Goal: Use online tool/utility: Utilize a website feature to perform a specific function

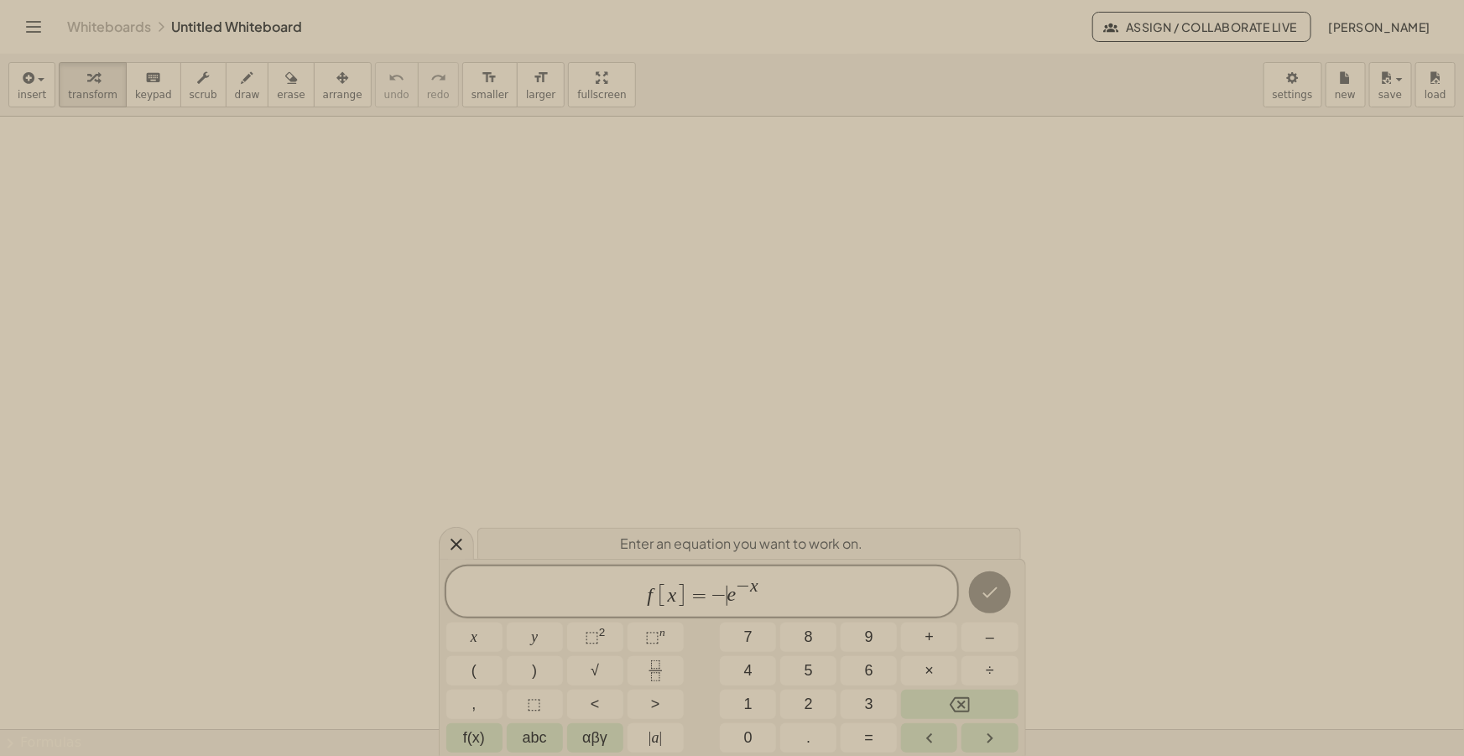
click at [722, 597] on span "−" at bounding box center [720, 596] width 16 height 20
click at [816, 596] on span "f [ x ] = ​ e − x" at bounding box center [702, 592] width 512 height 33
drag, startPoint x: 813, startPoint y: 596, endPoint x: 694, endPoint y: 597, distance: 119.2
click at [694, 597] on span "f [ x ] = e − x − l n x" at bounding box center [702, 592] width 512 height 33
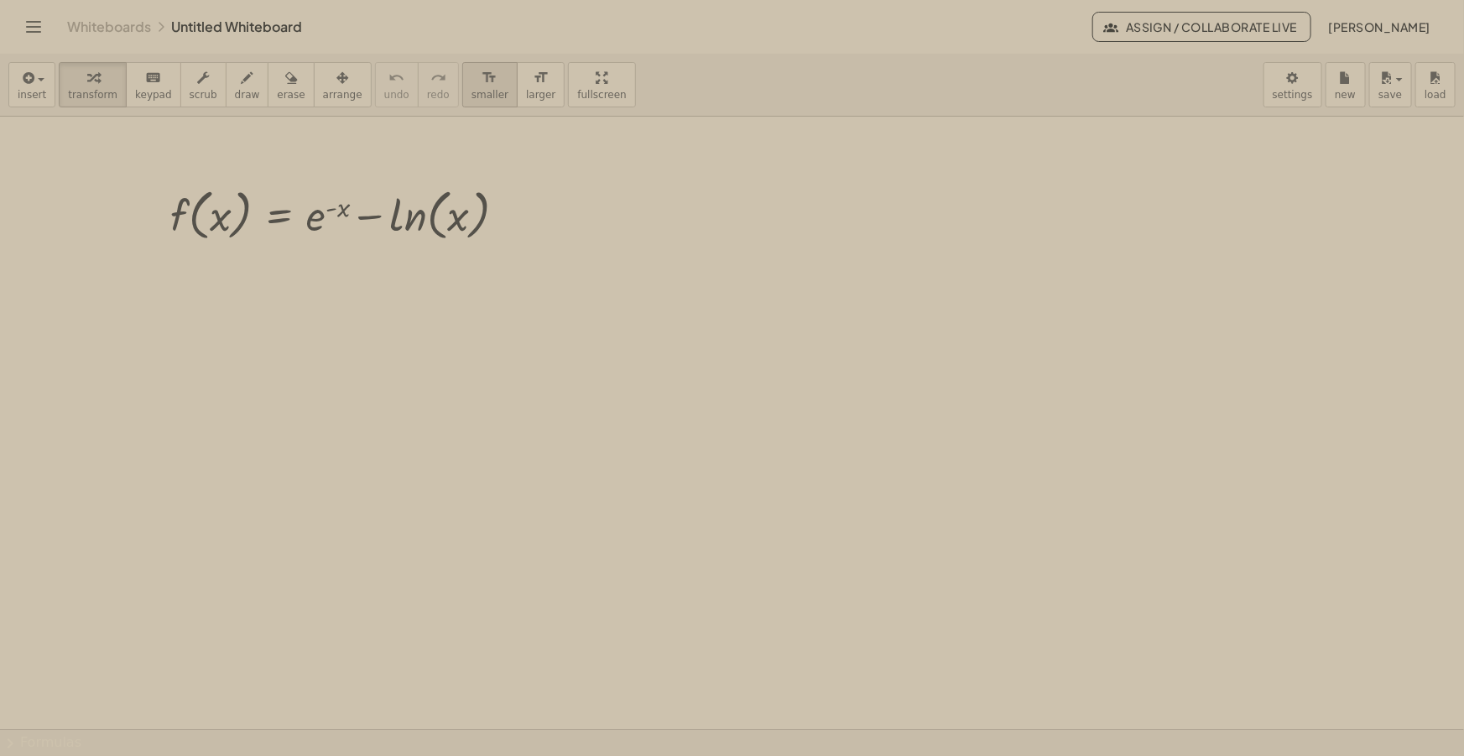
click at [482, 75] on icon "format_size" at bounding box center [490, 78] width 16 height 20
click at [482, 76] on icon "format_size" at bounding box center [490, 78] width 16 height 20
click at [336, 85] on icon "button" at bounding box center [342, 78] width 12 height 20
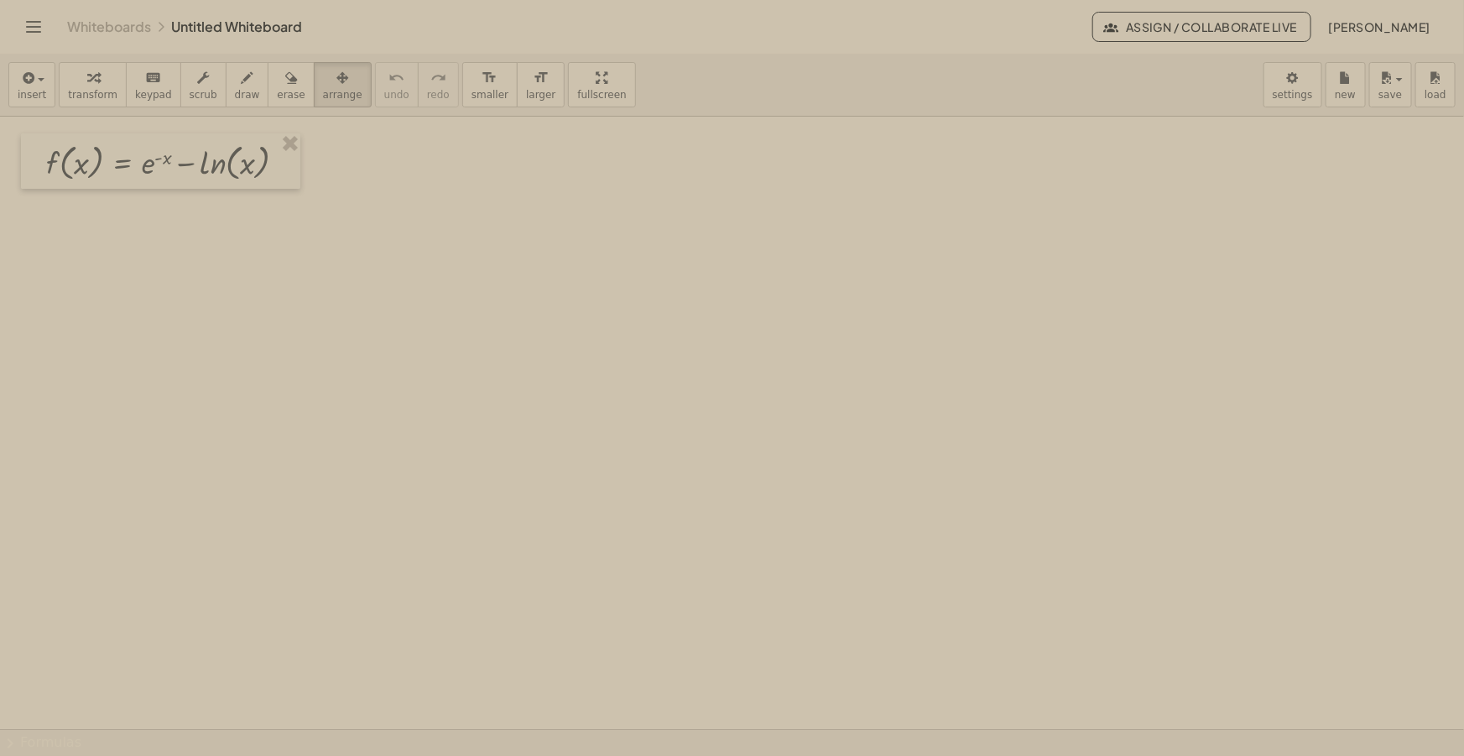
drag, startPoint x: 319, startPoint y: 208, endPoint x: 162, endPoint y: 155, distance: 165.6
click at [162, 155] on div at bounding box center [160, 160] width 279 height 55
click at [235, 91] on span "draw" at bounding box center [247, 95] width 25 height 12
drag, startPoint x: 305, startPoint y: 164, endPoint x: 418, endPoint y: 168, distance: 112.5
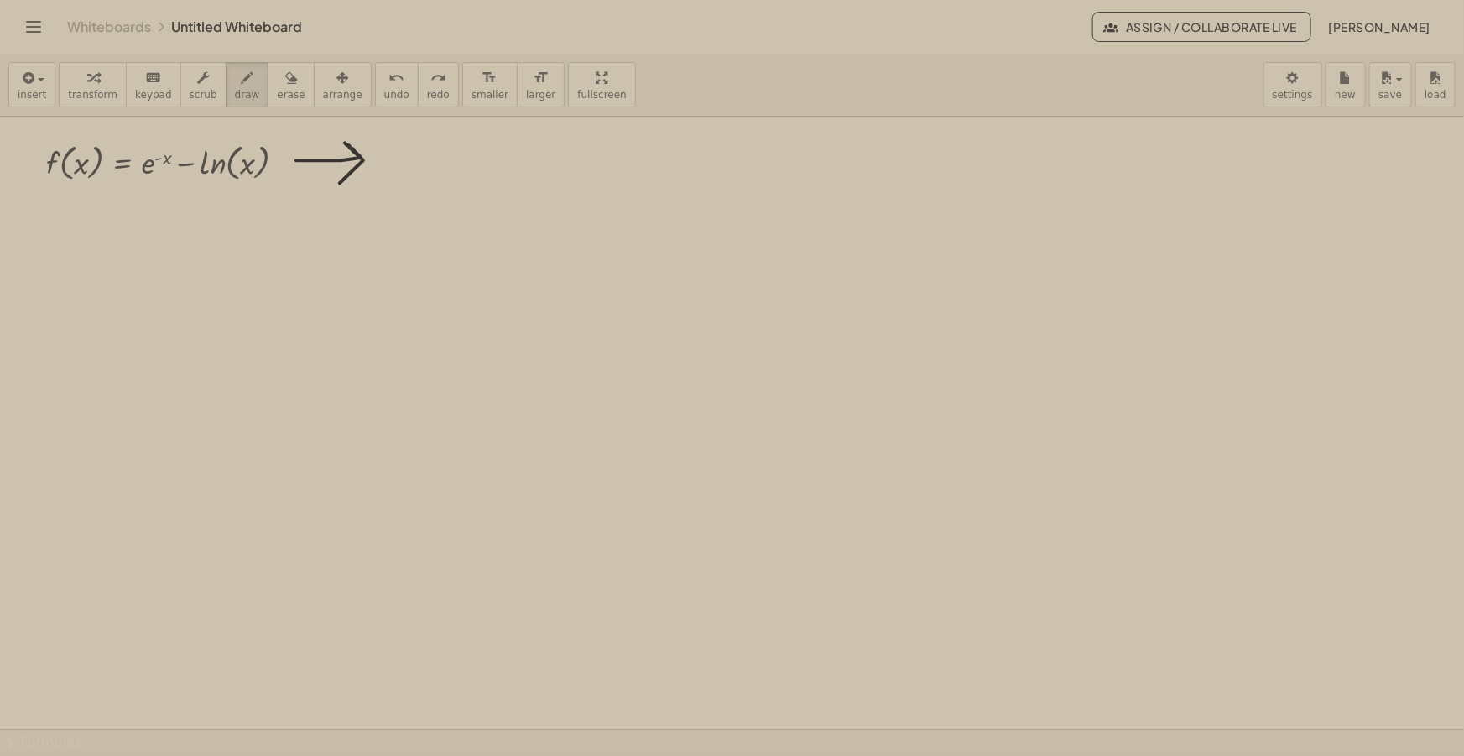
drag, startPoint x: 296, startPoint y: 160, endPoint x: 340, endPoint y: 183, distance: 49.2
click at [20, 99] on span "insert" at bounding box center [32, 95] width 29 height 12
click at [71, 146] on span "Math Expression" at bounding box center [107, 152] width 96 height 17
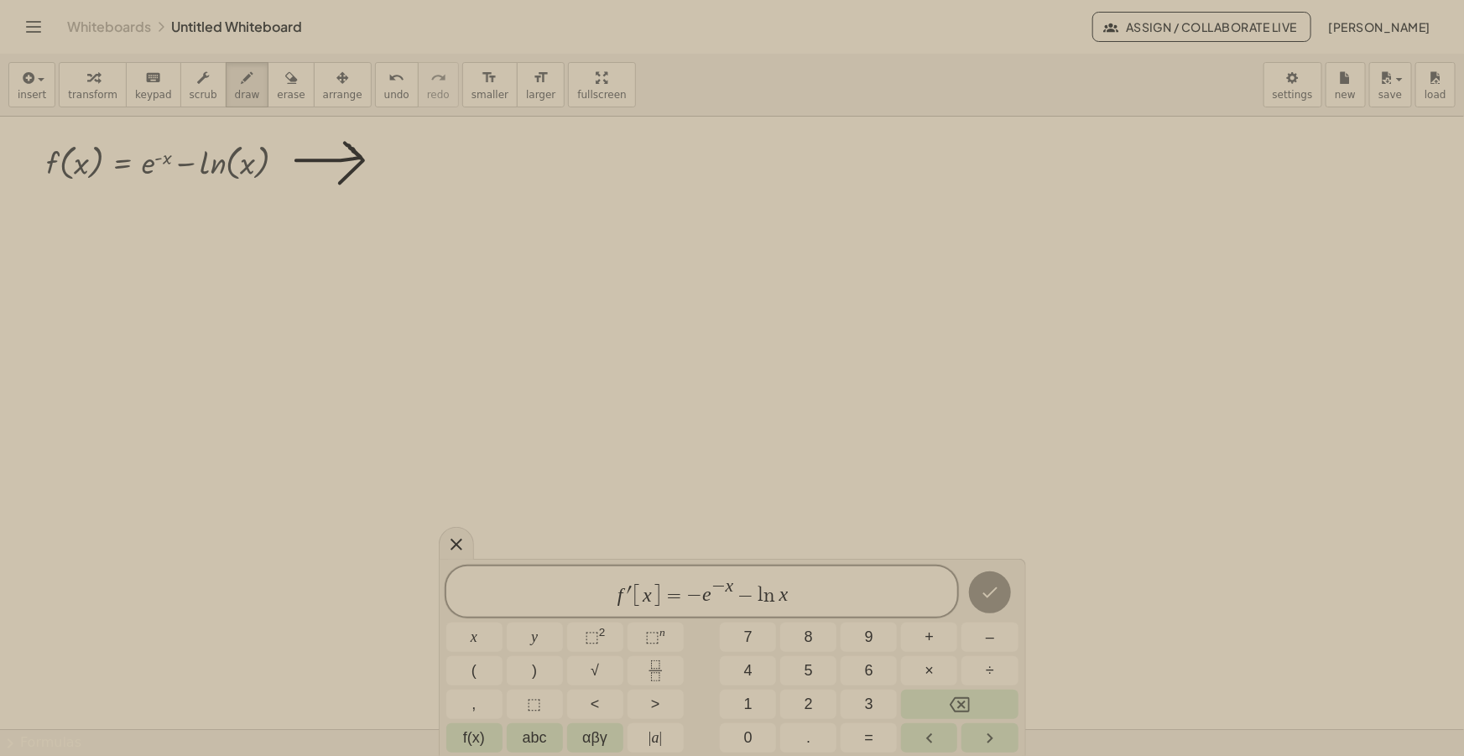
click at [774, 593] on var "n" at bounding box center [772, 596] width 16 height 20
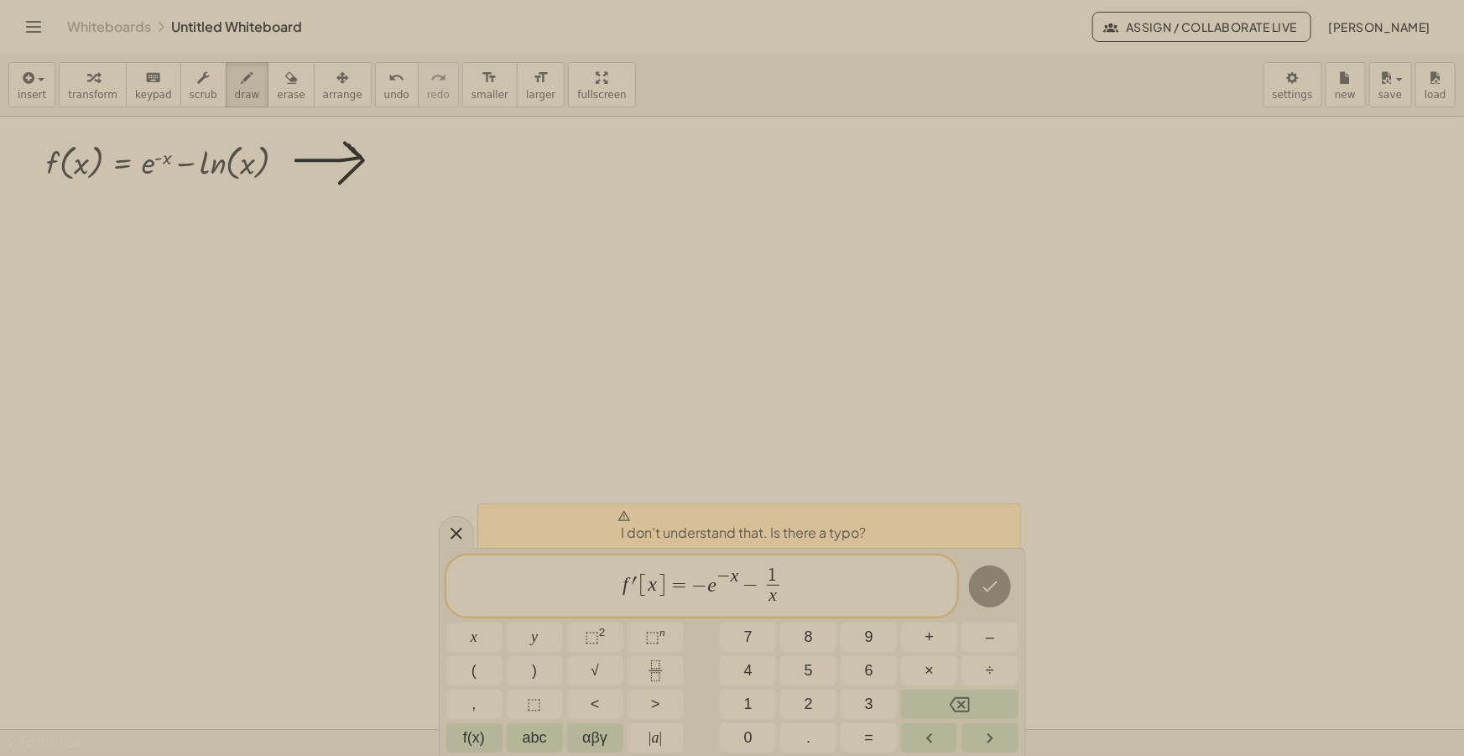
click at [637, 577] on span "f ′ [ x ] = − e − x − 1 x ​ ​" at bounding box center [702, 588] width 512 height 44
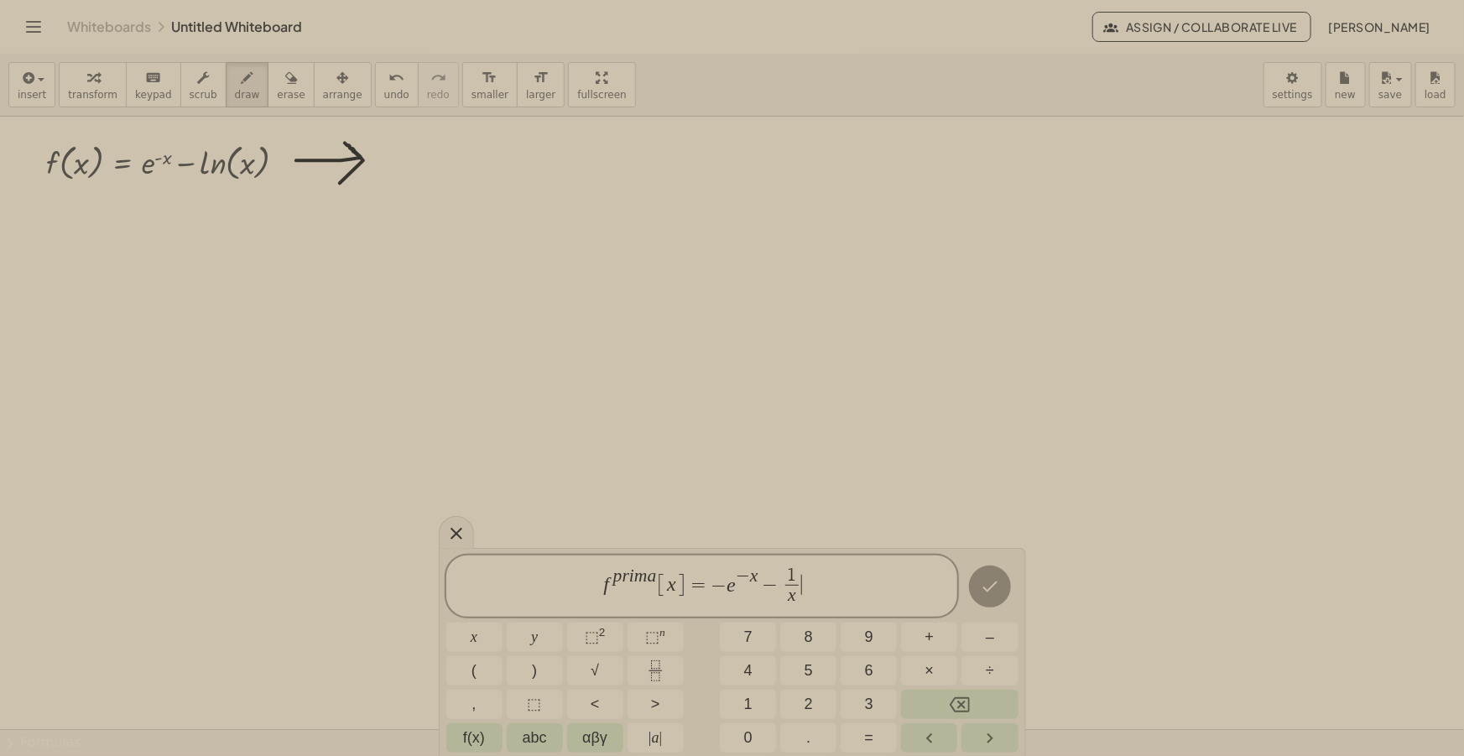
drag, startPoint x: 813, startPoint y: 584, endPoint x: 417, endPoint y: 566, distance: 396.4
click at [420, 566] on body "Graspable Math Activities Get Started Activity Bank Assigned Work Classes White…" at bounding box center [732, 378] width 1464 height 756
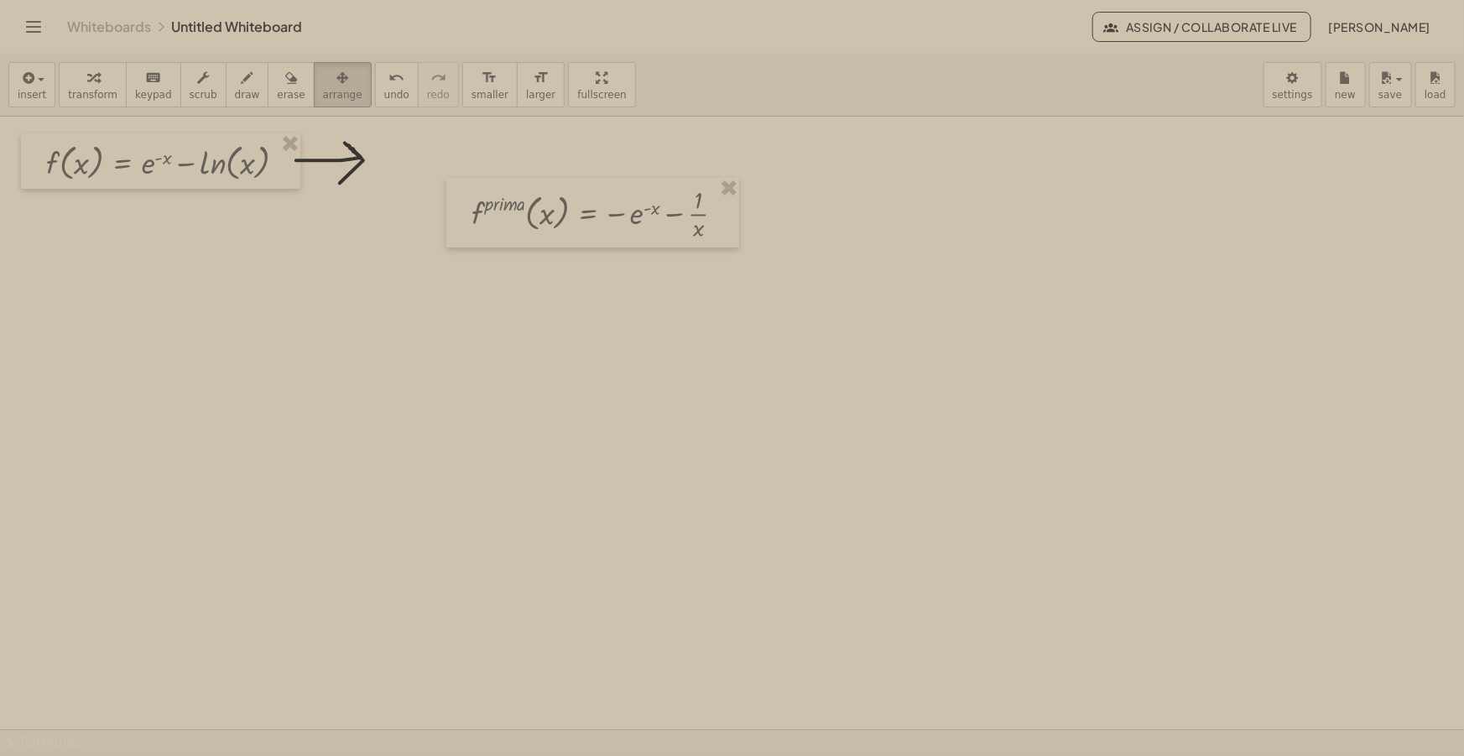
click at [323, 95] on span "arrange" at bounding box center [342, 95] width 39 height 12
drag, startPoint x: 503, startPoint y: 220, endPoint x: 421, endPoint y: 169, distance: 95.7
click at [421, 169] on div at bounding box center [511, 163] width 293 height 70
click at [235, 86] on div "button" at bounding box center [247, 77] width 25 height 20
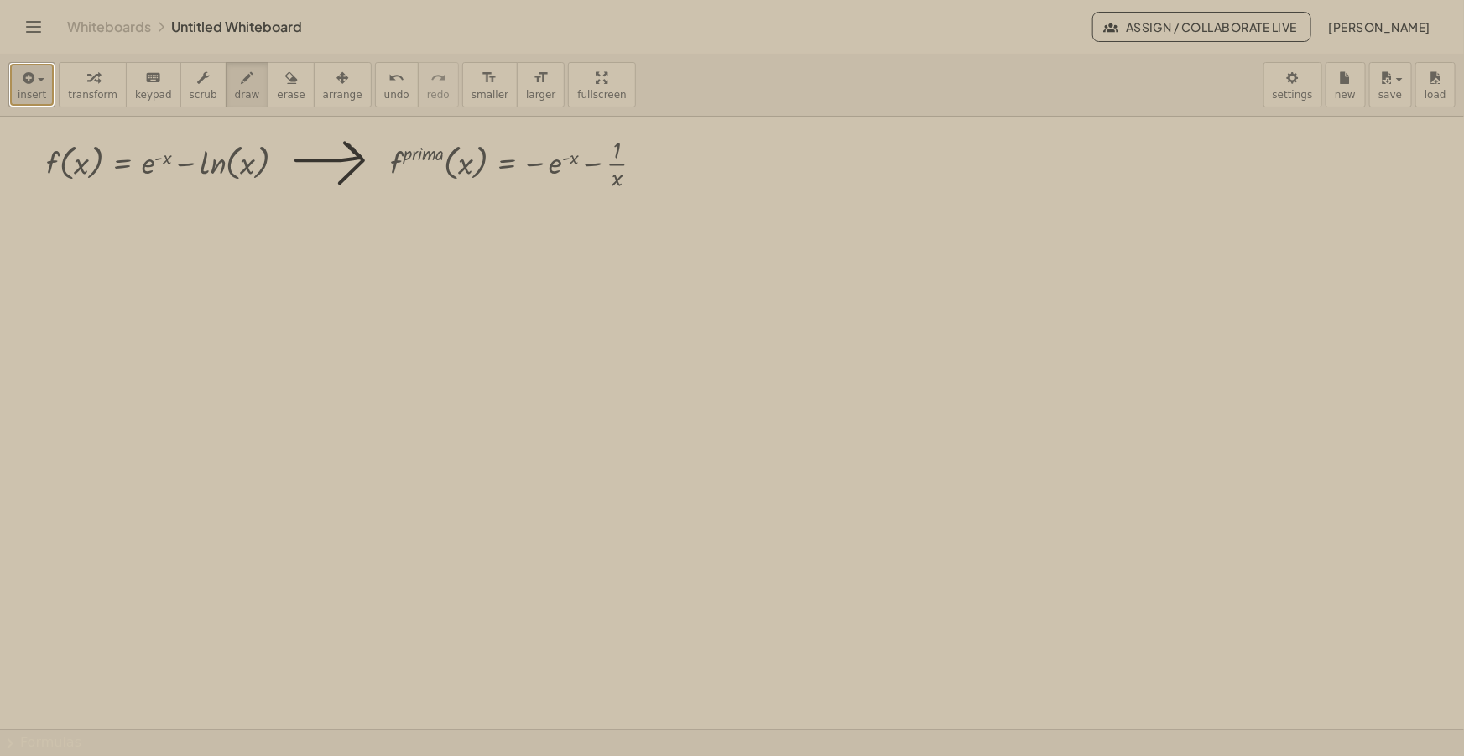
click at [19, 84] on icon "button" at bounding box center [26, 78] width 15 height 20
click at [84, 139] on link "Math Expression" at bounding box center [91, 152] width 164 height 38
click at [323, 89] on span "arrange" at bounding box center [342, 95] width 39 height 12
drag, startPoint x: 923, startPoint y: 217, endPoint x: 143, endPoint y: 301, distance: 784.8
click at [143, 301] on div at bounding box center [132, 289] width 206 height 55
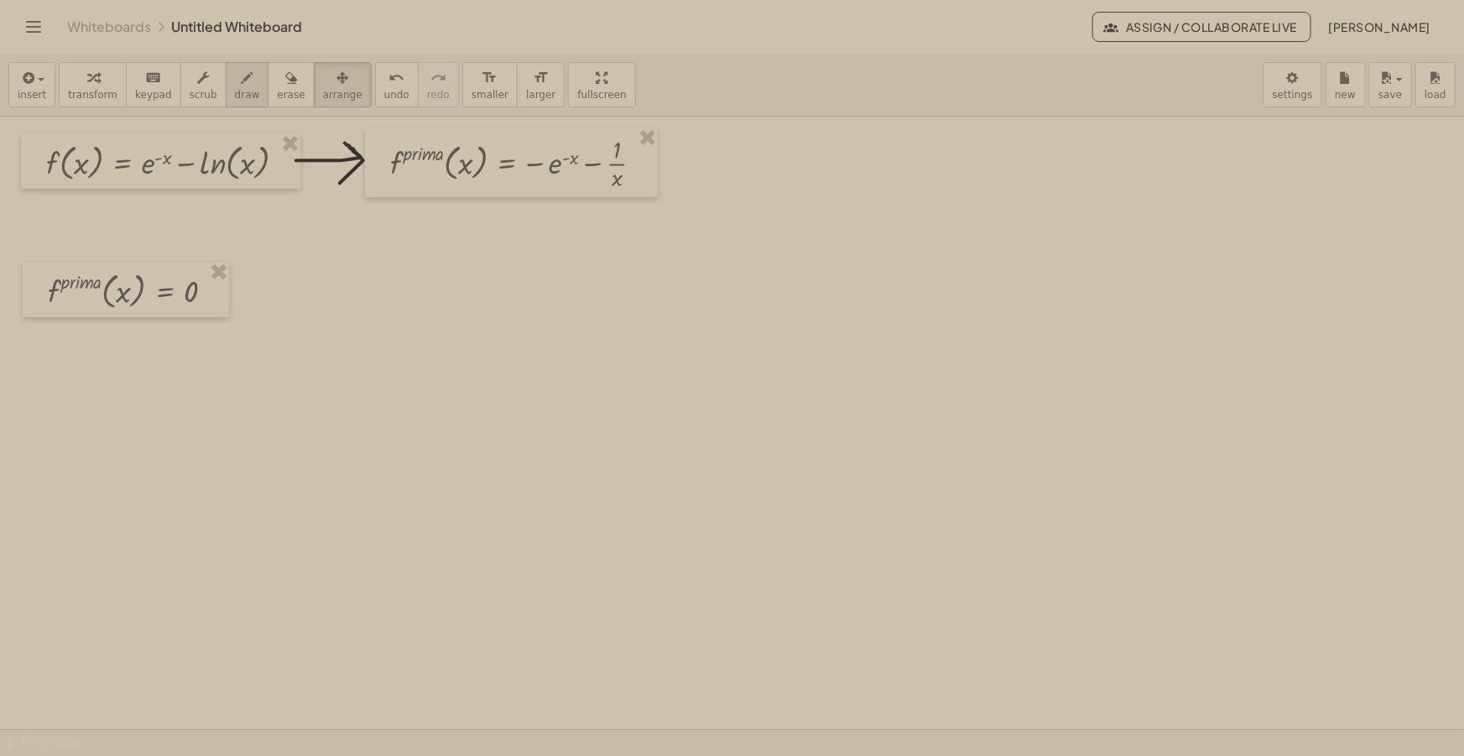
click at [235, 100] on span "draw" at bounding box center [247, 95] width 25 height 12
click at [226, 84] on button "draw" at bounding box center [248, 84] width 44 height 45
drag, startPoint x: 225, startPoint y: 291, endPoint x: 256, endPoint y: 304, distance: 33.5
drag, startPoint x: 226, startPoint y: 289, endPoint x: 237, endPoint y: 282, distance: 13.5
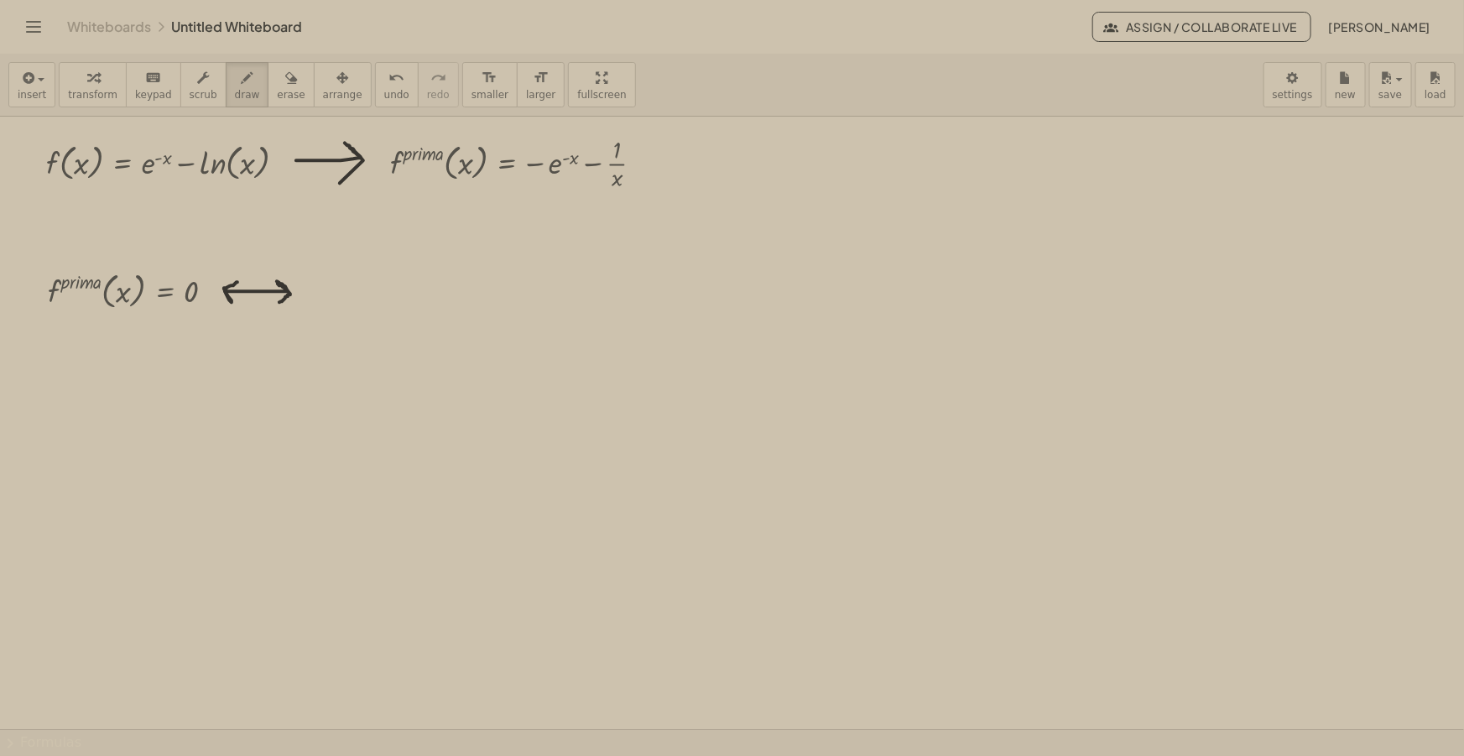
click at [30, 94] on span "insert" at bounding box center [32, 95] width 29 height 12
click at [106, 156] on span "Math Expression" at bounding box center [107, 152] width 96 height 17
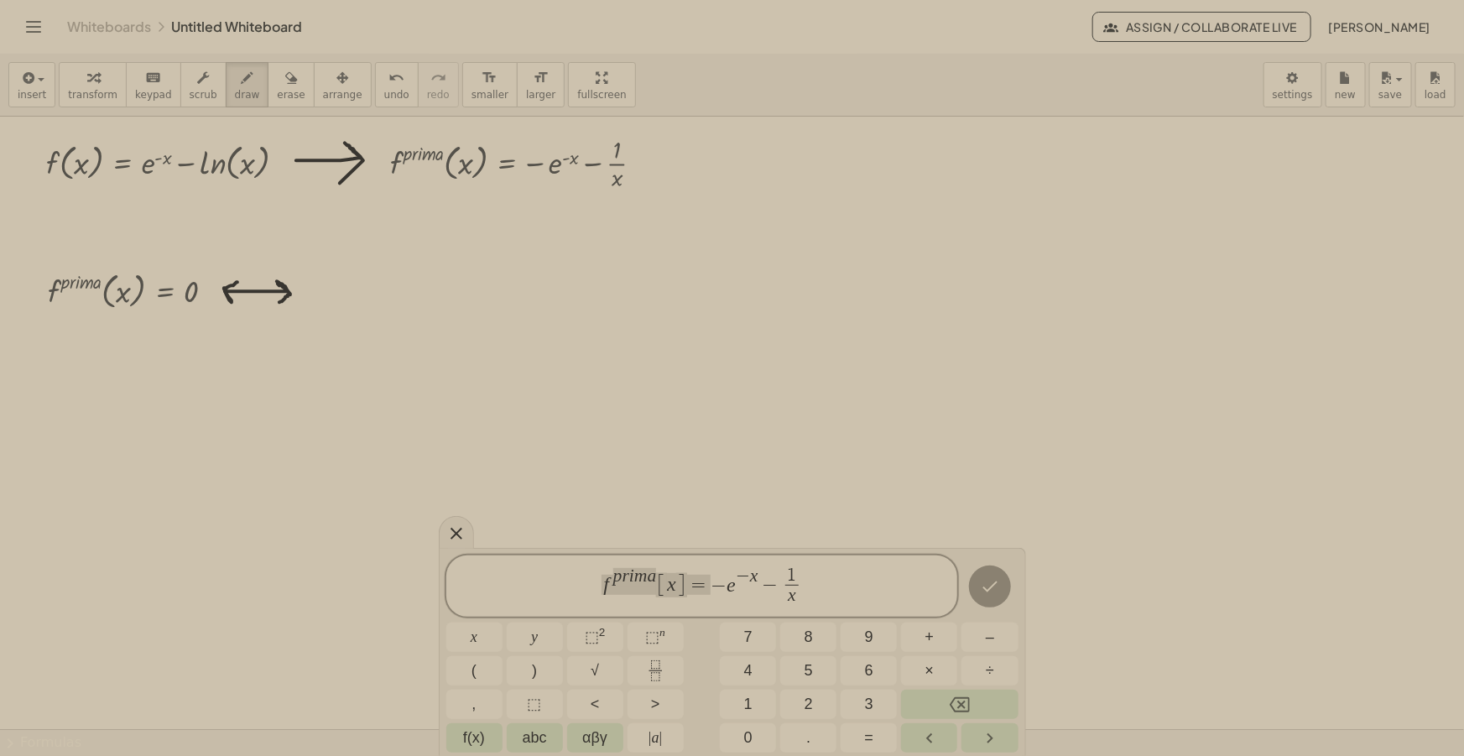
drag, startPoint x: 709, startPoint y: 581, endPoint x: 546, endPoint y: 587, distance: 162.9
click at [831, 586] on span "​ − e − x − 1 x ​" at bounding box center [702, 588] width 512 height 44
drag, startPoint x: 843, startPoint y: 593, endPoint x: 393, endPoint y: 587, distance: 450.6
click at [395, 587] on body "Graspable Math Activities Get Started Activity Bank Assigned Work Classes White…" at bounding box center [732, 378] width 1464 height 756
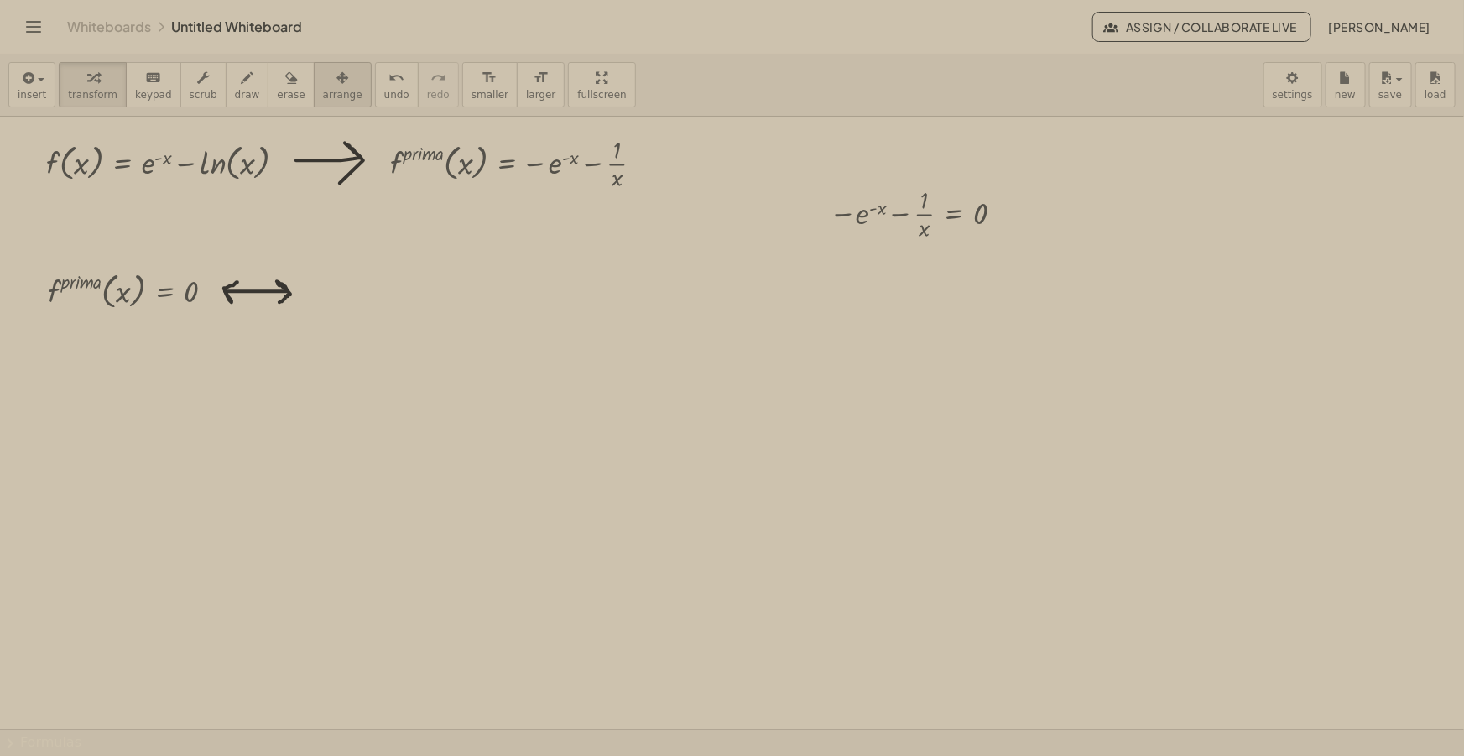
click at [327, 90] on span "arrange" at bounding box center [342, 95] width 39 height 12
drag, startPoint x: 527, startPoint y: 291, endPoint x: 451, endPoint y: 305, distance: 76.9
click at [451, 305] on div at bounding box center [396, 290] width 209 height 70
click at [226, 87] on button "draw" at bounding box center [248, 84] width 44 height 45
drag, startPoint x: 508, startPoint y: 293, endPoint x: 534, endPoint y: 297, distance: 25.5
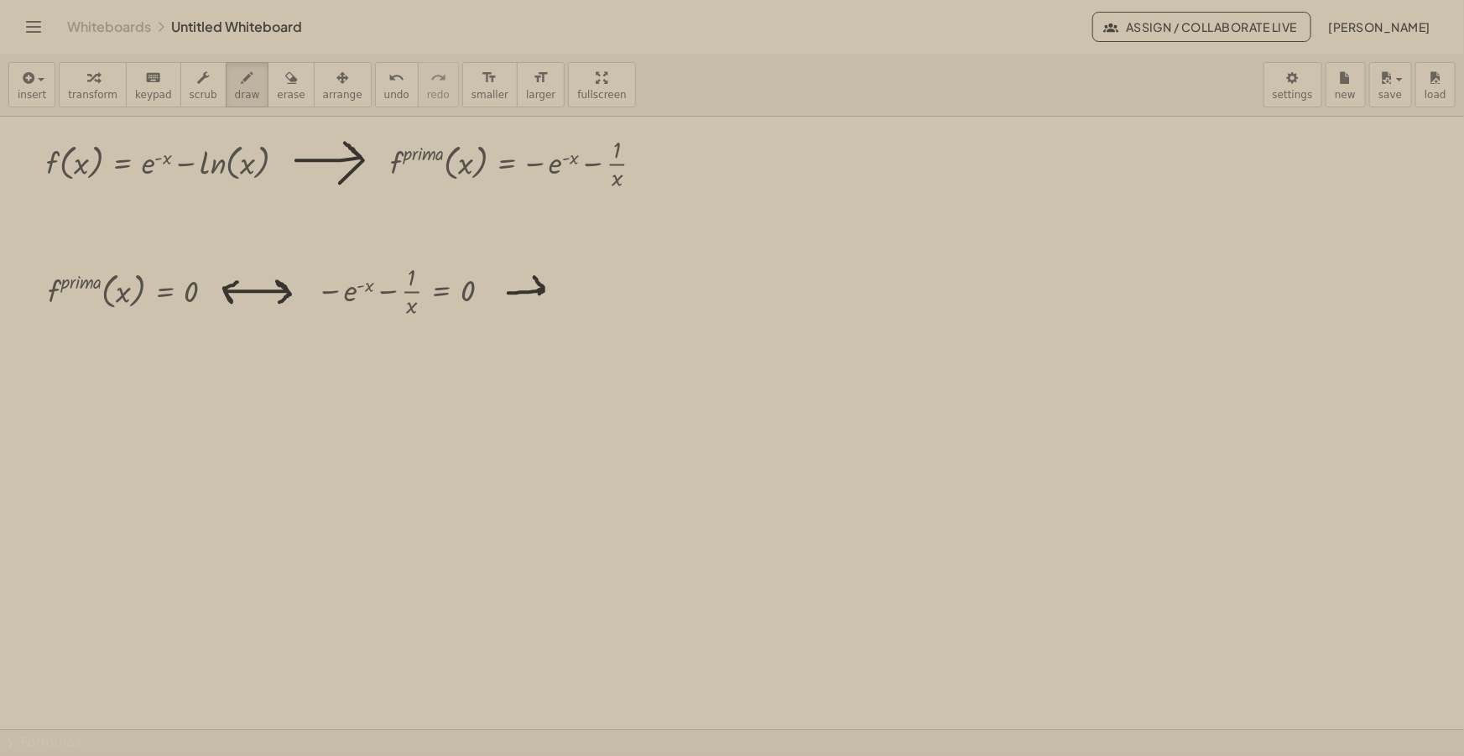
drag, startPoint x: 505, startPoint y: 294, endPoint x: 514, endPoint y: 284, distance: 13.1
click at [29, 76] on icon "button" at bounding box center [26, 78] width 15 height 20
click at [92, 146] on span "Math Expression" at bounding box center [107, 152] width 96 height 17
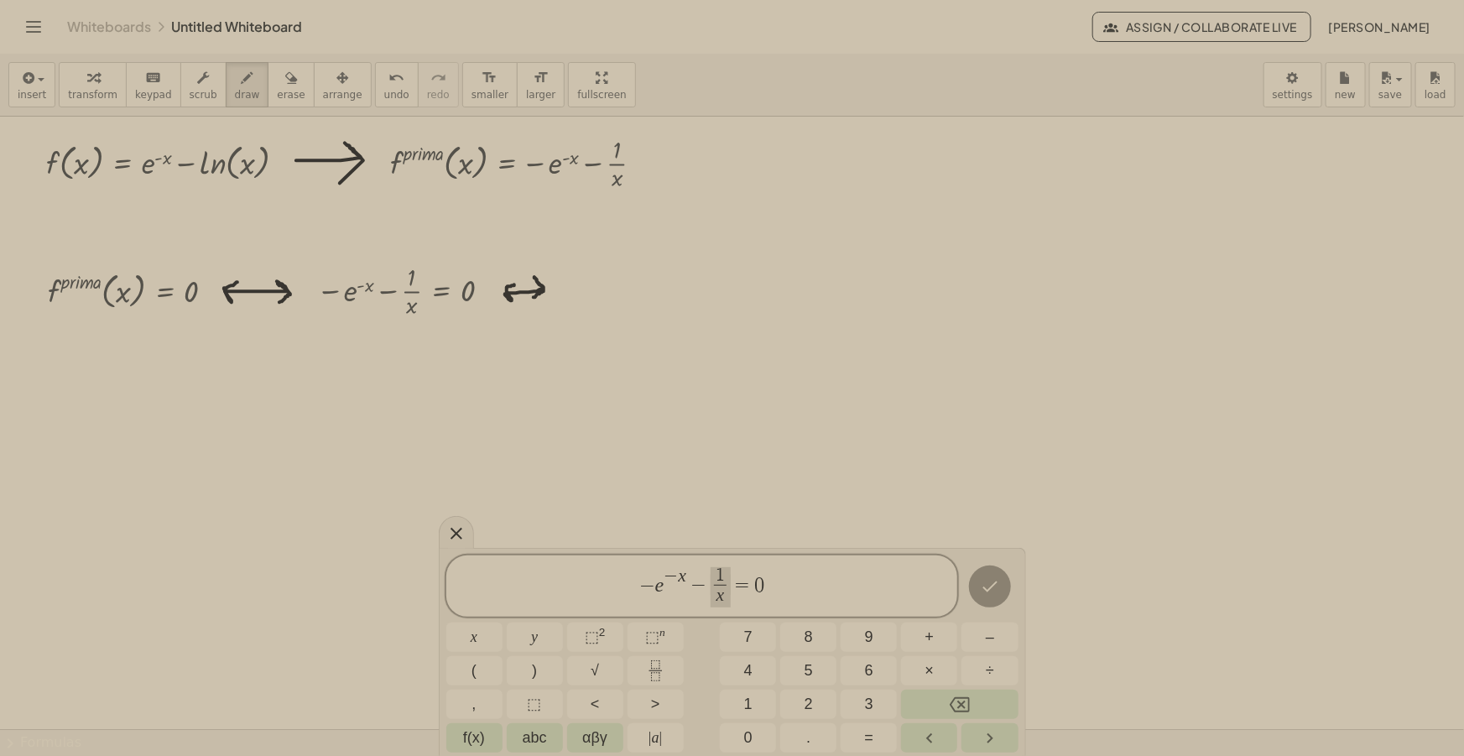
drag, startPoint x: 726, startPoint y: 585, endPoint x: 713, endPoint y: 582, distance: 12.8
click at [761, 593] on span "− e − x ​ = 0" at bounding box center [702, 594] width 512 height 30
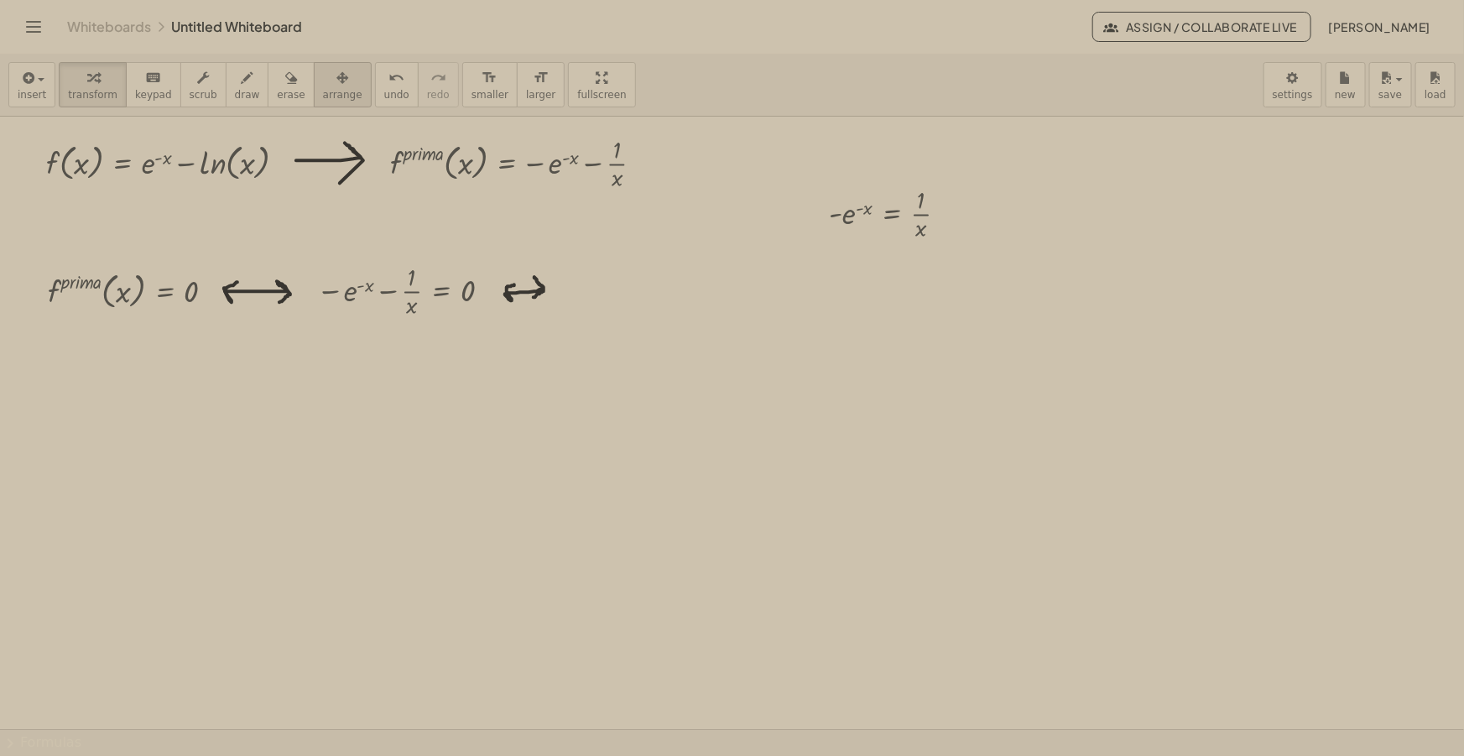
click at [326, 86] on button "arrange" at bounding box center [343, 84] width 58 height 45
drag, startPoint x: 918, startPoint y: 220, endPoint x: 663, endPoint y: 294, distance: 265.6
click at [663, 294] on div at bounding box center [627, 287] width 158 height 70
click at [228, 64] on button "draw" at bounding box center [248, 84] width 44 height 45
click at [235, 90] on span "draw" at bounding box center [247, 95] width 25 height 12
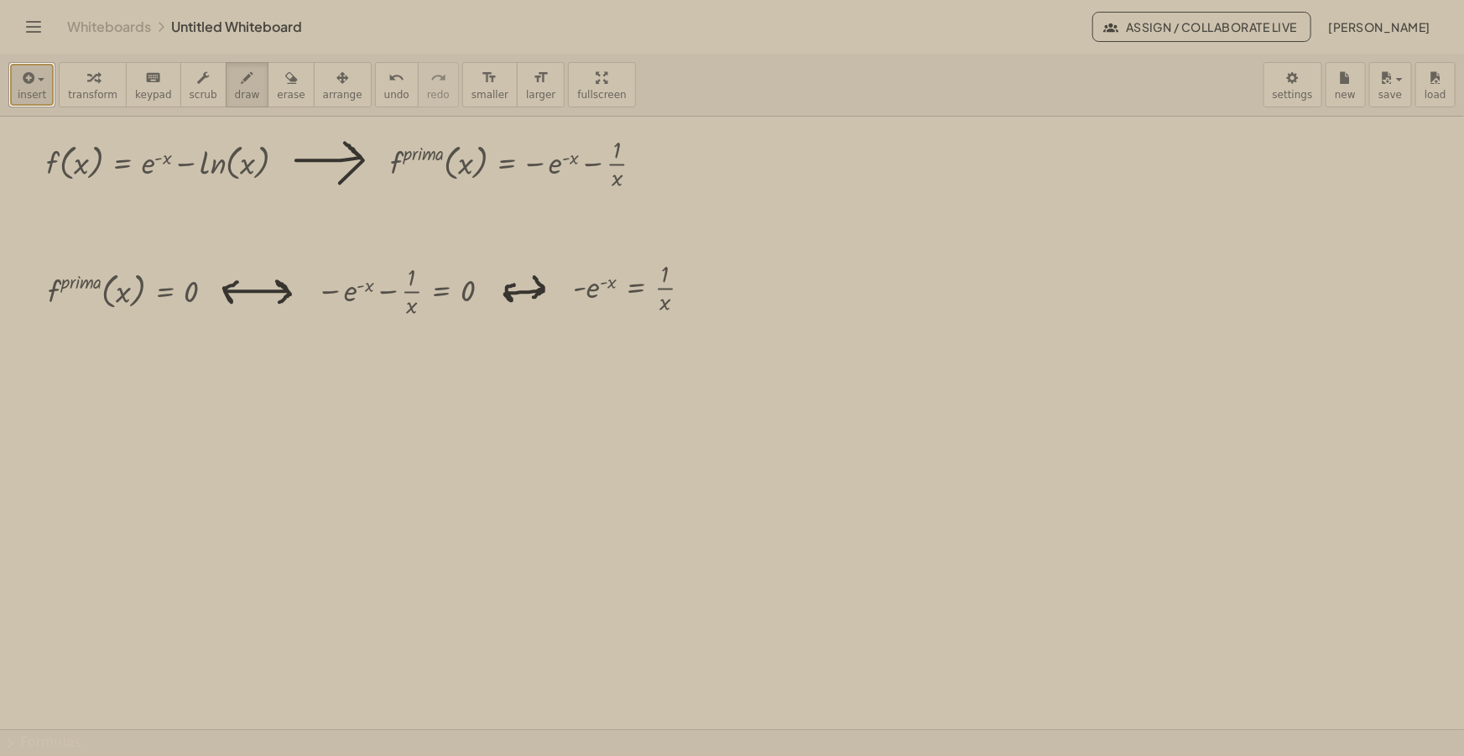
click at [29, 95] on span "insert" at bounding box center [32, 95] width 29 height 12
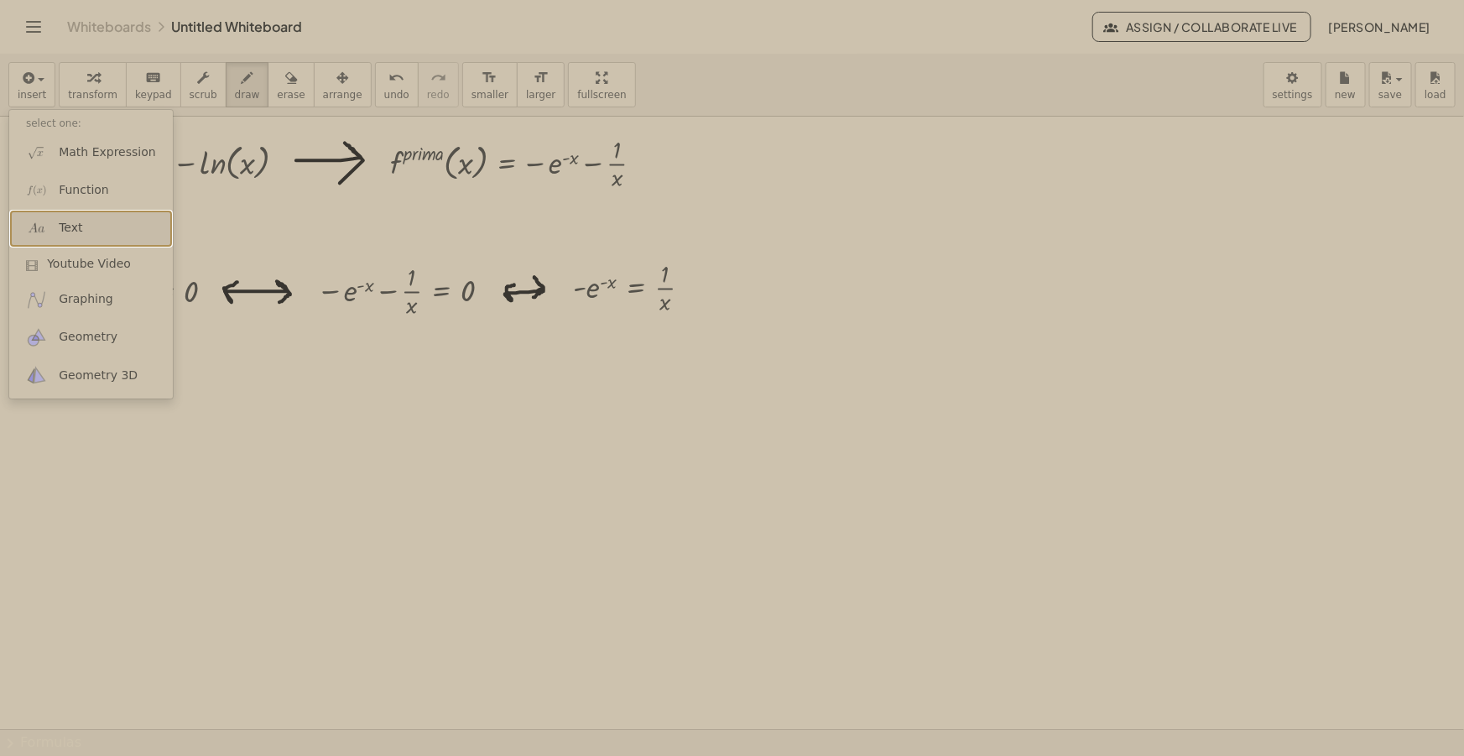
click at [94, 226] on link "Text" at bounding box center [91, 229] width 164 height 38
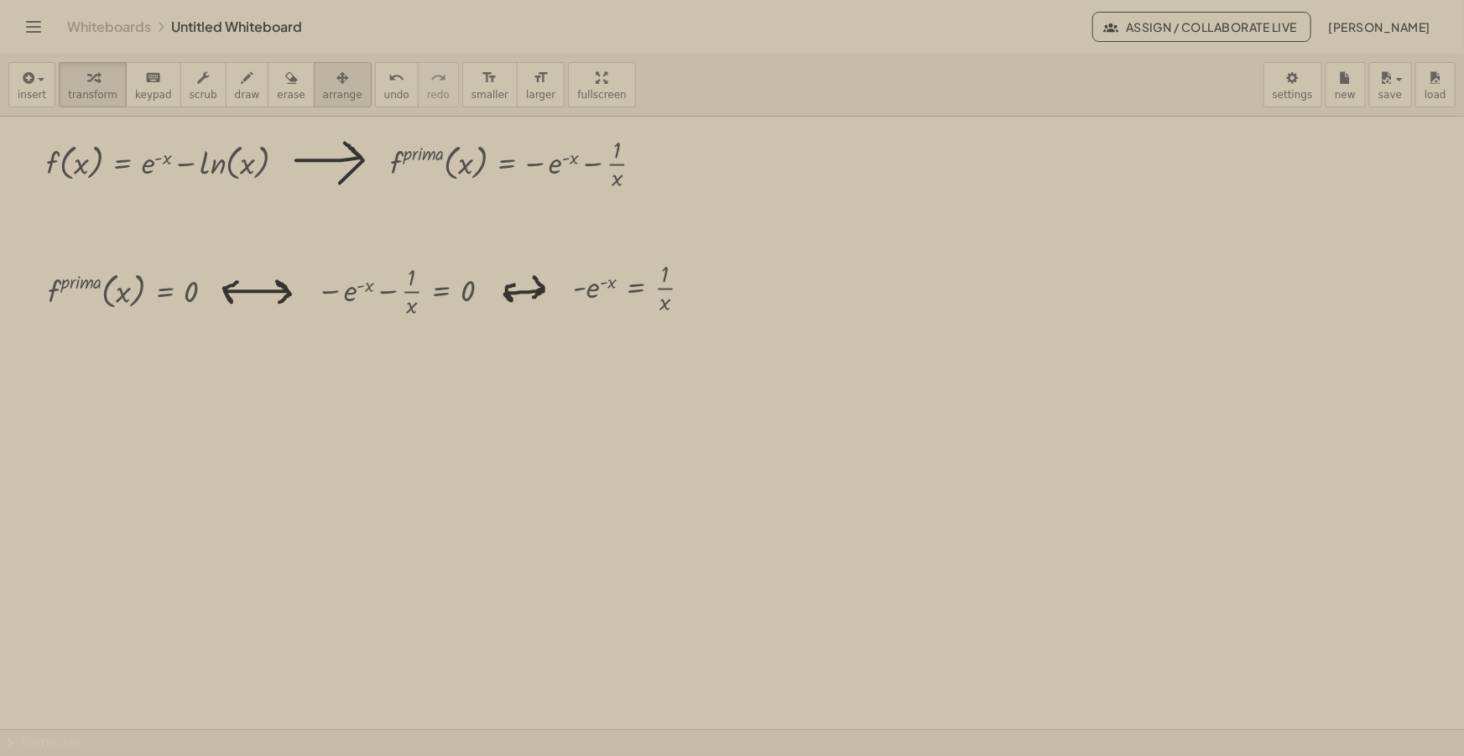
click at [336, 86] on icon "button" at bounding box center [342, 78] width 12 height 20
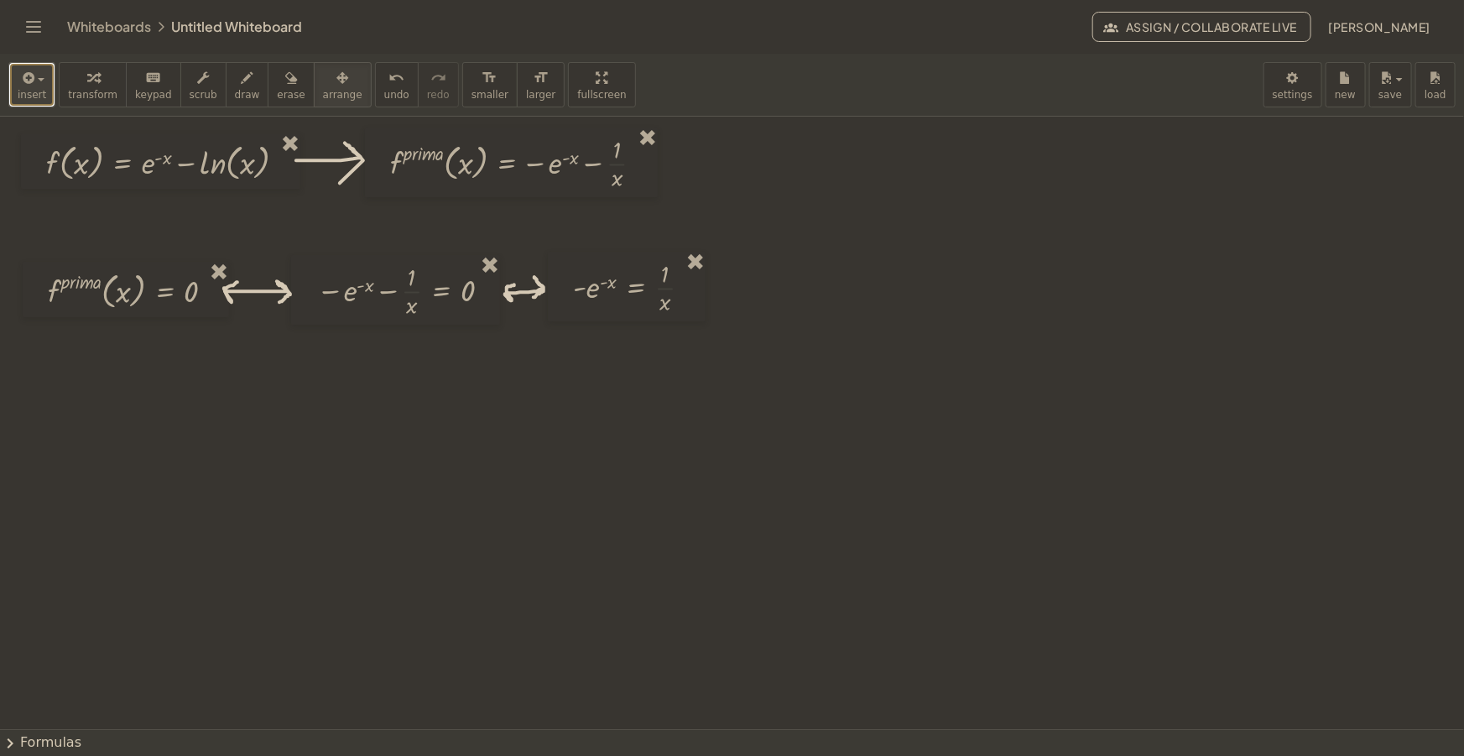
click at [34, 82] on span "button" at bounding box center [35, 80] width 3 height 12
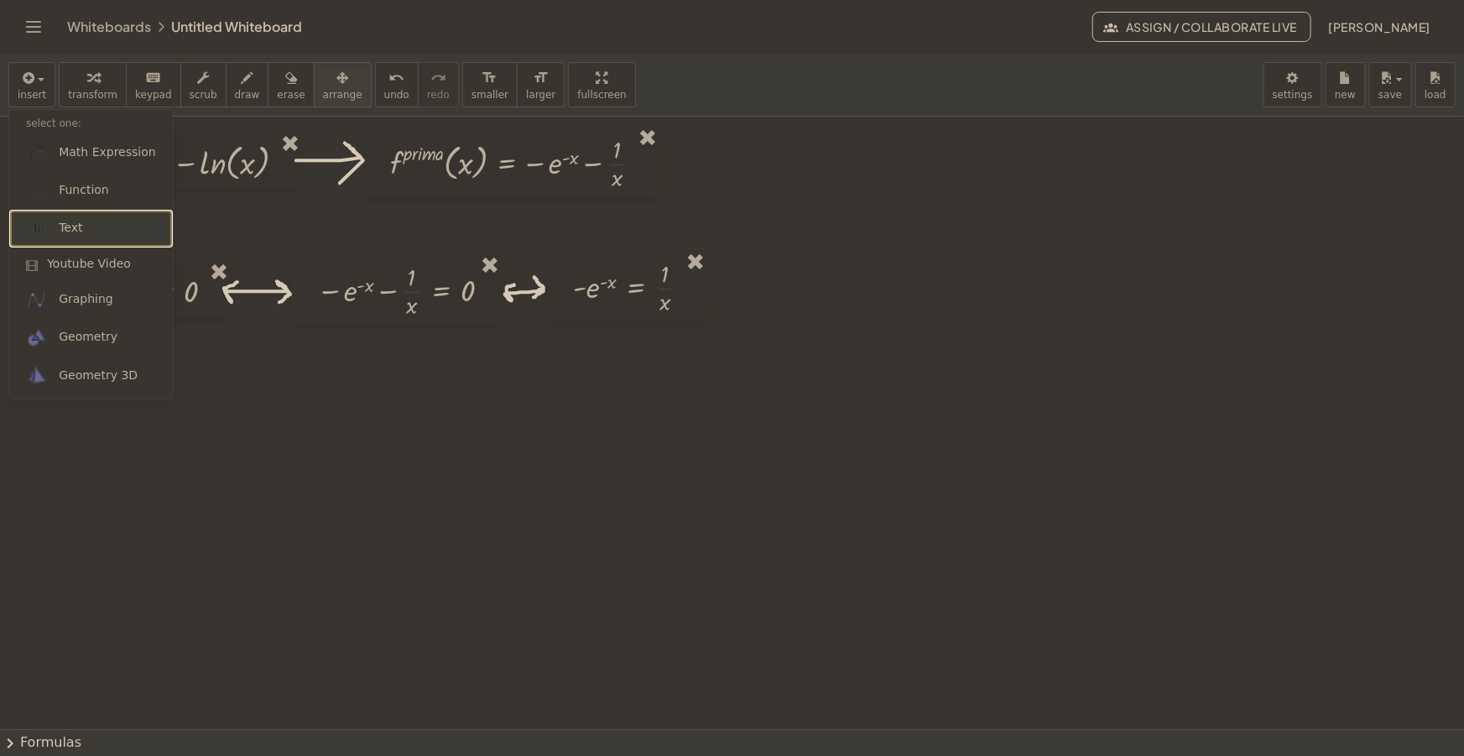
click at [84, 228] on link "Text" at bounding box center [91, 229] width 164 height 38
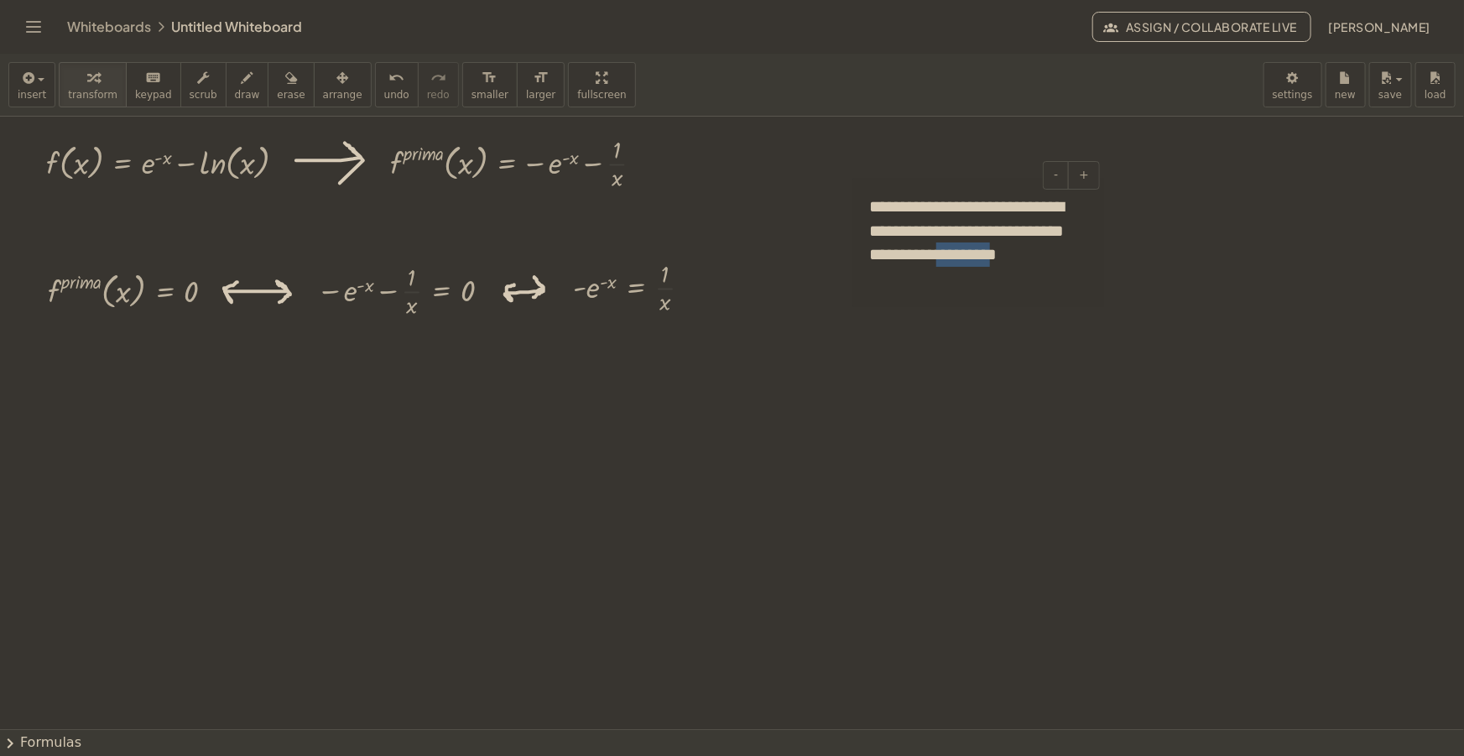
drag, startPoint x: 929, startPoint y: 277, endPoint x: 871, endPoint y: 277, distance: 57.9
click at [870, 277] on div "**********" at bounding box center [978, 242] width 252 height 129
click at [963, 352] on div "**********" at bounding box center [978, 278] width 252 height 201
click at [982, 352] on div "**********" at bounding box center [978, 278] width 252 height 201
click at [999, 342] on div "**********" at bounding box center [978, 278] width 252 height 201
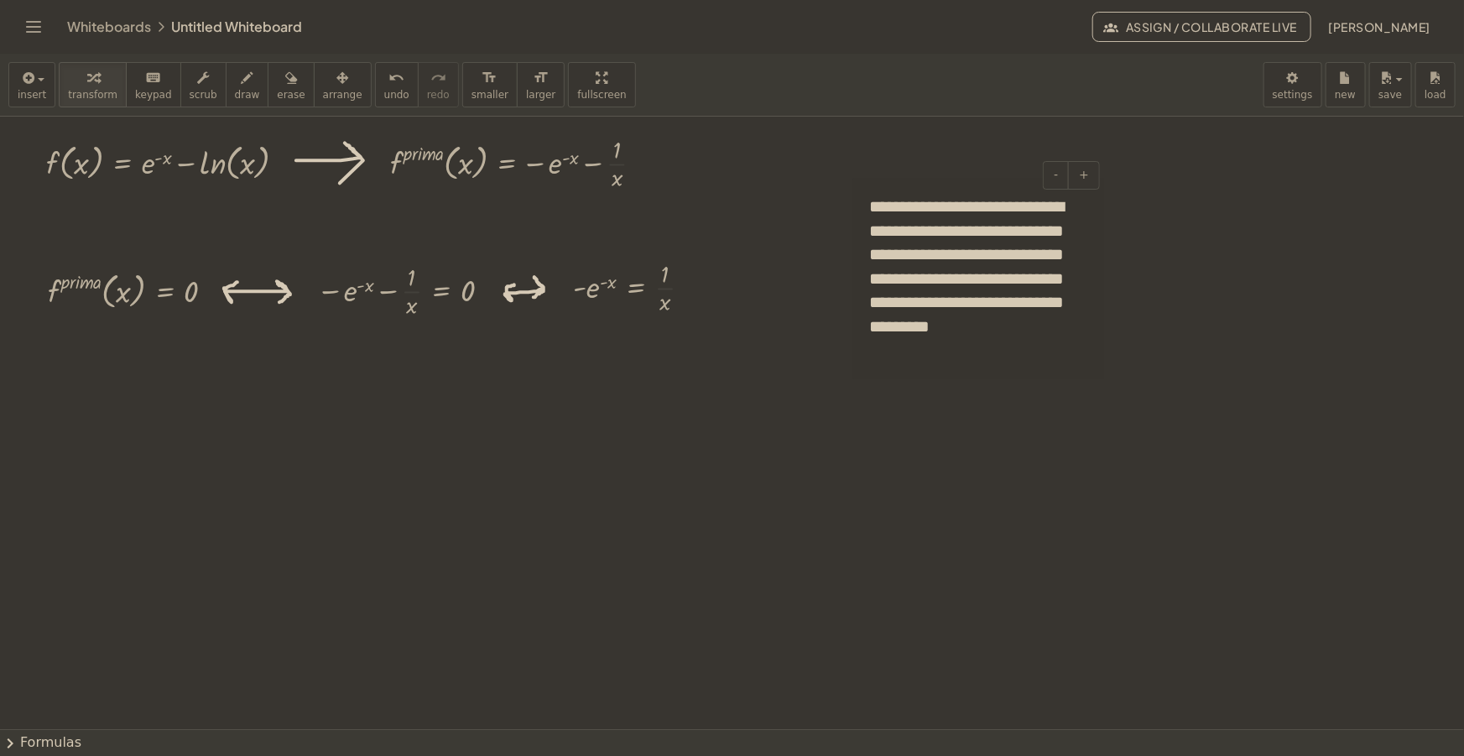
drag, startPoint x: 975, startPoint y: 360, endPoint x: 957, endPoint y: 344, distance: 24.4
click at [952, 347] on div "**********" at bounding box center [978, 278] width 252 height 201
click at [336, 74] on icon "button" at bounding box center [342, 78] width 12 height 20
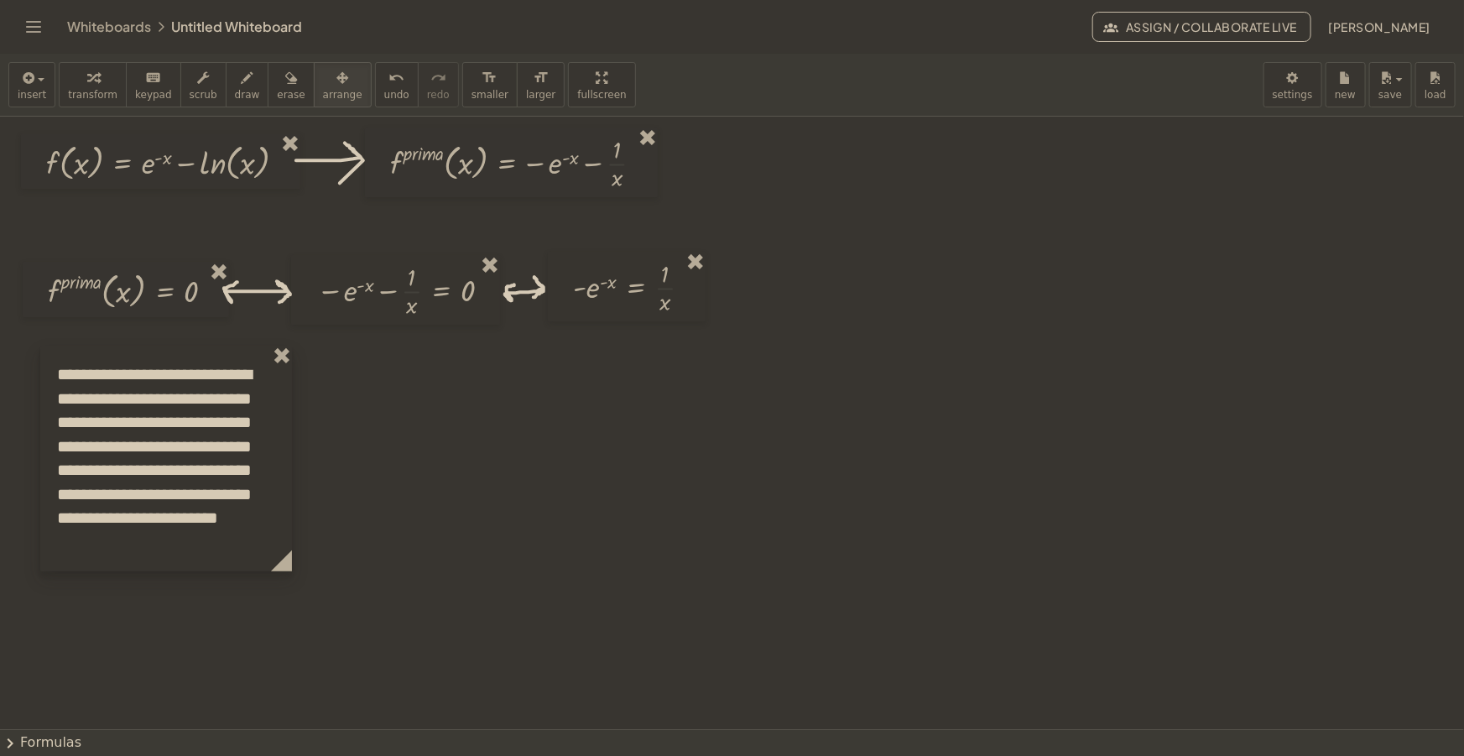
drag, startPoint x: 1038, startPoint y: 267, endPoint x: 226, endPoint y: 435, distance: 829.4
click at [226, 435] on div at bounding box center [166, 459] width 252 height 226
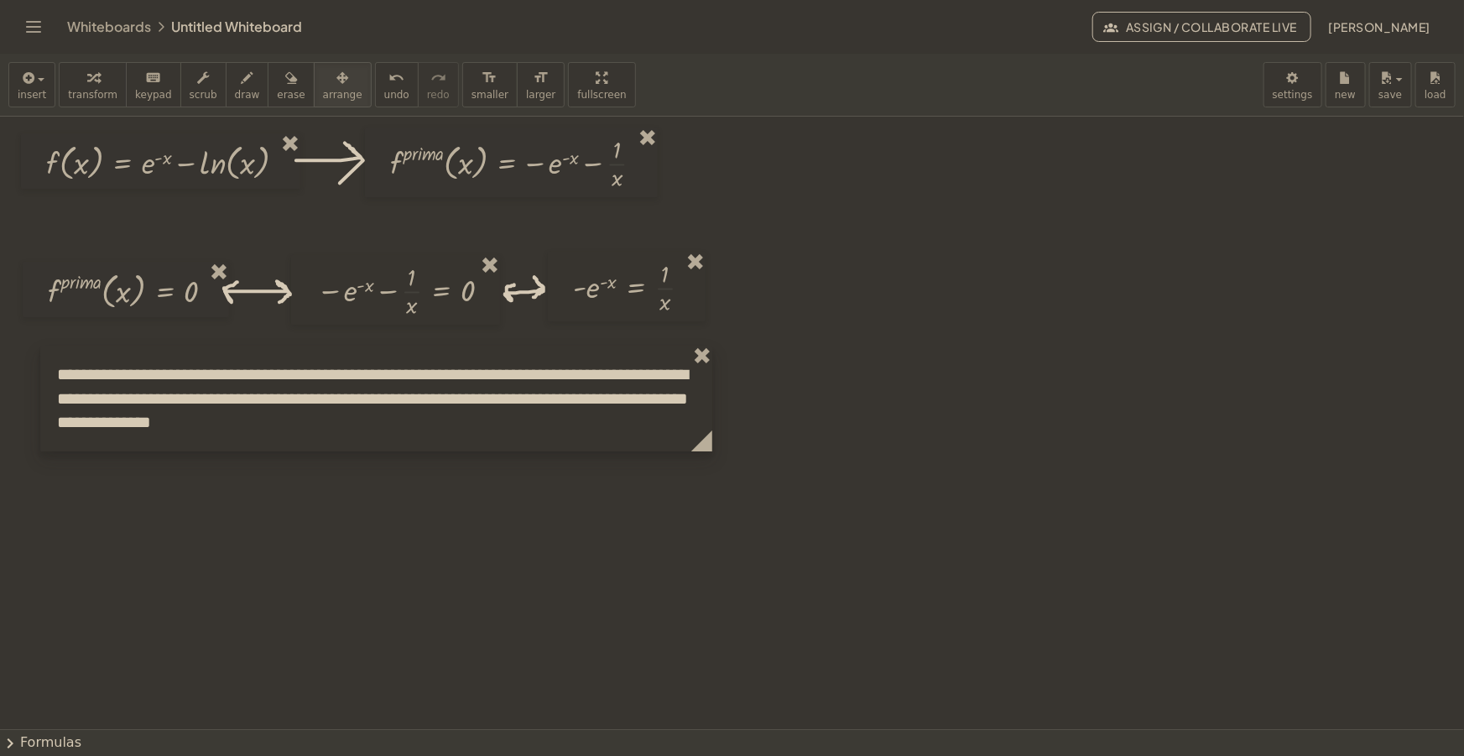
drag, startPoint x: 285, startPoint y: 561, endPoint x: 665, endPoint y: 522, distance: 381.3
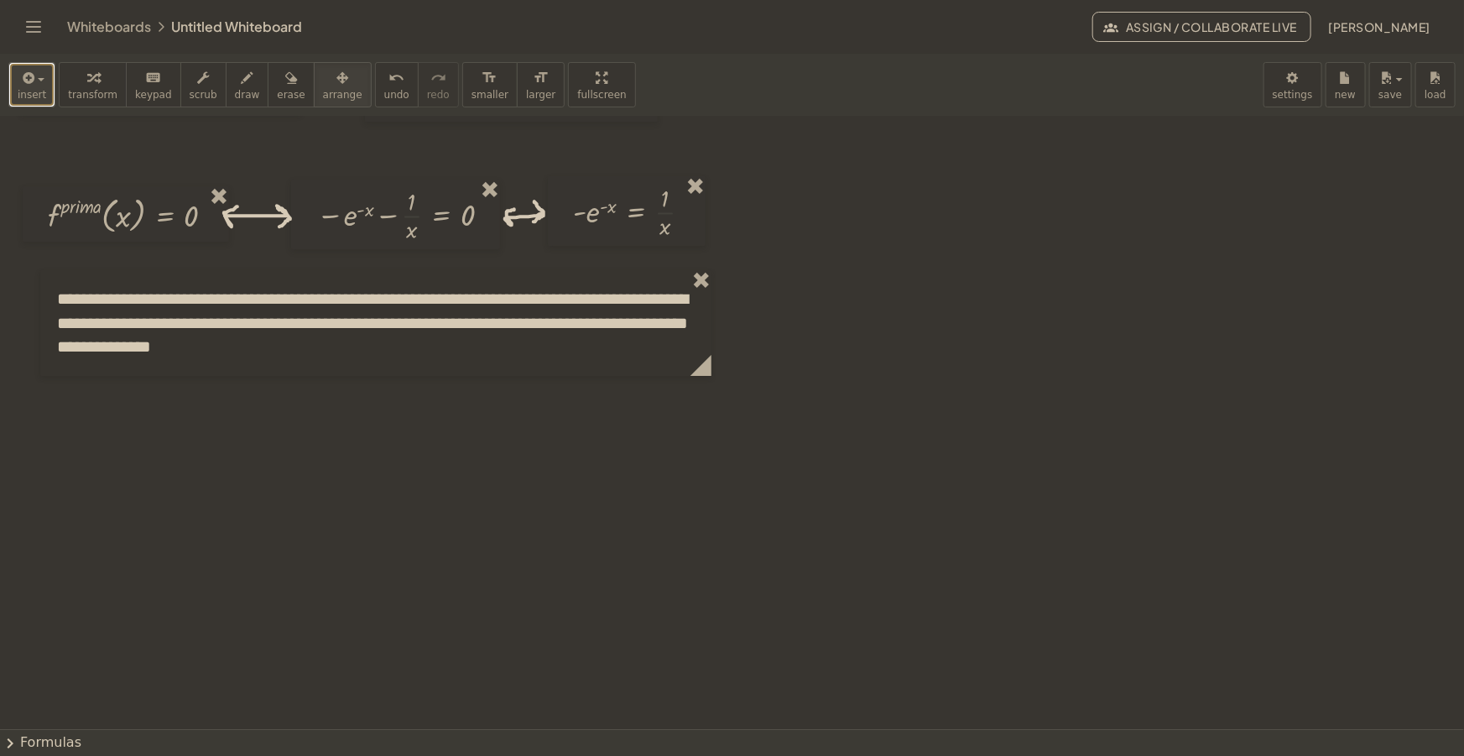
click at [31, 75] on icon "button" at bounding box center [26, 78] width 15 height 20
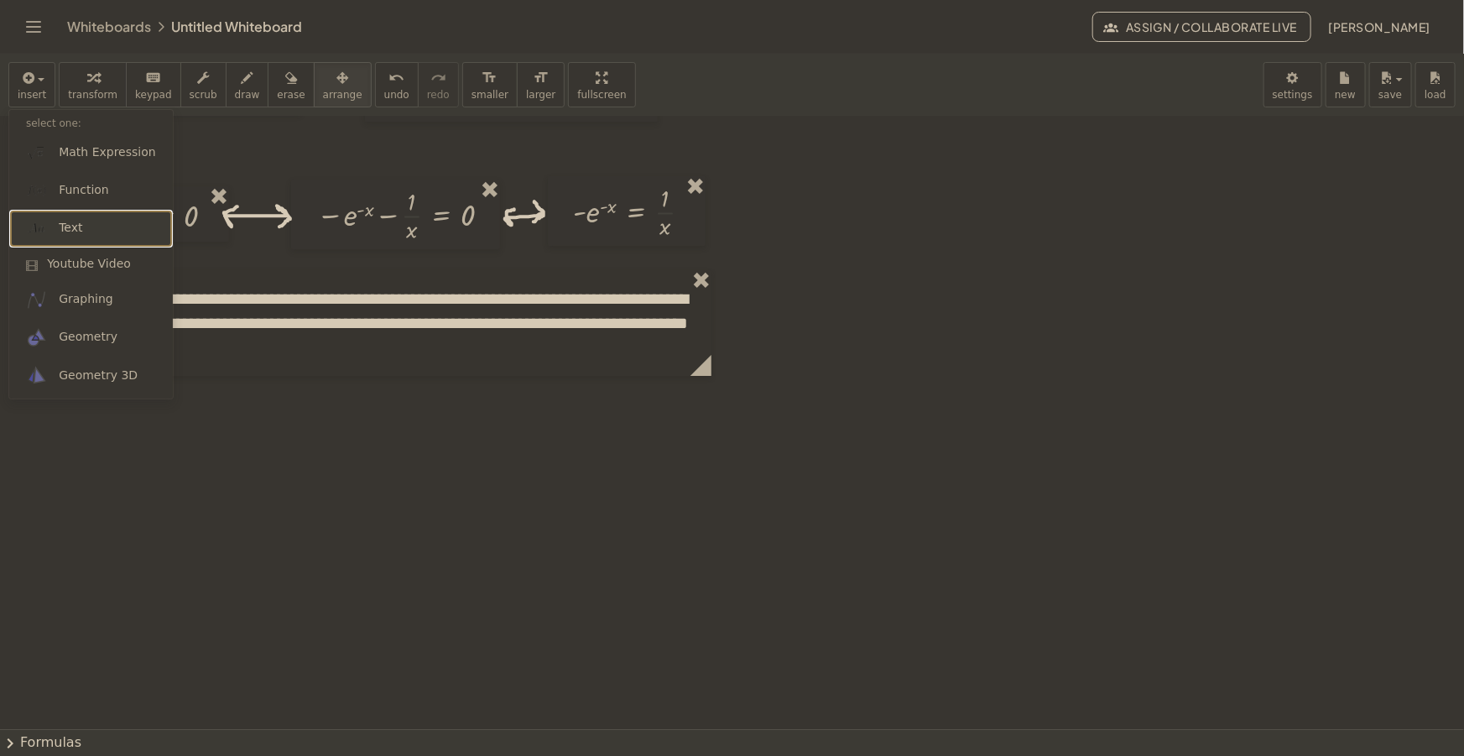
click at [95, 226] on link "Text" at bounding box center [91, 229] width 164 height 38
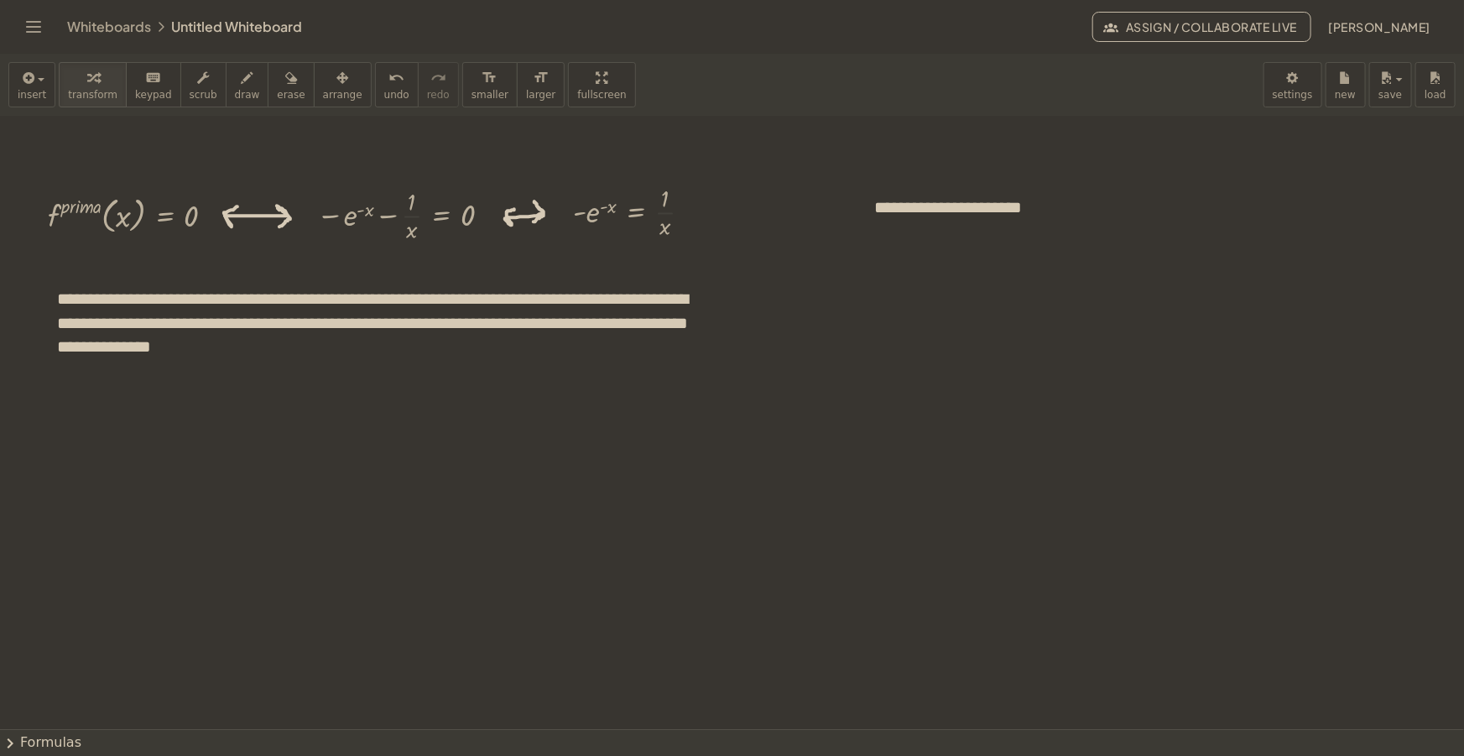
click at [323, 78] on div "button" at bounding box center [342, 77] width 39 height 20
drag, startPoint x: 1102, startPoint y: 227, endPoint x: 1061, endPoint y: 227, distance: 41.1
click at [1062, 227] on icon at bounding box center [1072, 226] width 21 height 21
drag, startPoint x: 1005, startPoint y: 216, endPoint x: 188, endPoint y: 443, distance: 848.3
click at [188, 443] on div at bounding box center [145, 435] width 211 height 58
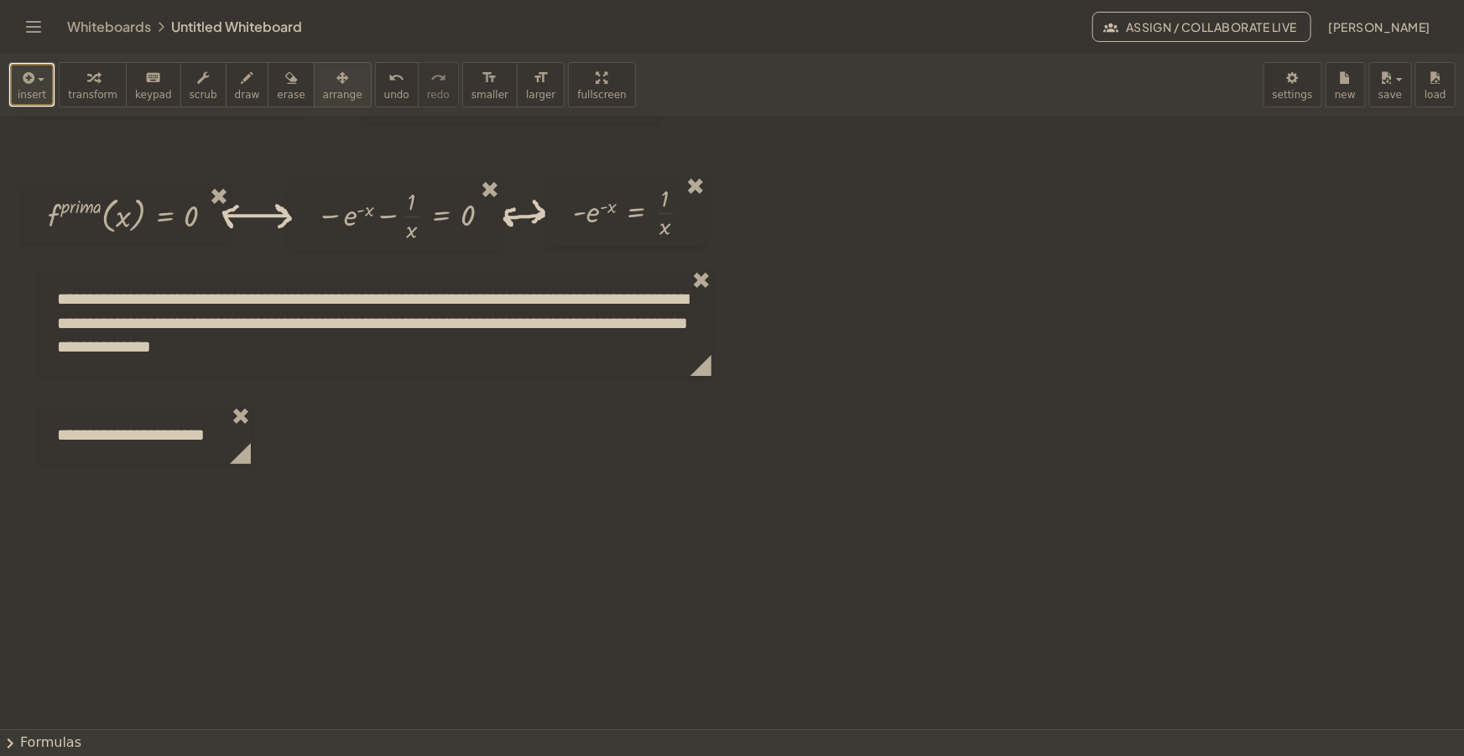
click at [28, 95] on span "insert" at bounding box center [32, 95] width 29 height 12
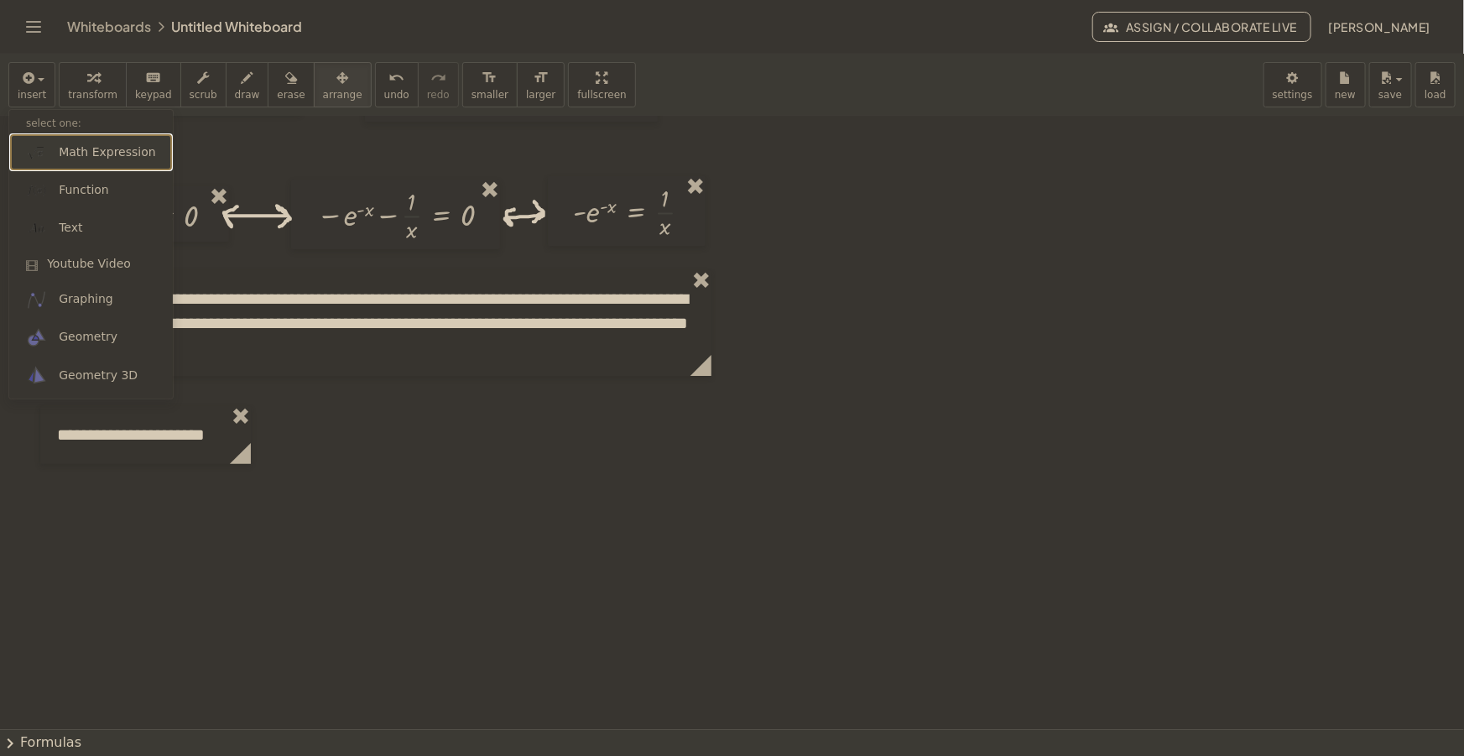
click at [96, 154] on span "Math Expression" at bounding box center [107, 152] width 96 height 17
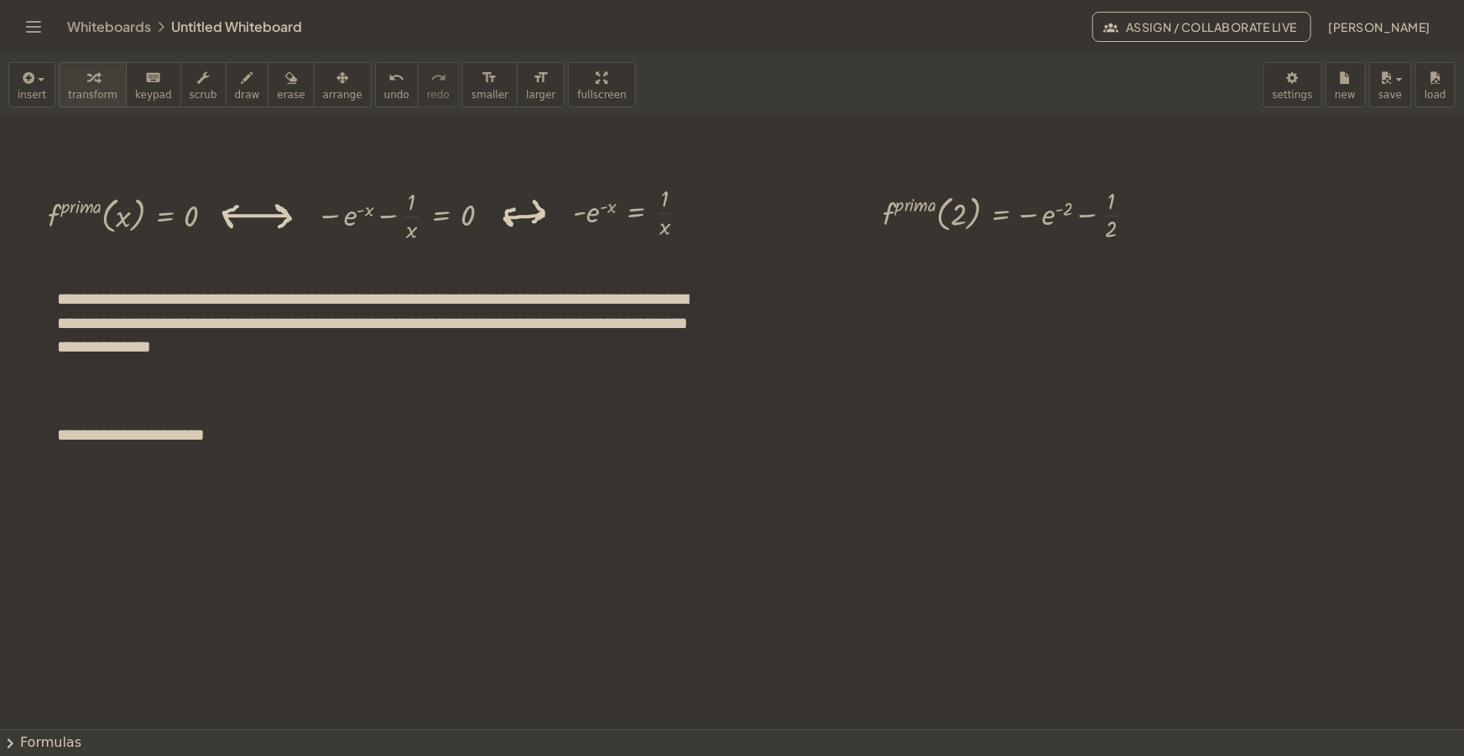
click at [323, 81] on div "button" at bounding box center [342, 77] width 39 height 20
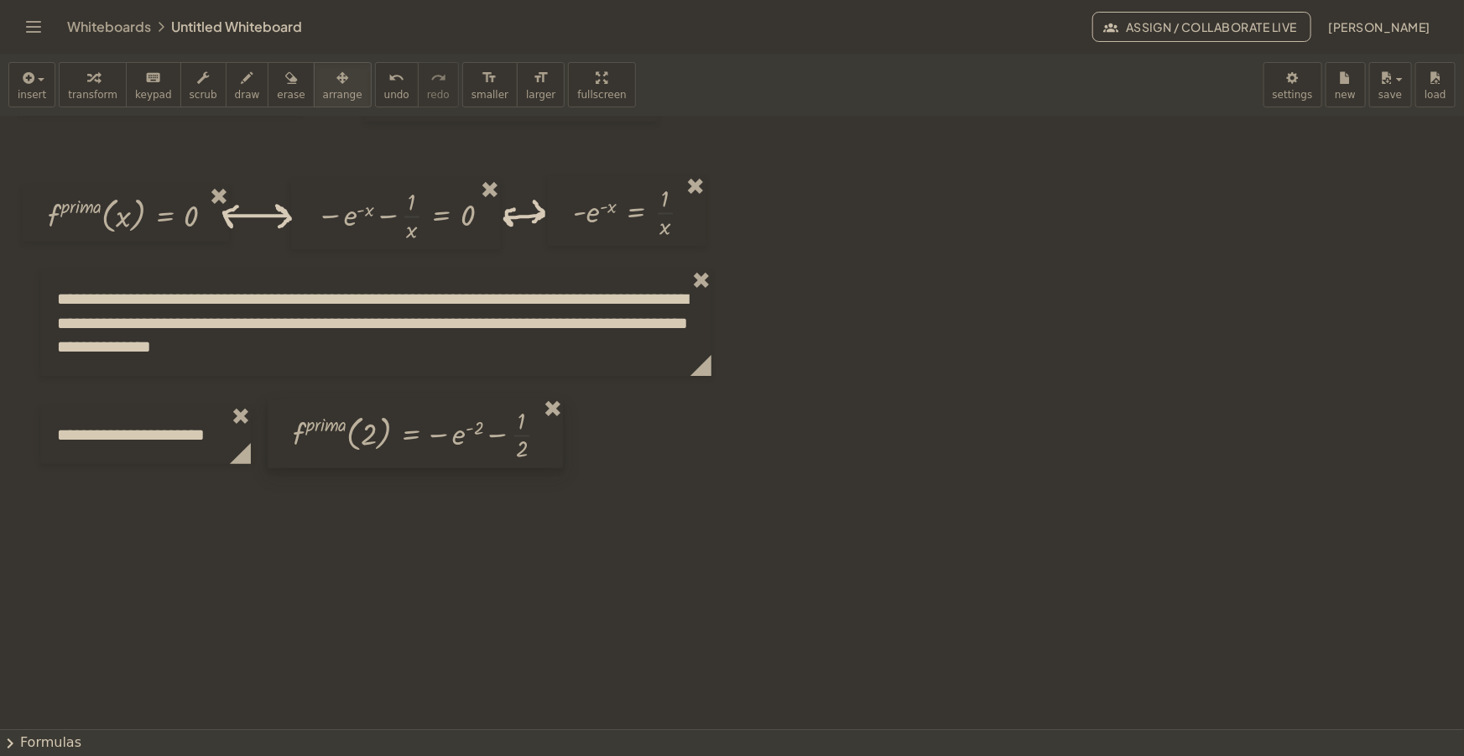
drag, startPoint x: 946, startPoint y: 310, endPoint x: 508, endPoint y: 445, distance: 457.3
click at [508, 445] on div at bounding box center [415, 434] width 295 height 70
click at [243, 73] on button "draw" at bounding box center [248, 84] width 44 height 45
click at [235, 78] on div "button" at bounding box center [247, 77] width 25 height 20
drag, startPoint x: 560, startPoint y: 429, endPoint x: 571, endPoint y: 431, distance: 12.0
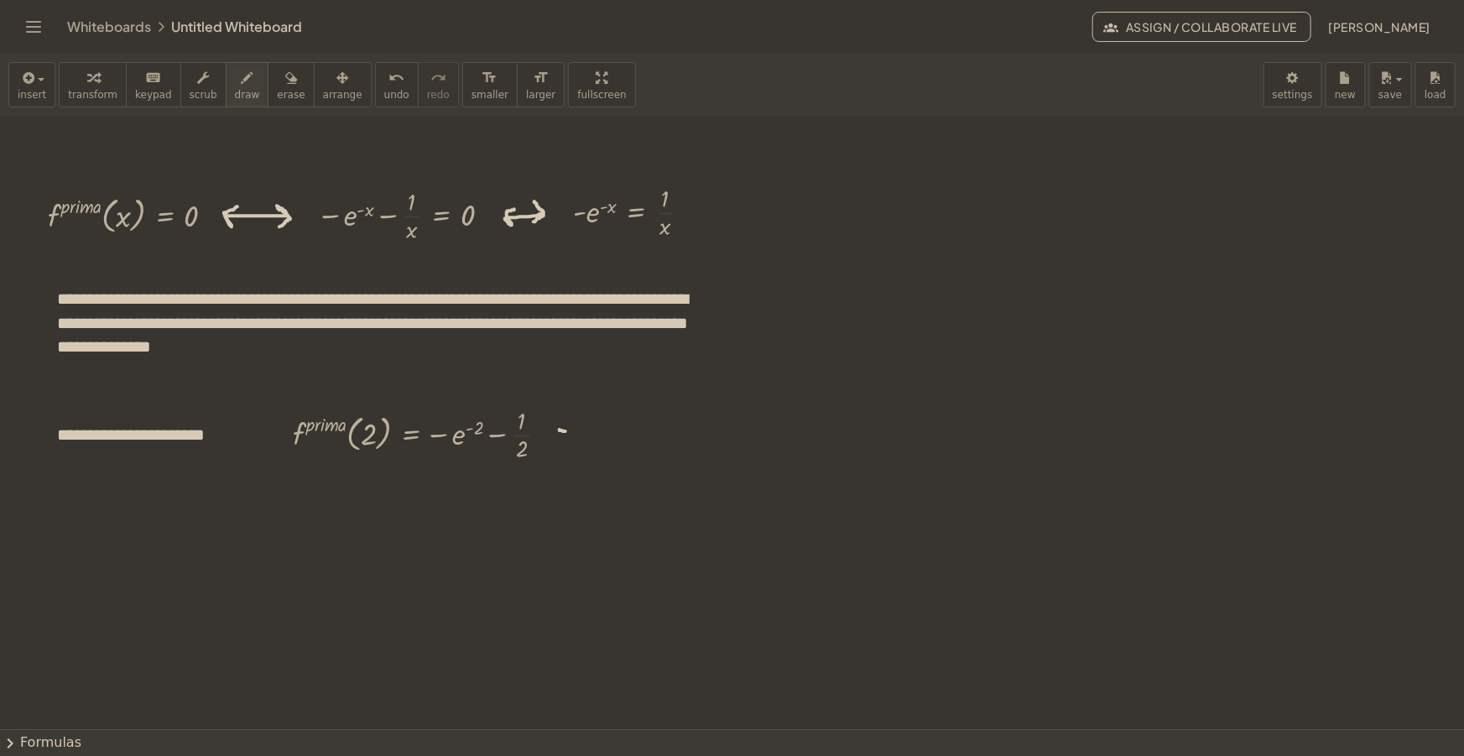
click at [571, 431] on div at bounding box center [732, 707] width 1464 height 1332
drag, startPoint x: 558, startPoint y: 441, endPoint x: 570, endPoint y: 441, distance: 11.7
click at [570, 441] on div at bounding box center [732, 707] width 1464 height 1332
click at [34, 84] on div "button" at bounding box center [32, 77] width 29 height 20
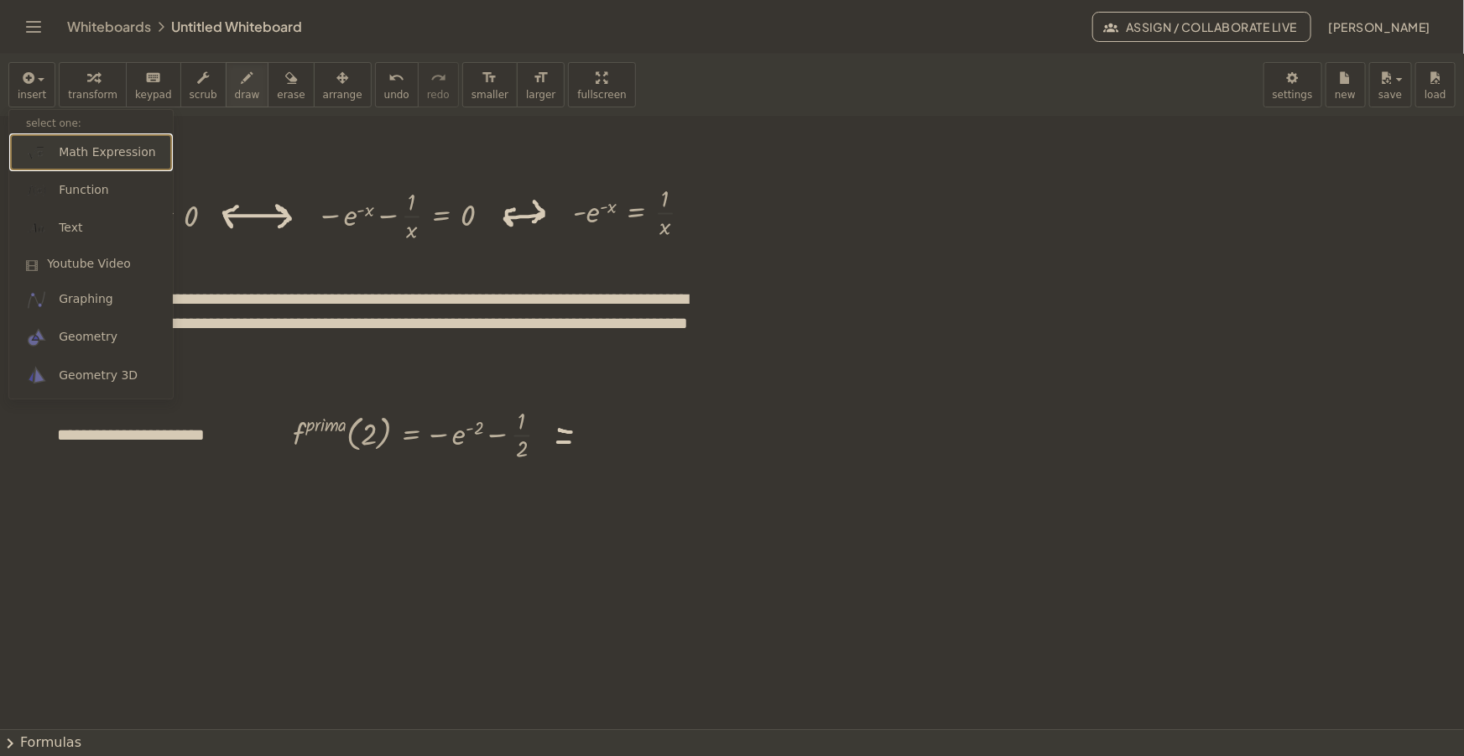
click at [77, 152] on span "Math Expression" at bounding box center [107, 152] width 96 height 17
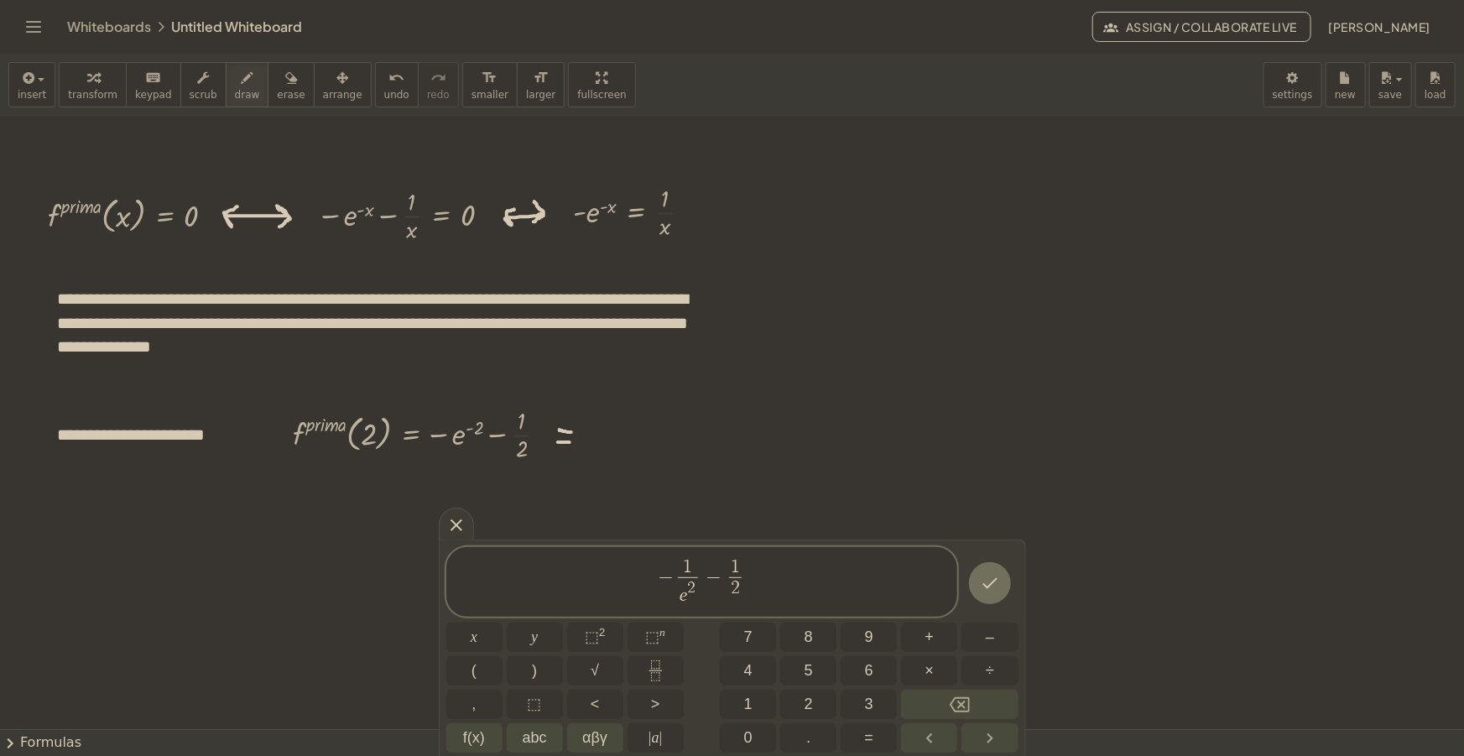
click at [781, 596] on span "− 1 e 2 ​ − 1 2 ​ ​" at bounding box center [702, 583] width 512 height 52
click at [754, 578] on span "− 1 e 2 ​ − 1 2 ​ ​" at bounding box center [702, 583] width 512 height 52
click at [773, 572] on span "− 1 e 2 ​ − 1 2 ​ ​" at bounding box center [702, 583] width 512 height 52
drag, startPoint x: 697, startPoint y: 578, endPoint x: 604, endPoint y: 578, distance: 93.1
click at [604, 578] on span "− 1 e 2 ​ − 1 2 ​" at bounding box center [702, 583] width 512 height 52
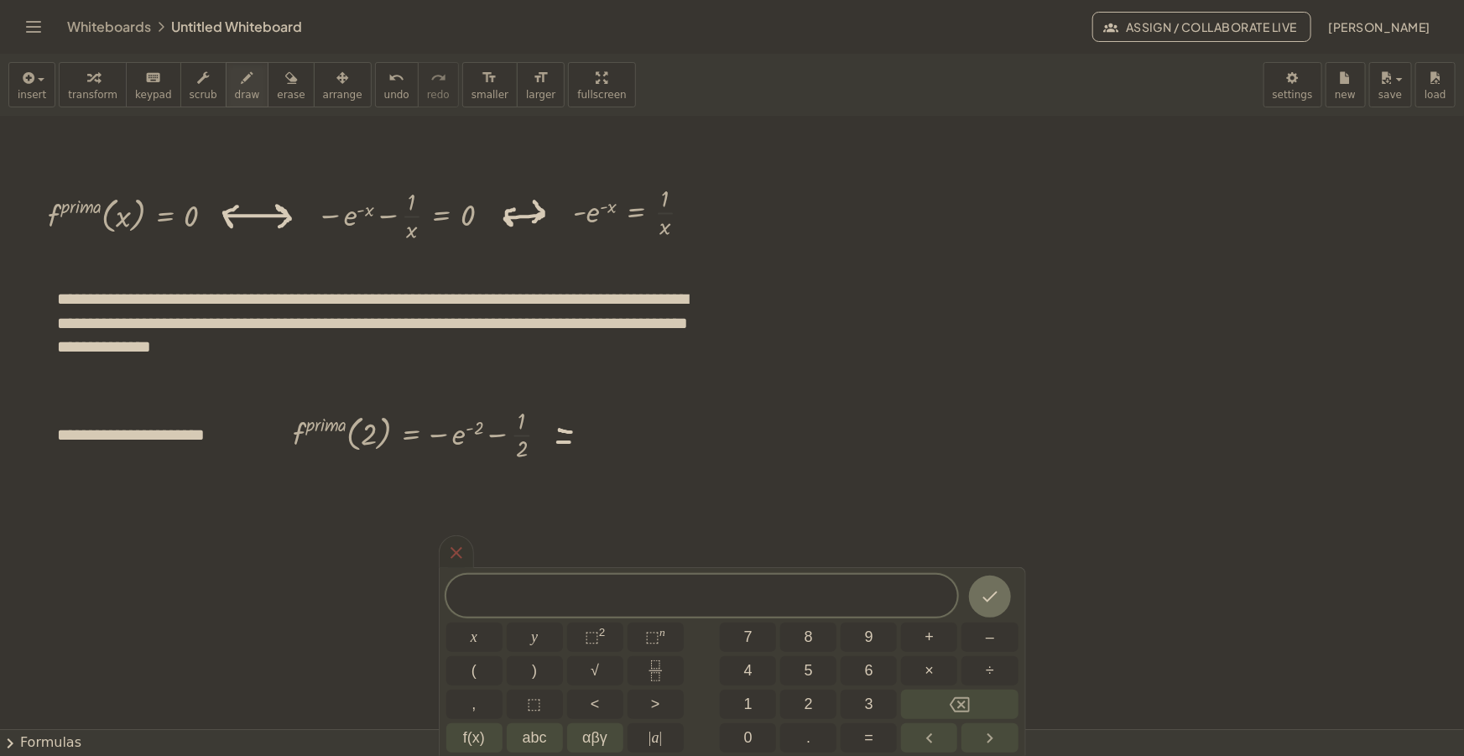
click at [455, 552] on icon at bounding box center [457, 553] width 12 height 12
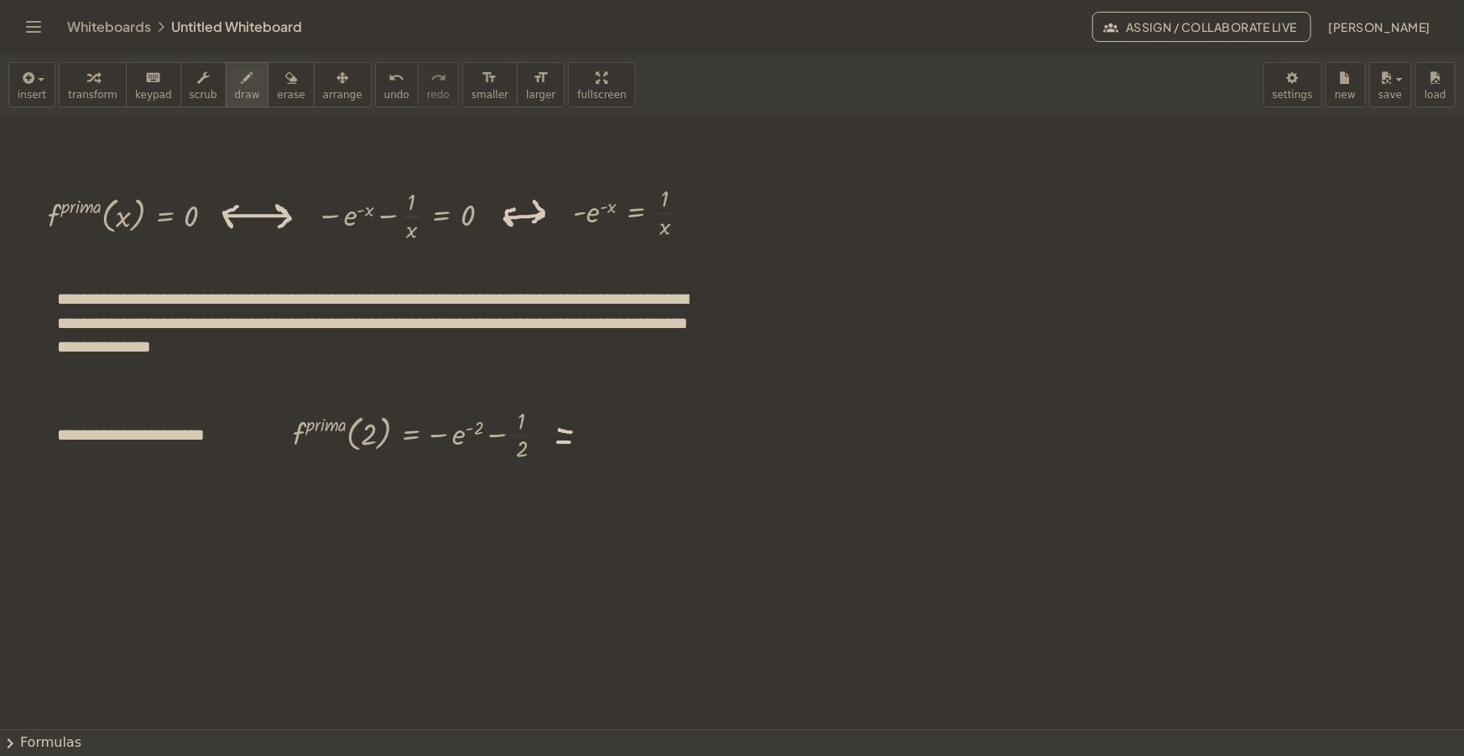
click at [235, 91] on span "draw" at bounding box center [247, 95] width 25 height 12
drag, startPoint x: 556, startPoint y: 430, endPoint x: 574, endPoint y: 423, distance: 18.9
click at [574, 423] on div at bounding box center [732, 707] width 1464 height 1332
drag, startPoint x: 555, startPoint y: 432, endPoint x: 572, endPoint y: 444, distance: 21.2
click at [572, 444] on div at bounding box center [732, 707] width 1464 height 1332
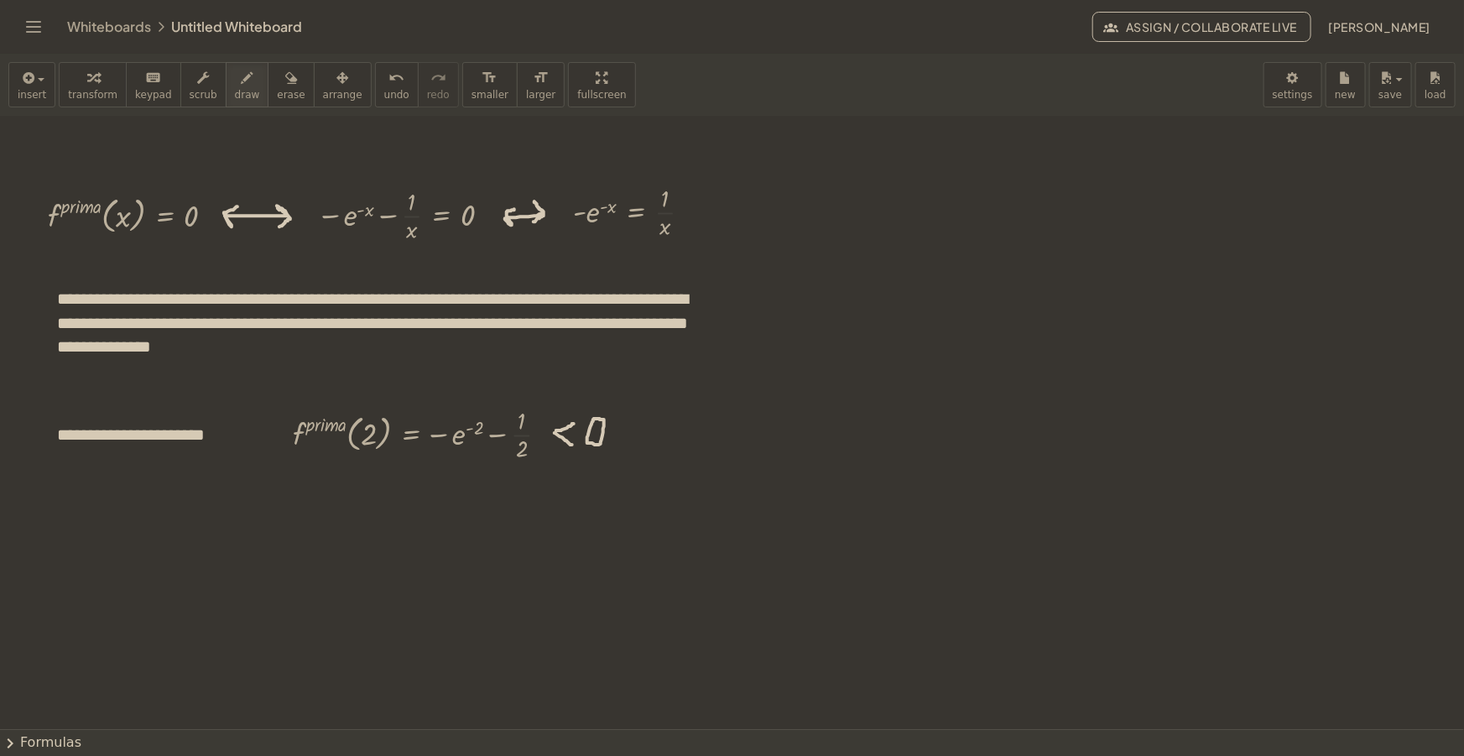
click at [594, 418] on div at bounding box center [732, 707] width 1464 height 1332
click at [42, 77] on button "insert" at bounding box center [31, 84] width 47 height 45
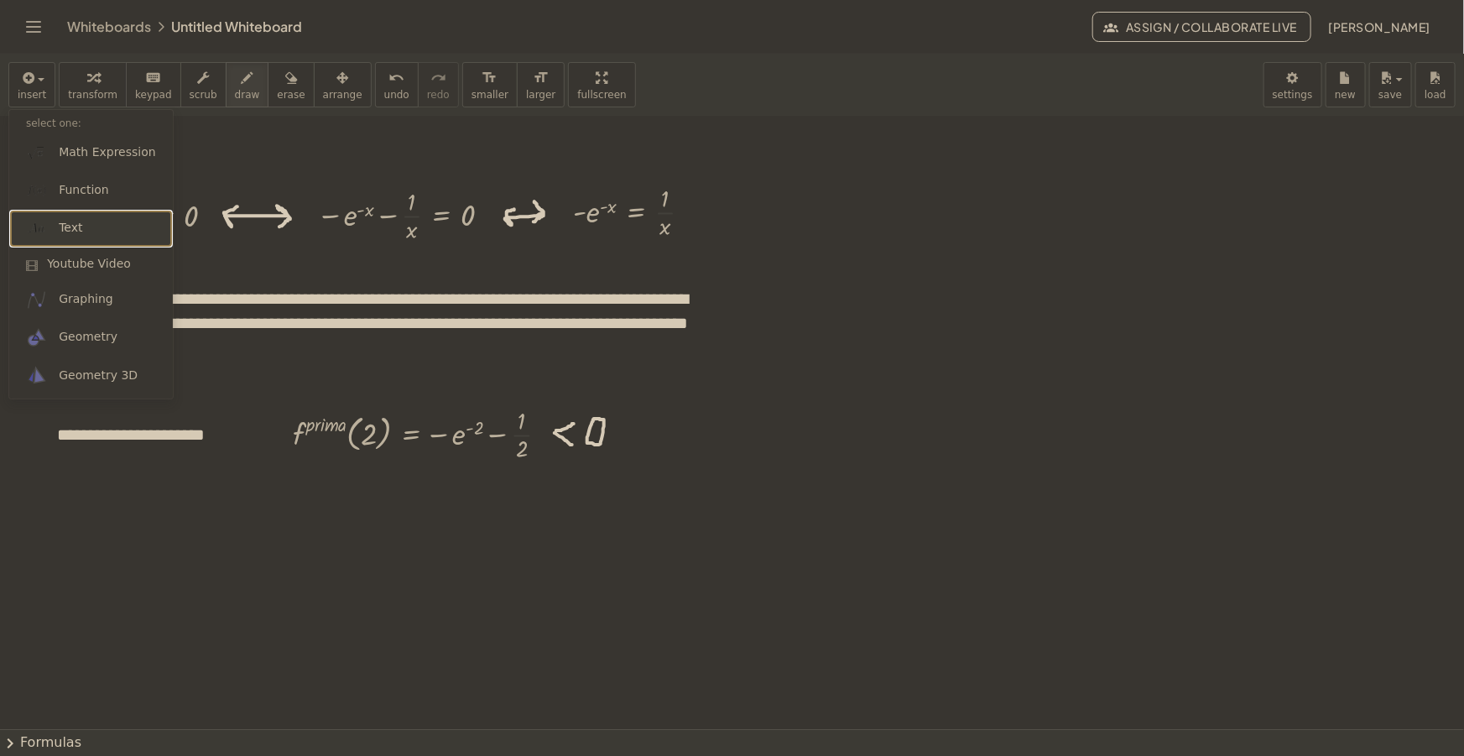
click at [96, 237] on link "Text" at bounding box center [91, 229] width 164 height 38
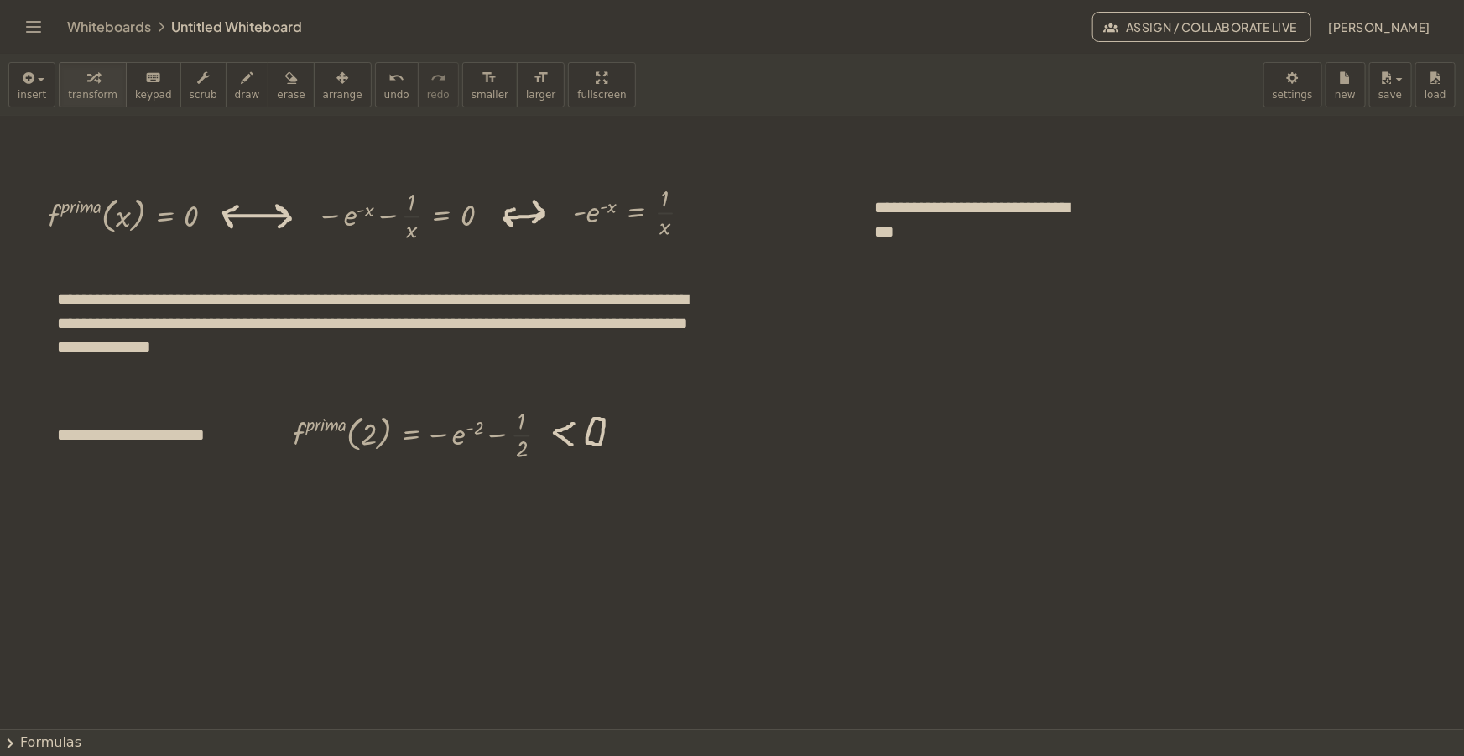
click at [323, 91] on span "arrange" at bounding box center [342, 95] width 39 height 12
drag, startPoint x: 1107, startPoint y: 243, endPoint x: 1147, endPoint y: 233, distance: 41.5
click at [1124, 233] on icon at bounding box center [1113, 226] width 21 height 21
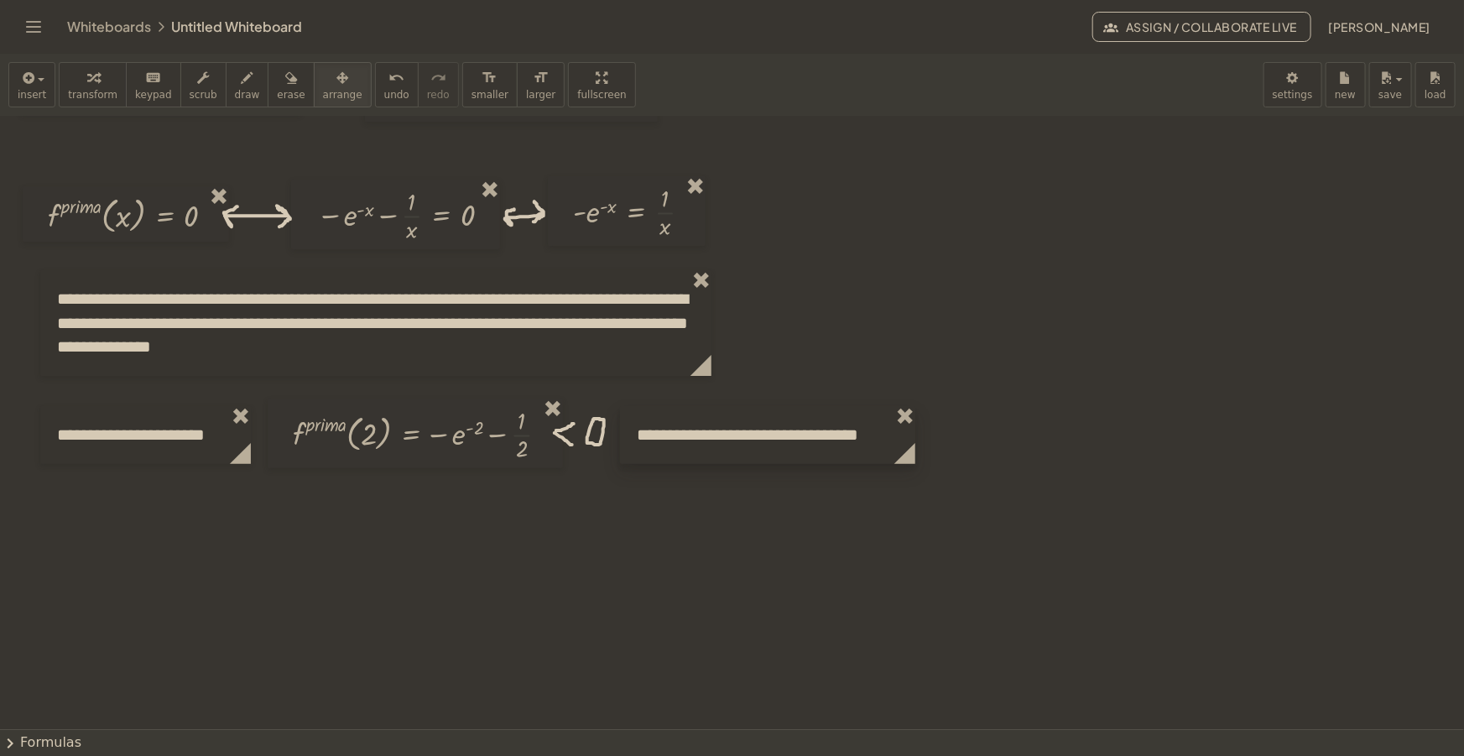
drag, startPoint x: 976, startPoint y: 204, endPoint x: 738, endPoint y: 431, distance: 329.4
click at [738, 431] on div at bounding box center [767, 435] width 295 height 58
click at [623, 81] on div "insert select one: Math Expression Function Text Youtube Video Graphing Geometr…" at bounding box center [732, 85] width 1464 height 63
click at [742, 435] on div at bounding box center [763, 434] width 295 height 58
click at [48, 76] on button "insert" at bounding box center [31, 84] width 47 height 45
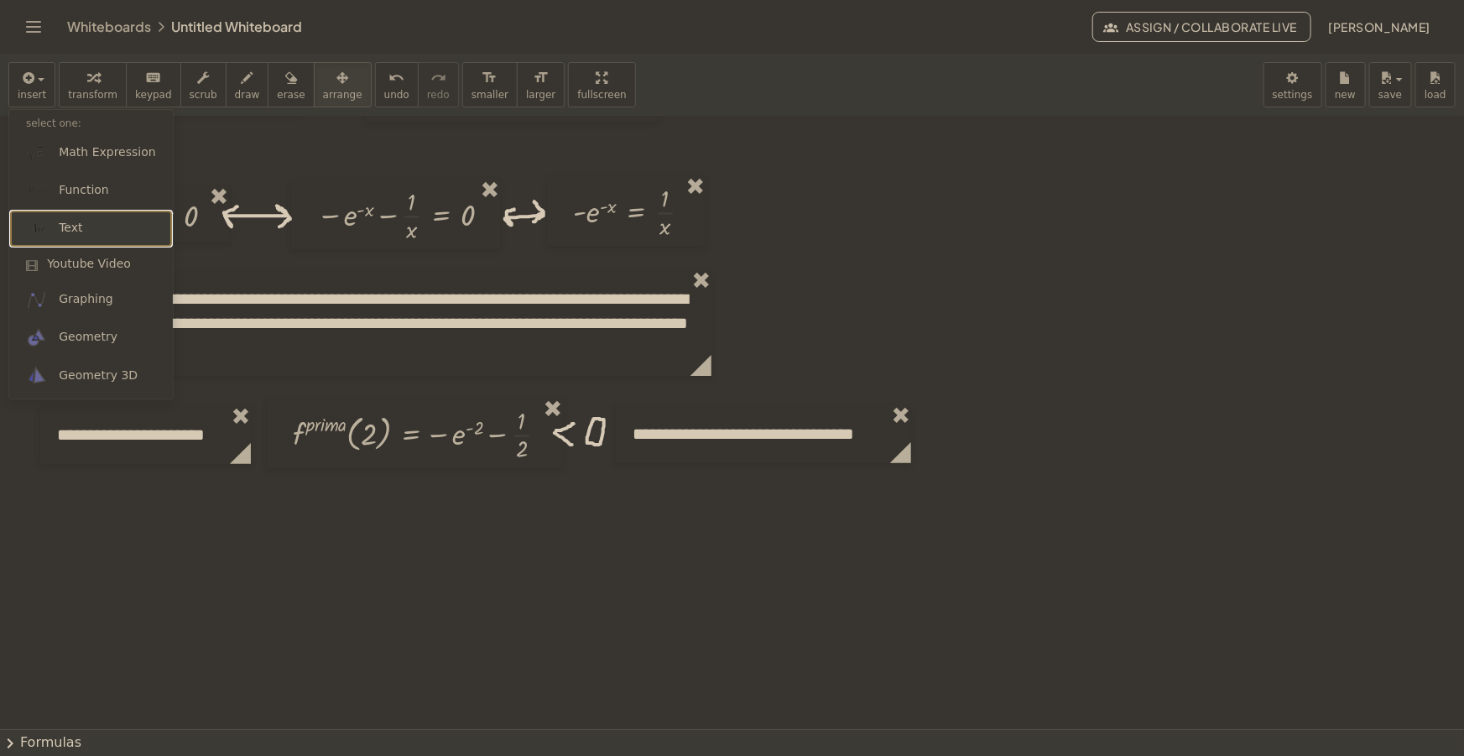
click at [79, 234] on link "Text" at bounding box center [91, 229] width 164 height 38
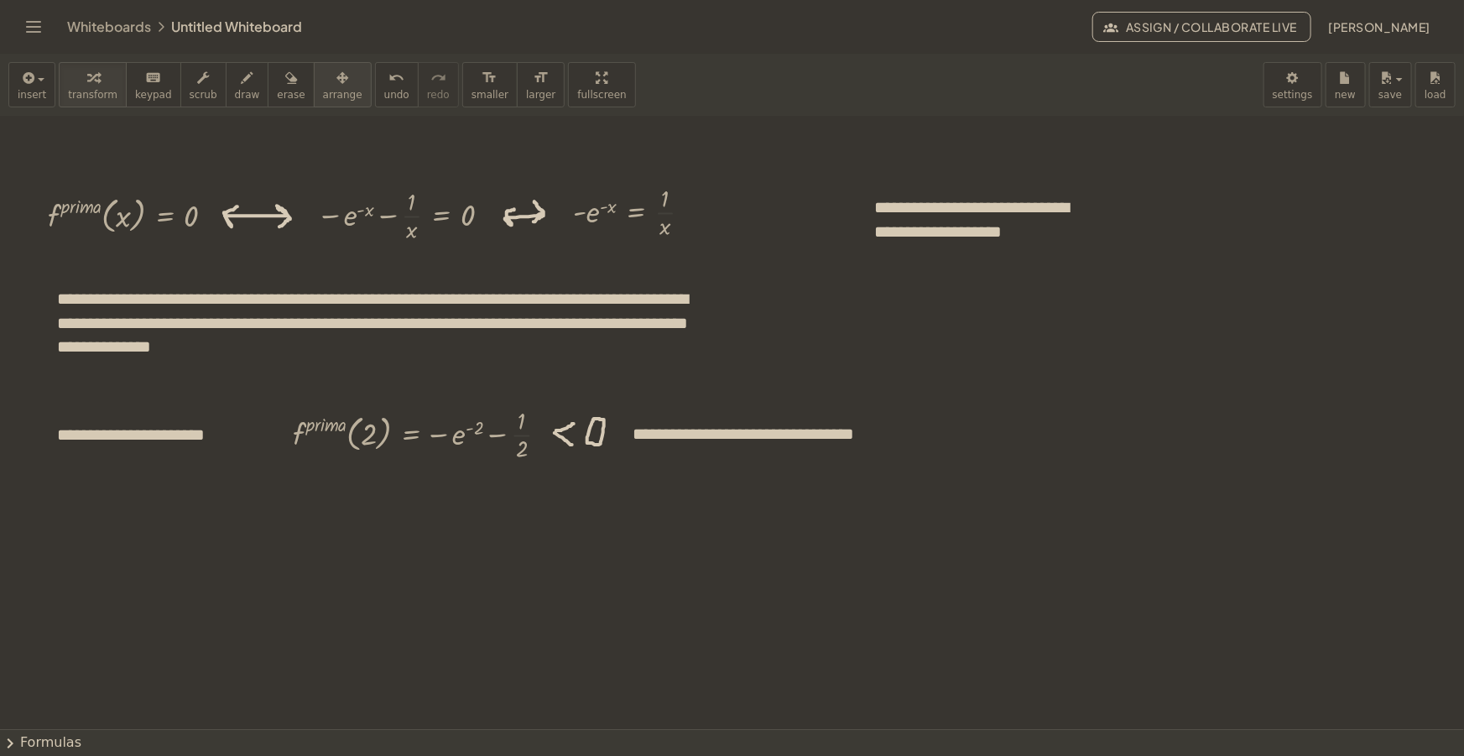
click at [323, 92] on span "arrange" at bounding box center [342, 95] width 39 height 12
drag, startPoint x: 1098, startPoint y: 248, endPoint x: 1202, endPoint y: 230, distance: 105.7
click at [1202, 230] on div "**********" at bounding box center [1036, 219] width 356 height 81
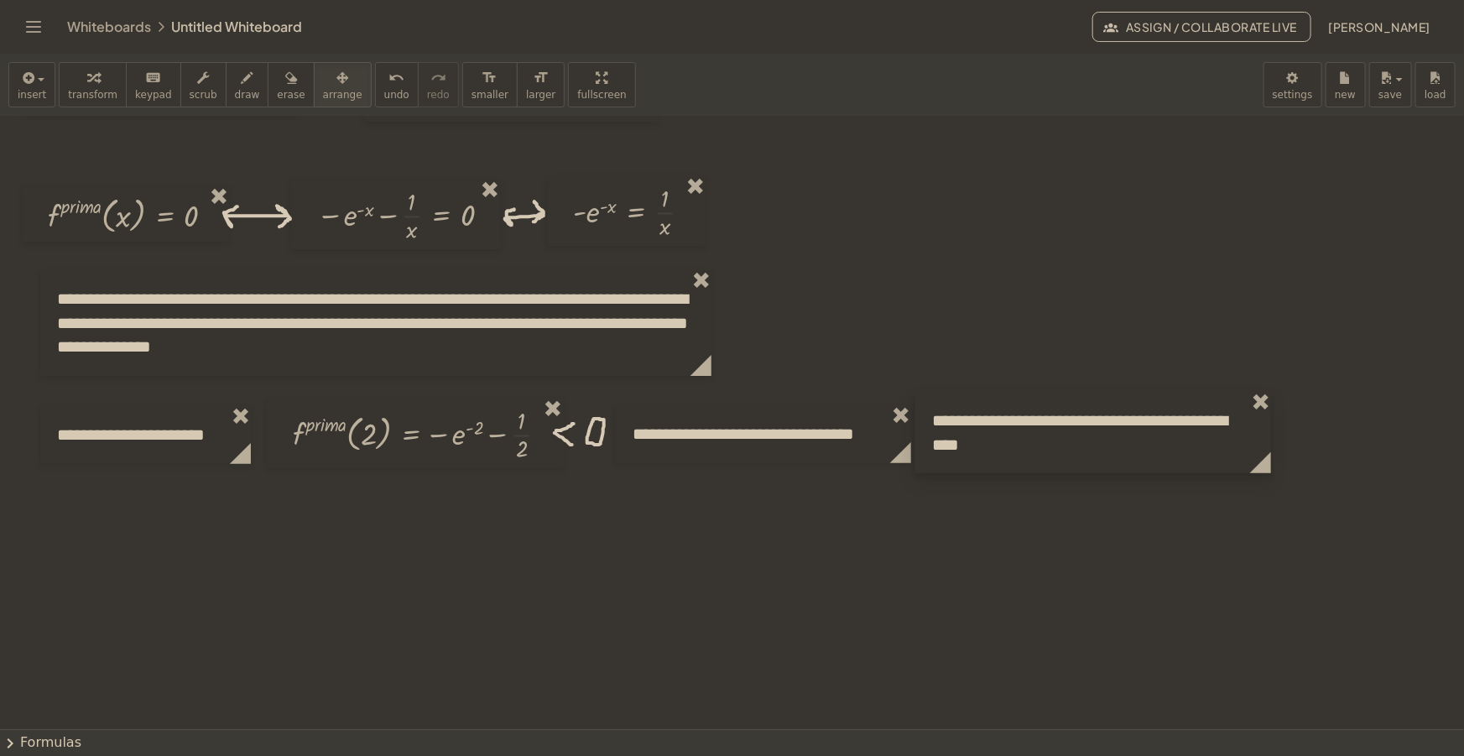
drag, startPoint x: 1061, startPoint y: 216, endPoint x: 1116, endPoint y: 430, distance: 221.6
click at [1119, 429] on div at bounding box center [1093, 432] width 356 height 81
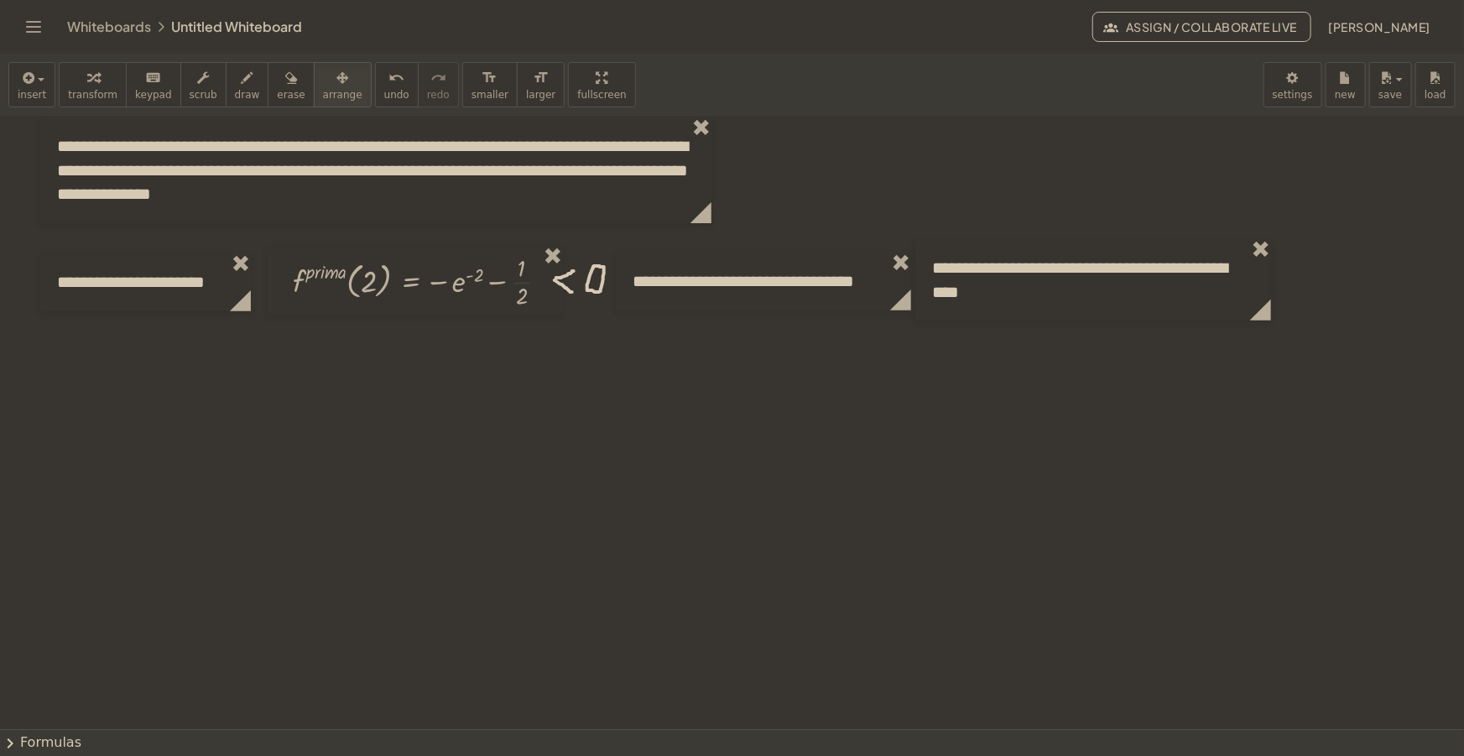
scroll to position [152, 0]
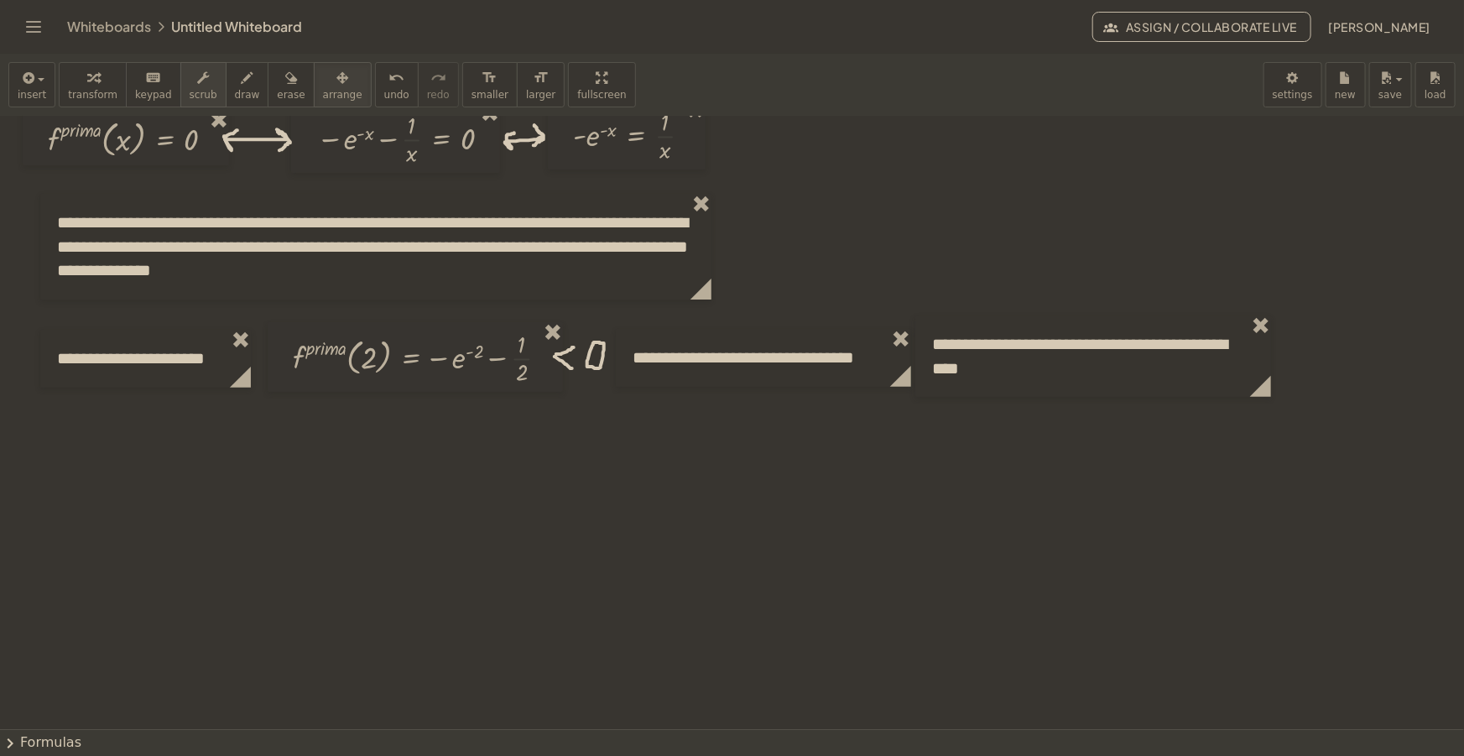
click at [202, 86] on button "scrub" at bounding box center [203, 84] width 46 height 45
click at [235, 78] on div "button" at bounding box center [247, 77] width 25 height 20
drag, startPoint x: 67, startPoint y: 500, endPoint x: 133, endPoint y: 475, distance: 70.9
click at [143, 495] on div at bounding box center [732, 631] width 1464 height 1332
click at [111, 460] on div at bounding box center [732, 631] width 1464 height 1332
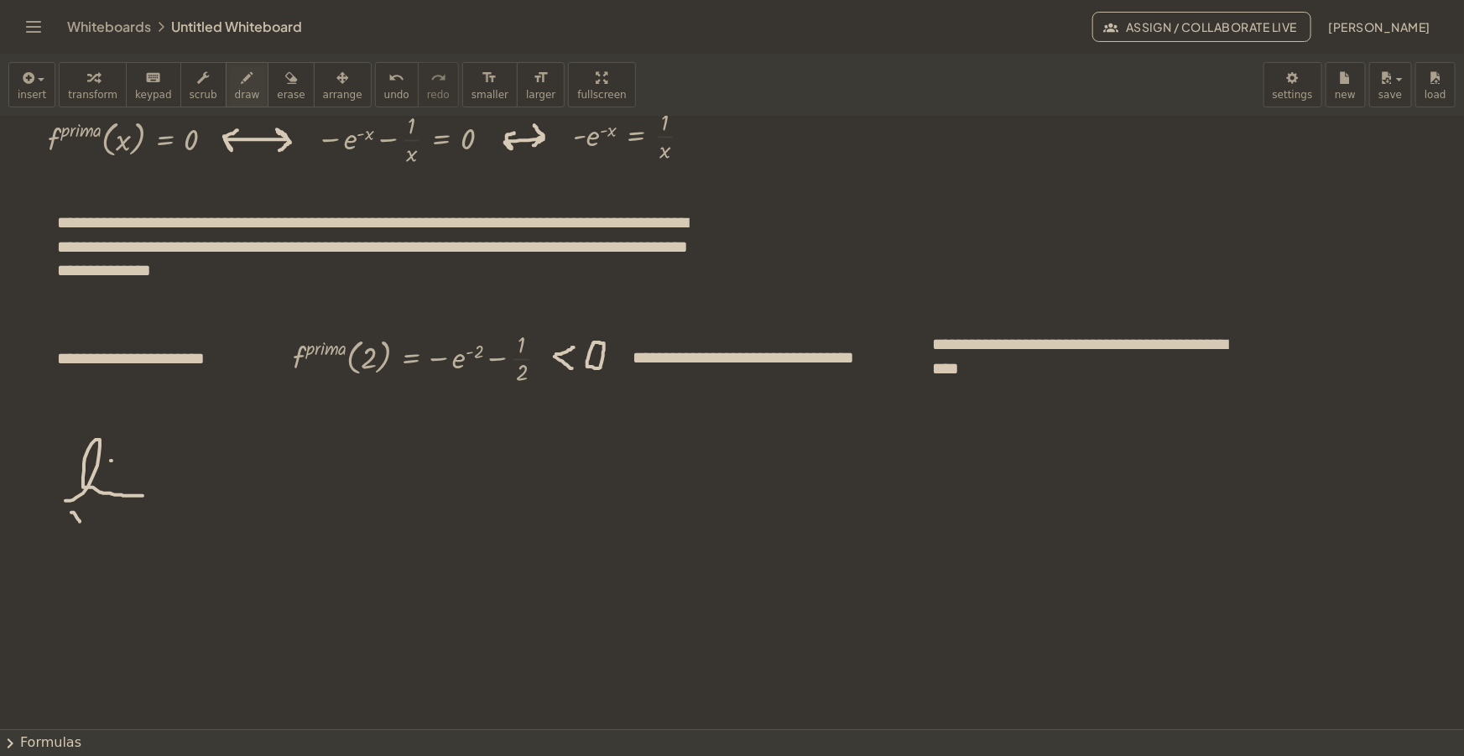
drag, startPoint x: 73, startPoint y: 512, endPoint x: 81, endPoint y: 521, distance: 12.5
click at [81, 521] on div at bounding box center [732, 631] width 1464 height 1332
click at [83, 510] on div at bounding box center [732, 631] width 1464 height 1332
drag, startPoint x: 89, startPoint y: 519, endPoint x: 100, endPoint y: 528, distance: 13.8
click at [100, 528] on div at bounding box center [732, 631] width 1464 height 1332
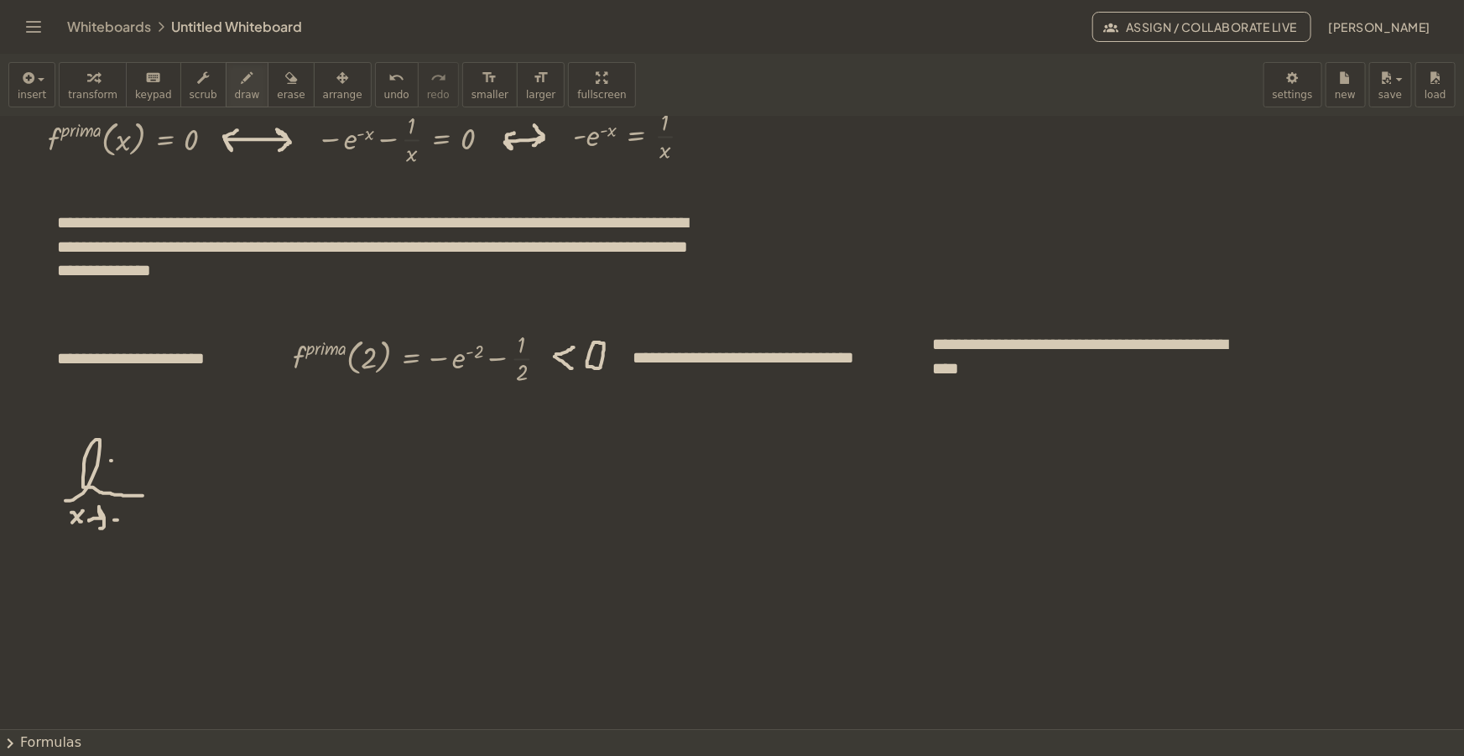
click at [119, 519] on div at bounding box center [732, 631] width 1464 height 1332
click at [133, 508] on div at bounding box center [732, 631] width 1464 height 1332
click at [35, 73] on div "button" at bounding box center [32, 77] width 29 height 20
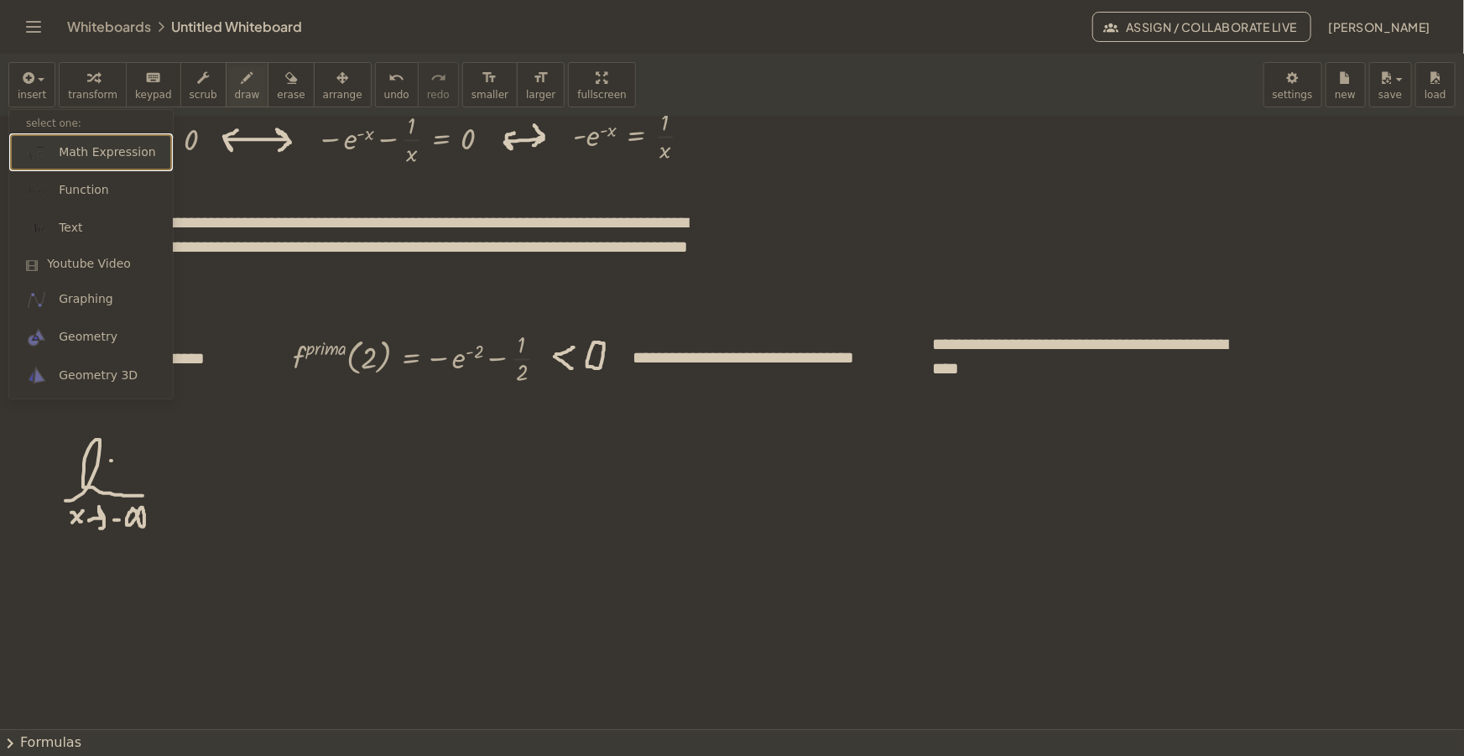
click at [80, 151] on span "Math Expression" at bounding box center [107, 152] width 96 height 17
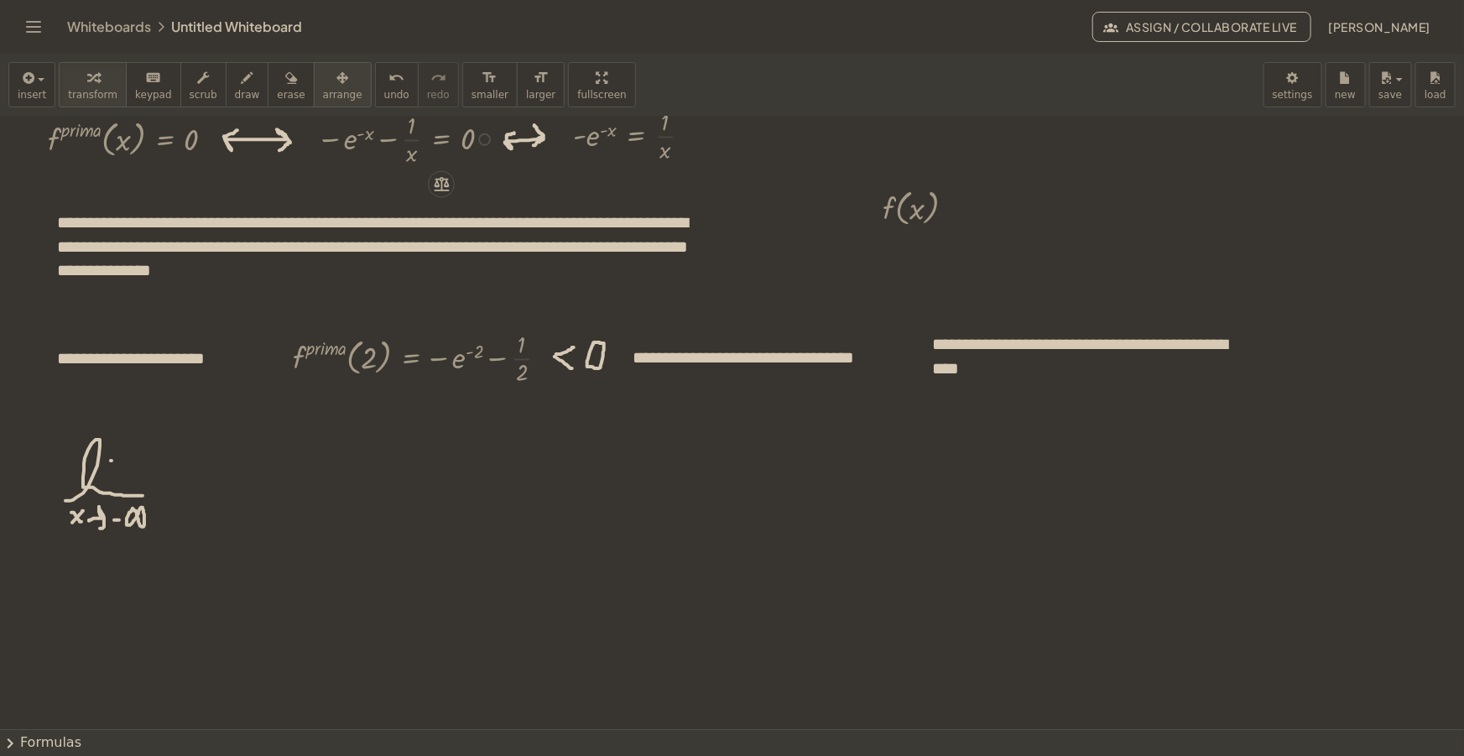
click at [323, 90] on span "arrange" at bounding box center [342, 95] width 39 height 12
drag, startPoint x: 894, startPoint y: 201, endPoint x: 252, endPoint y: 179, distance: 643.1
click at [184, 478] on div at bounding box center [205, 482] width 112 height 55
click at [243, 83] on button "draw" at bounding box center [248, 84] width 44 height 45
drag, startPoint x: 284, startPoint y: 485, endPoint x: 299, endPoint y: 485, distance: 14.3
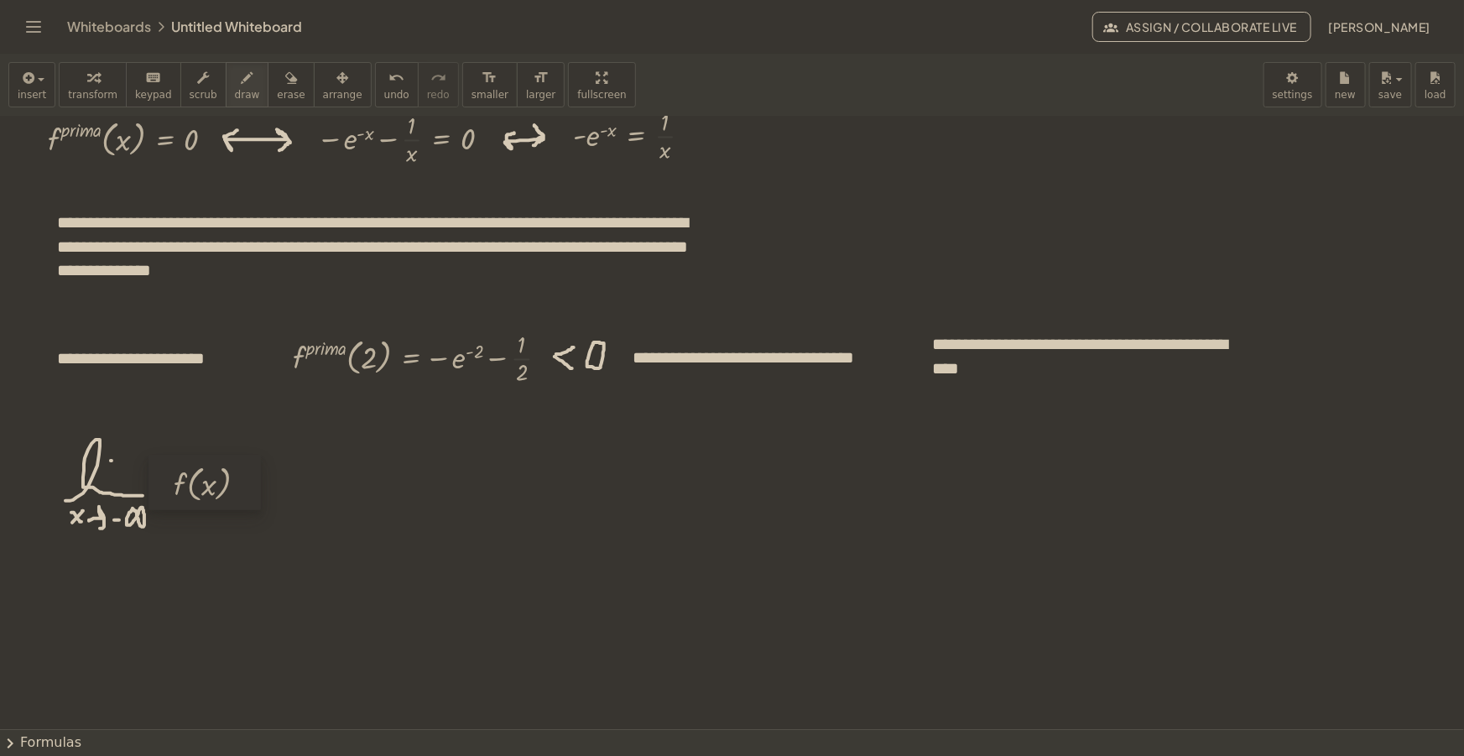
click at [299, 485] on div at bounding box center [732, 631] width 1464 height 1332
drag, startPoint x: 284, startPoint y: 497, endPoint x: 297, endPoint y: 498, distance: 12.6
click at [297, 498] on div at bounding box center [732, 631] width 1464 height 1332
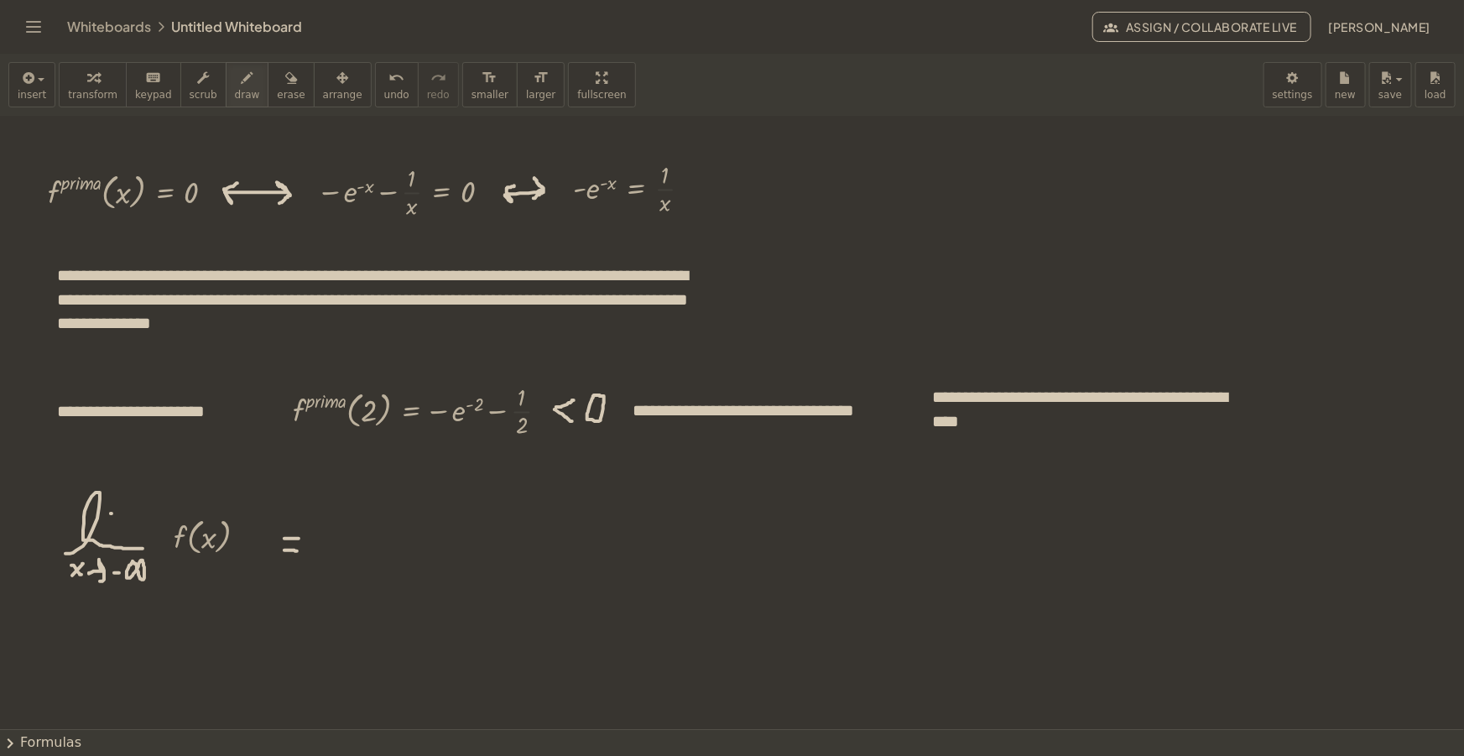
scroll to position [76, 0]
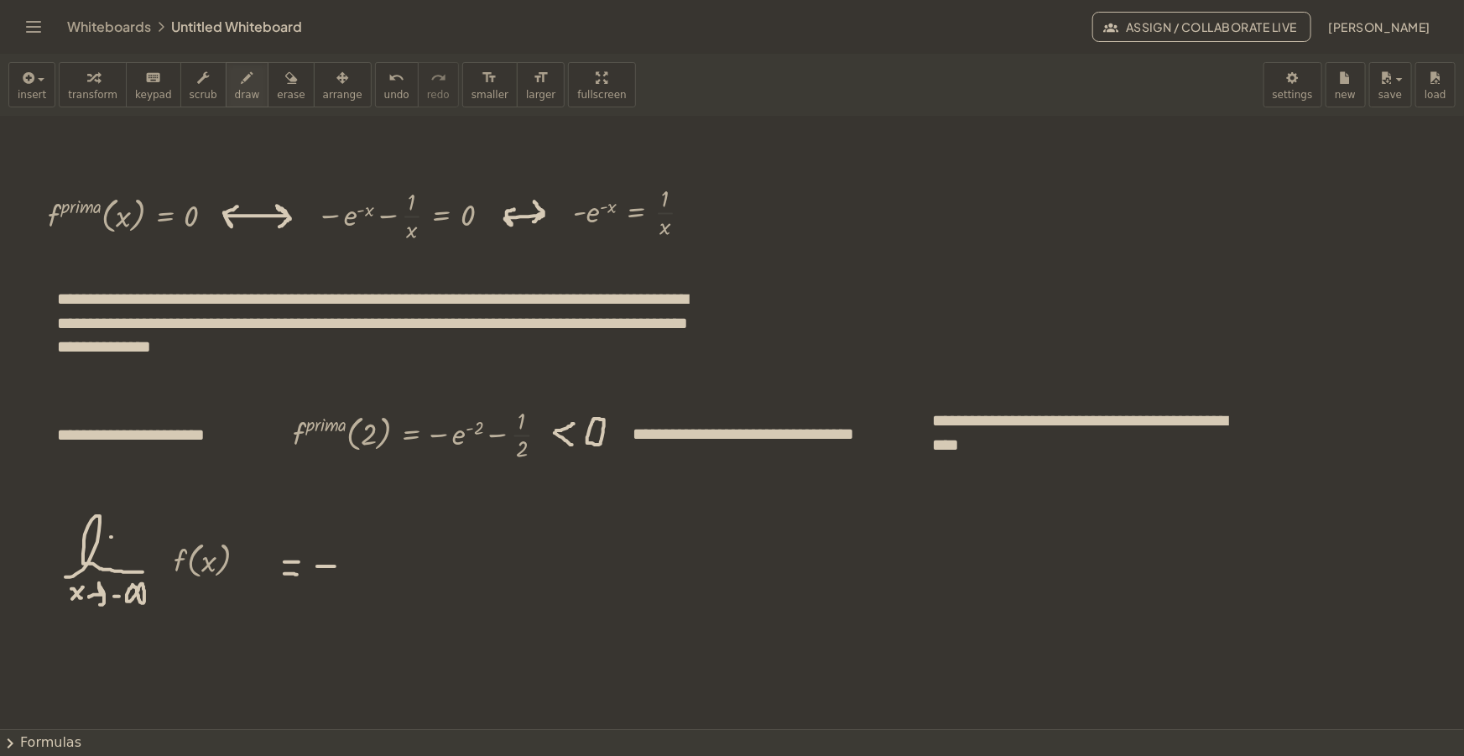
drag, startPoint x: 318, startPoint y: 566, endPoint x: 335, endPoint y: 566, distance: 16.8
click at [335, 566] on div at bounding box center [732, 707] width 1464 height 1332
click at [349, 554] on div at bounding box center [732, 707] width 1464 height 1332
drag, startPoint x: 555, startPoint y: 580, endPoint x: 620, endPoint y: 580, distance: 64.6
click at [620, 580] on div at bounding box center [732, 707] width 1464 height 1332
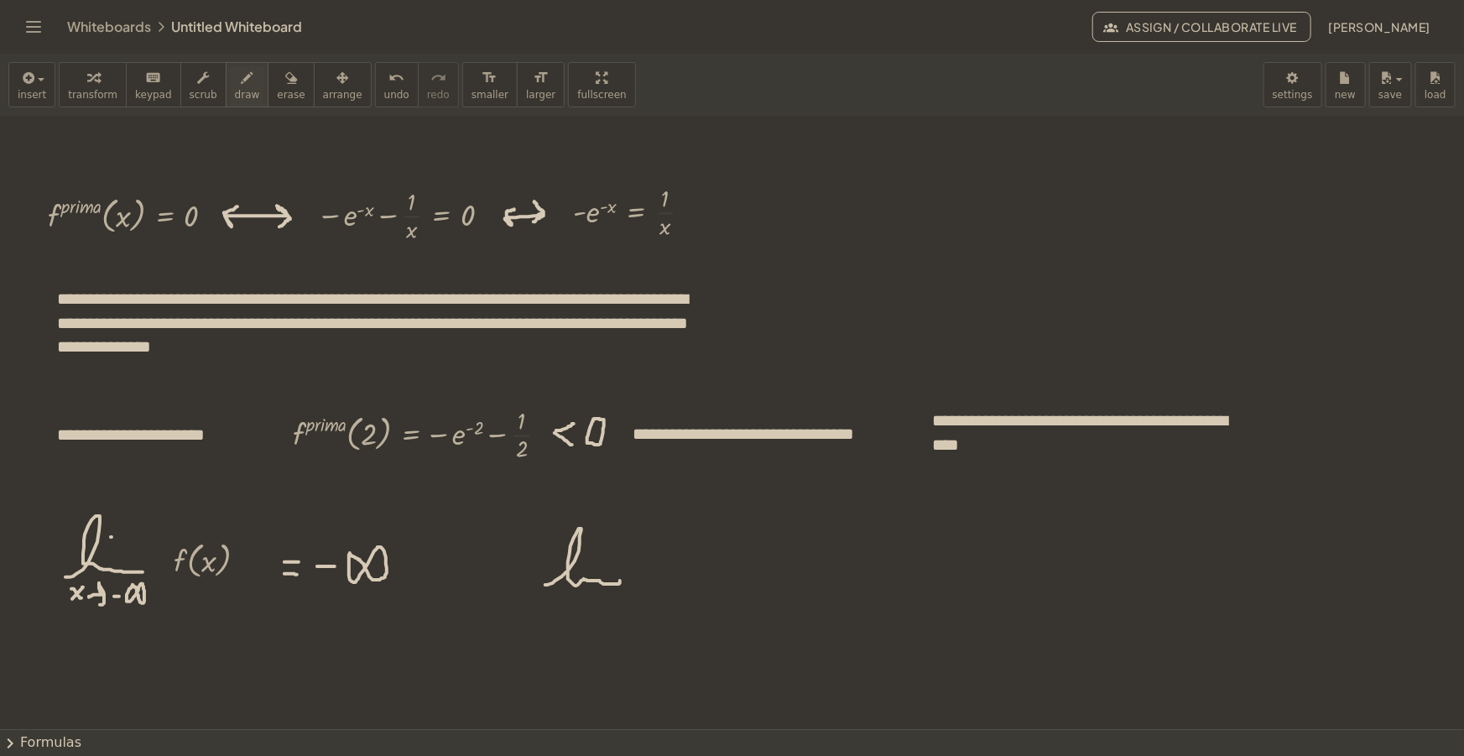
click at [597, 562] on div at bounding box center [732, 707] width 1464 height 1332
drag, startPoint x: 540, startPoint y: 603, endPoint x: 554, endPoint y: 613, distance: 16.3
click at [554, 613] on div at bounding box center [732, 707] width 1464 height 1332
drag, startPoint x: 544, startPoint y: 614, endPoint x: 563, endPoint y: 605, distance: 21.4
click at [556, 602] on div at bounding box center [732, 707] width 1464 height 1332
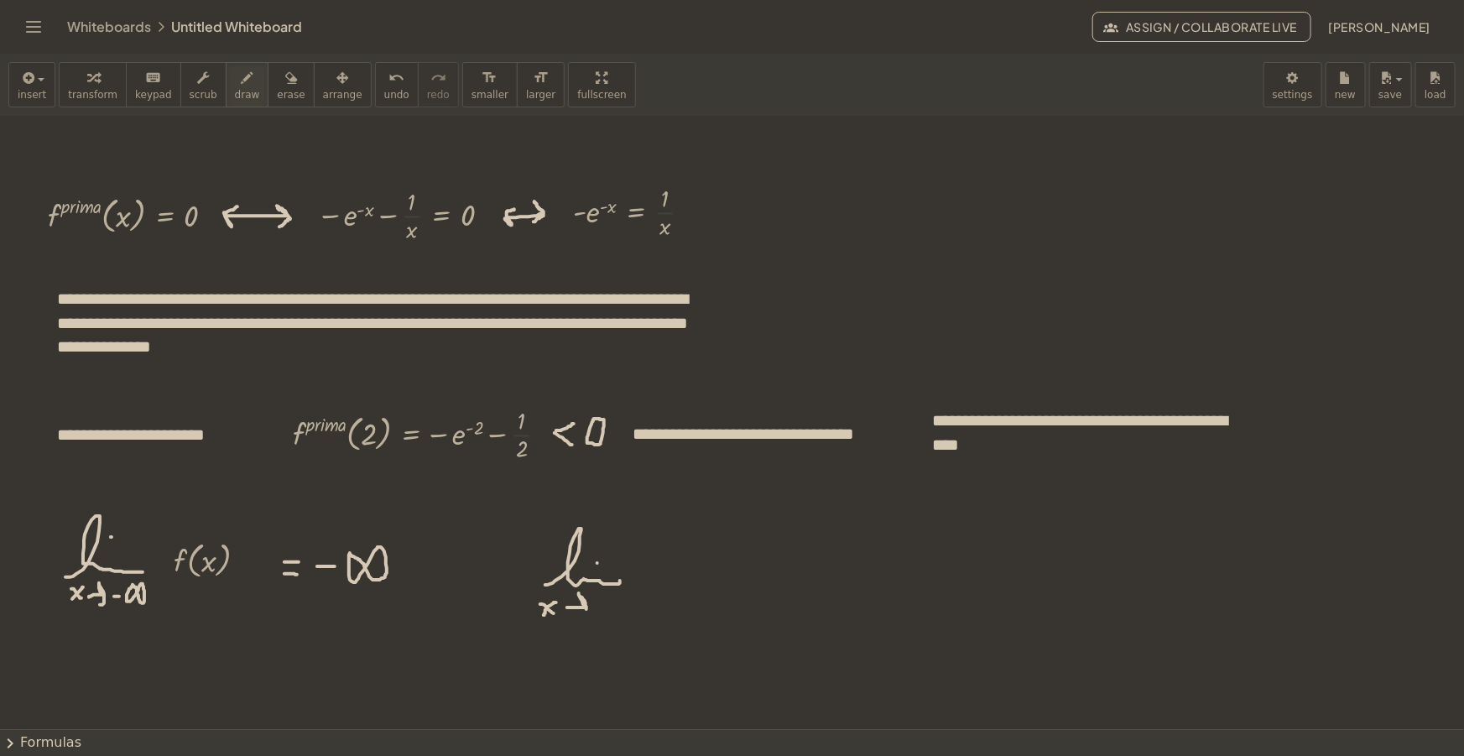
drag, startPoint x: 567, startPoint y: 607, endPoint x: 575, endPoint y: 621, distance: 16.1
click at [575, 621] on div at bounding box center [732, 707] width 1464 height 1332
drag, startPoint x: 597, startPoint y: 601, endPoint x: 597, endPoint y: 613, distance: 12.6
click at [597, 613] on div at bounding box center [732, 707] width 1464 height 1332
drag, startPoint x: 593, startPoint y: 607, endPoint x: 609, endPoint y: 602, distance: 16.5
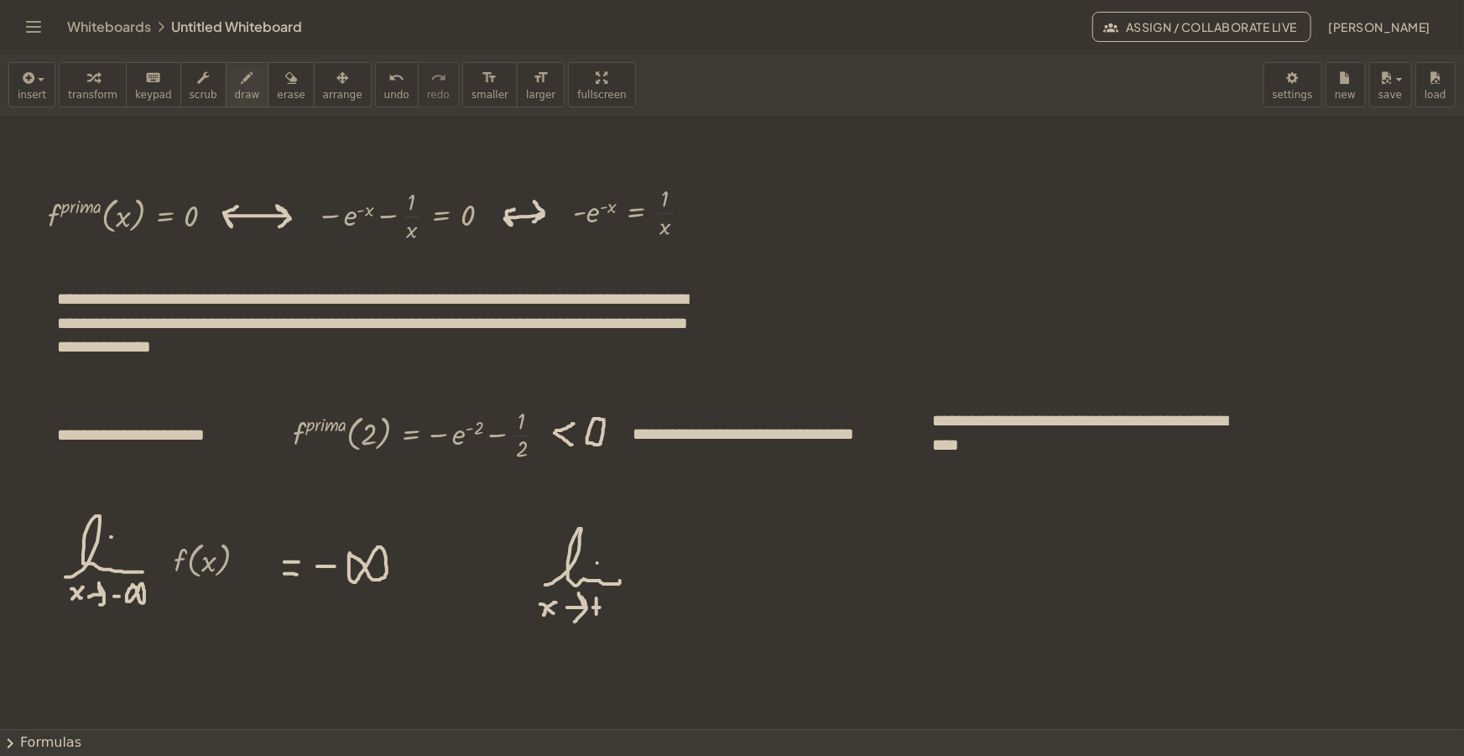
click at [601, 607] on div at bounding box center [732, 707] width 1464 height 1332
drag, startPoint x: 610, startPoint y: 597, endPoint x: 601, endPoint y: 597, distance: 9.3
click at [604, 597] on div at bounding box center [732, 707] width 1464 height 1332
click at [28, 85] on icon "button" at bounding box center [26, 78] width 15 height 20
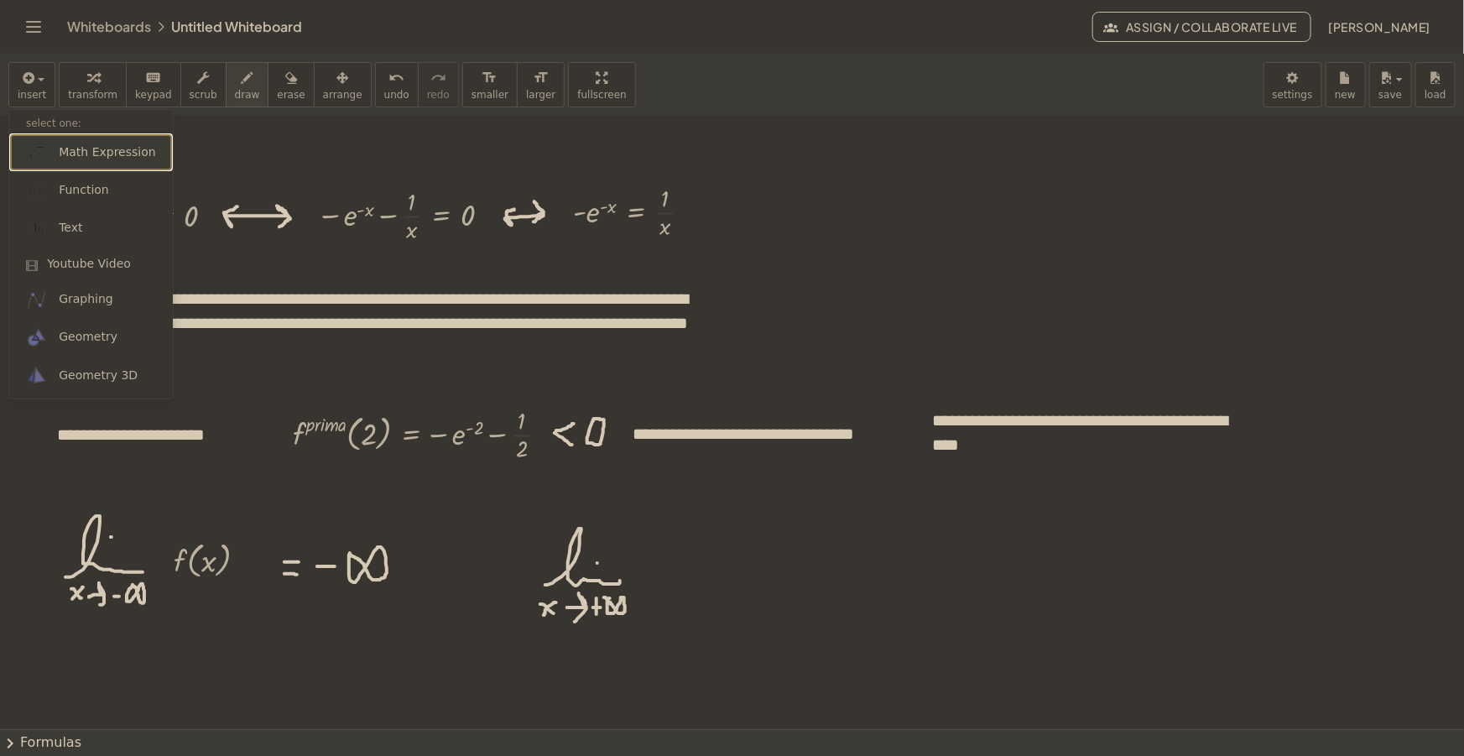
click at [81, 139] on link "Math Expression" at bounding box center [91, 152] width 164 height 38
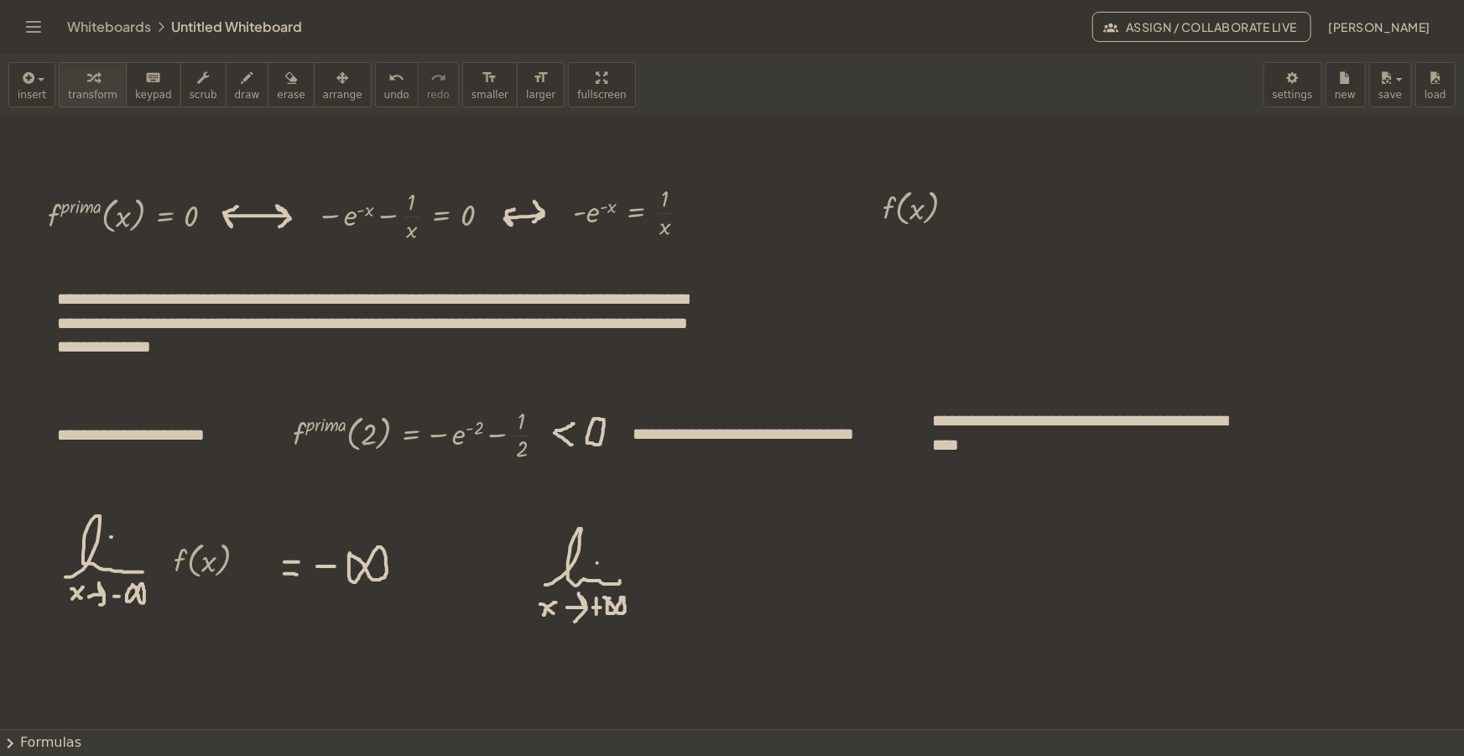
click at [336, 70] on icon "button" at bounding box center [342, 78] width 12 height 20
drag, startPoint x: 889, startPoint y: 207, endPoint x: 671, endPoint y: 578, distance: 430.3
click at [671, 578] on div at bounding box center [695, 574] width 112 height 55
click at [235, 89] on span "draw" at bounding box center [247, 95] width 25 height 12
drag, startPoint x: 773, startPoint y: 576, endPoint x: 787, endPoint y: 576, distance: 14.3
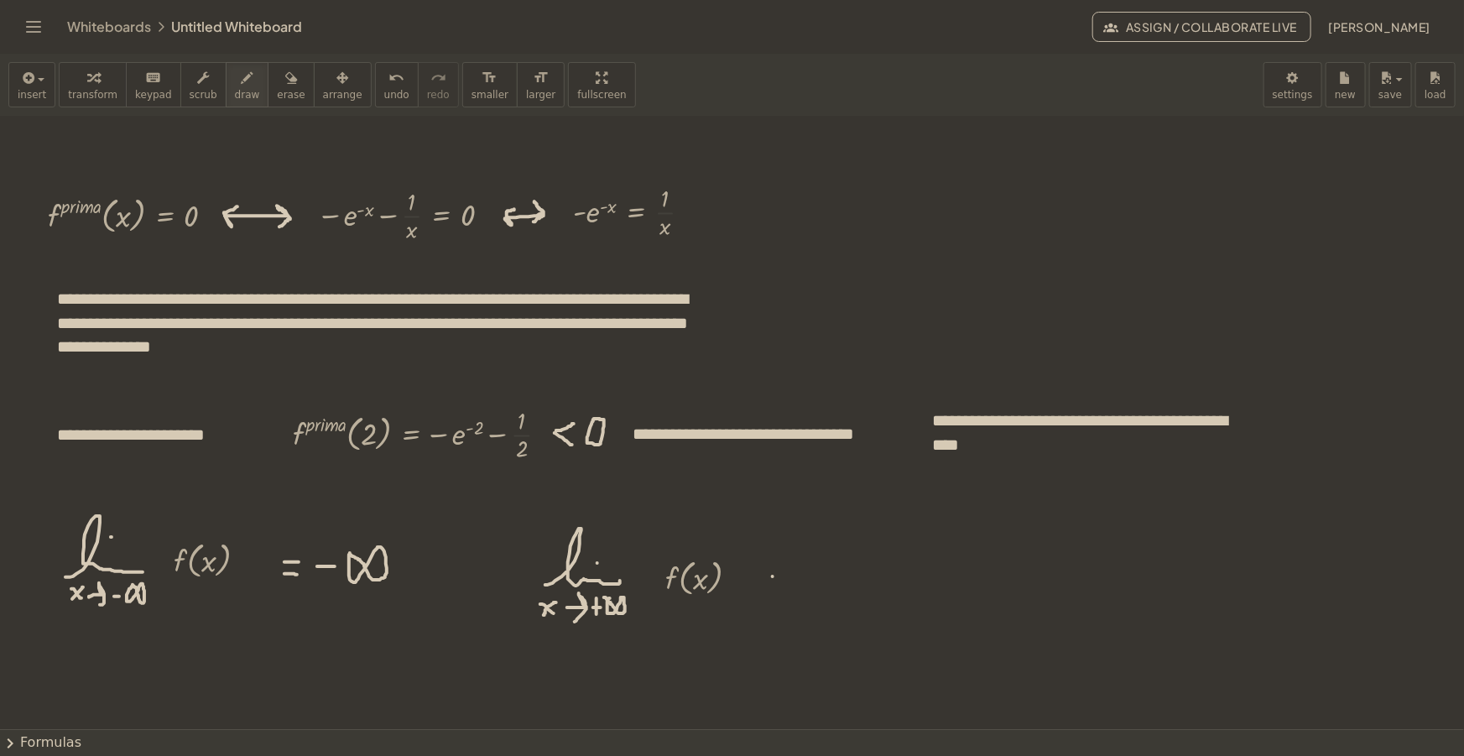
click at [787, 576] on div at bounding box center [732, 707] width 1464 height 1332
click at [784, 589] on div at bounding box center [732, 707] width 1464 height 1332
click at [242, 77] on icon "button" at bounding box center [248, 78] width 12 height 20
click at [812, 568] on div at bounding box center [732, 707] width 1464 height 1332
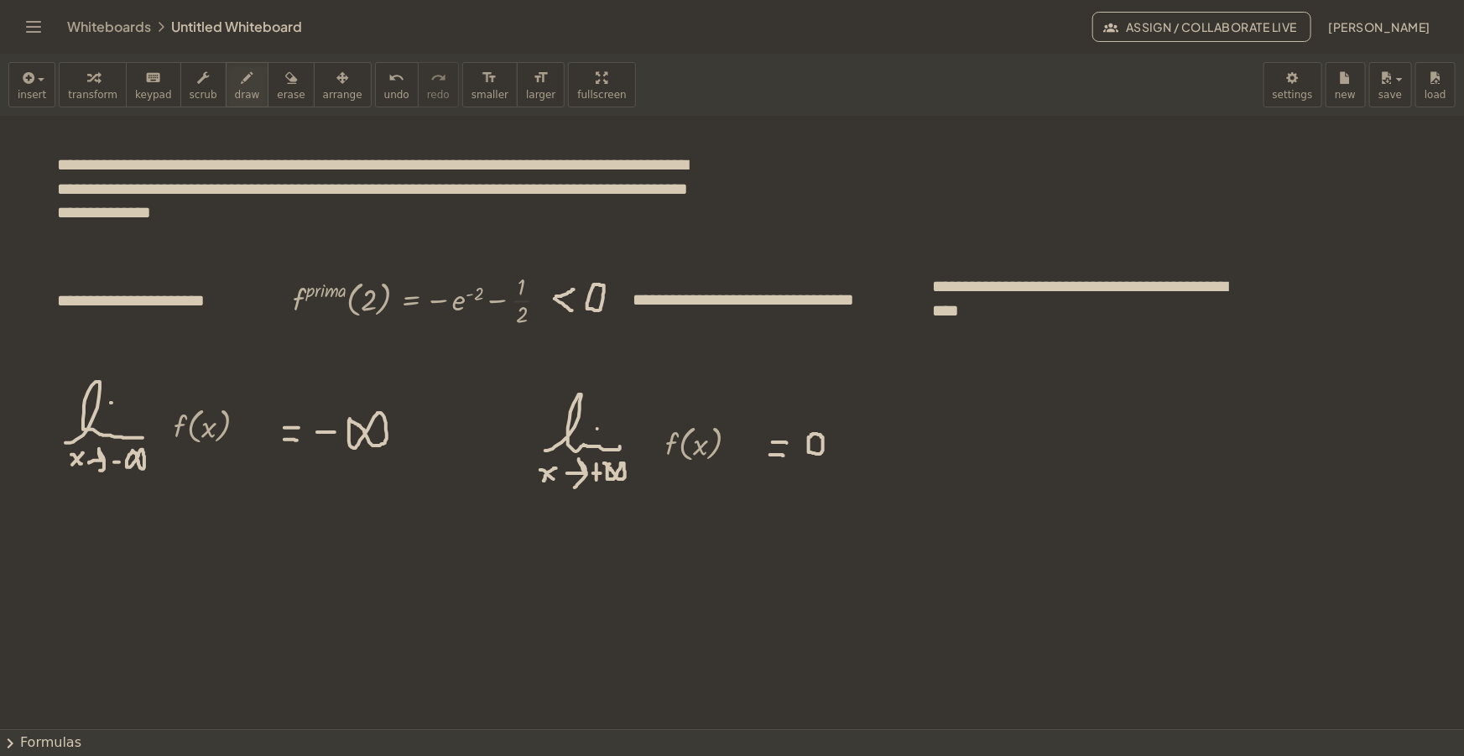
scroll to position [305, 0]
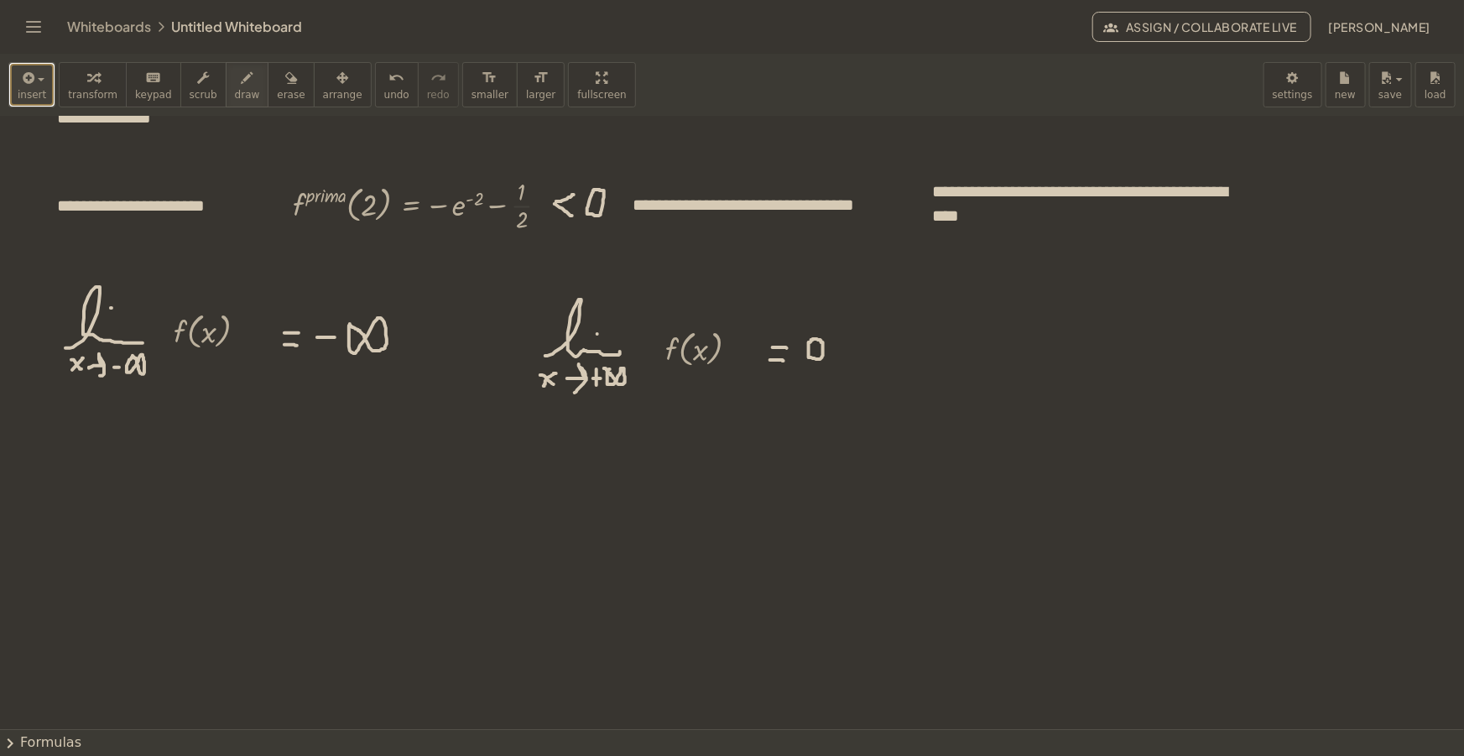
click at [27, 81] on icon "button" at bounding box center [26, 78] width 15 height 20
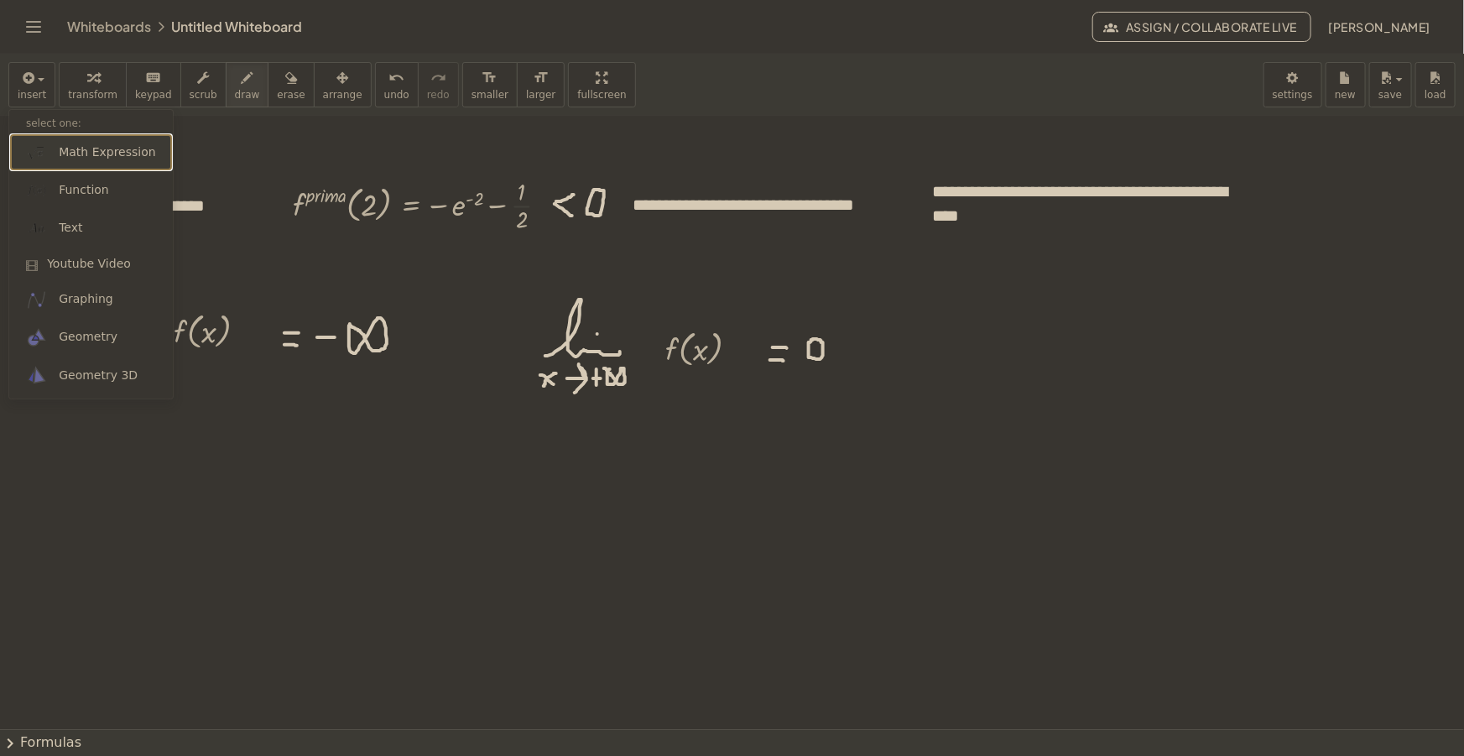
click at [83, 151] on span "Math Expression" at bounding box center [107, 152] width 96 height 17
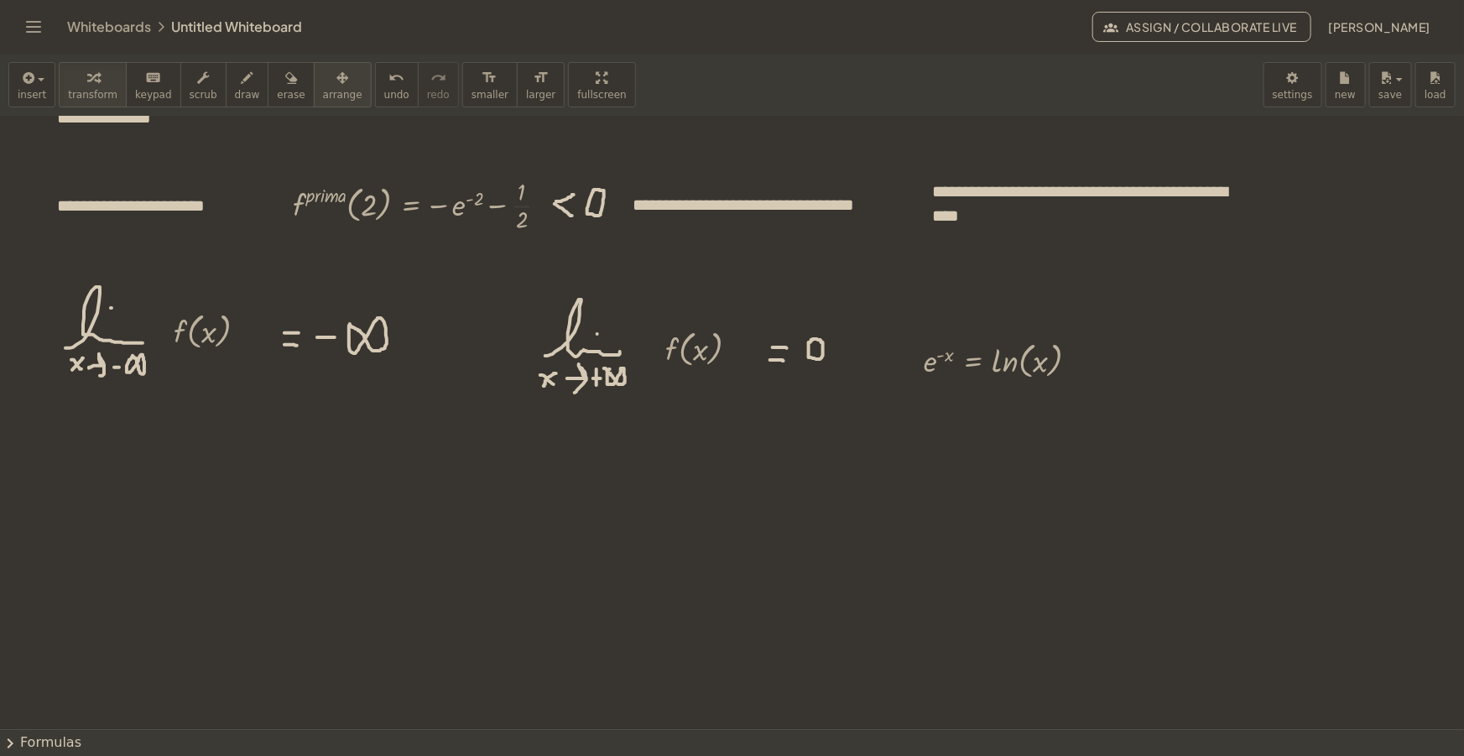
click at [320, 65] on button "arrange" at bounding box center [343, 84] width 58 height 45
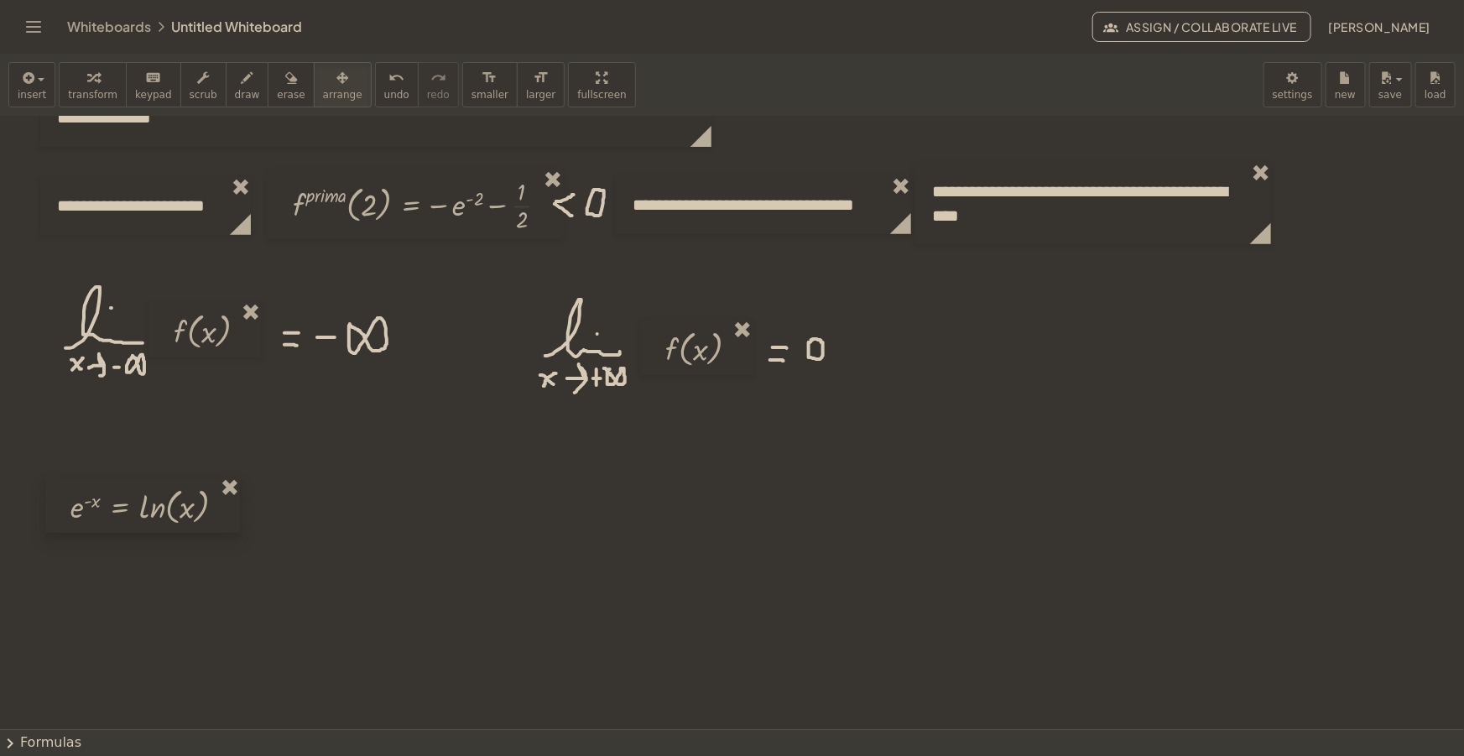
drag, startPoint x: 998, startPoint y: 364, endPoint x: 146, endPoint y: 510, distance: 864.1
click at [146, 510] on div at bounding box center [142, 504] width 195 height 55
click at [242, 86] on icon "button" at bounding box center [248, 78] width 12 height 20
drag, startPoint x: 270, startPoint y: 504, endPoint x: 288, endPoint y: 508, distance: 18.1
click at [326, 511] on div at bounding box center [732, 478] width 1464 height 1332
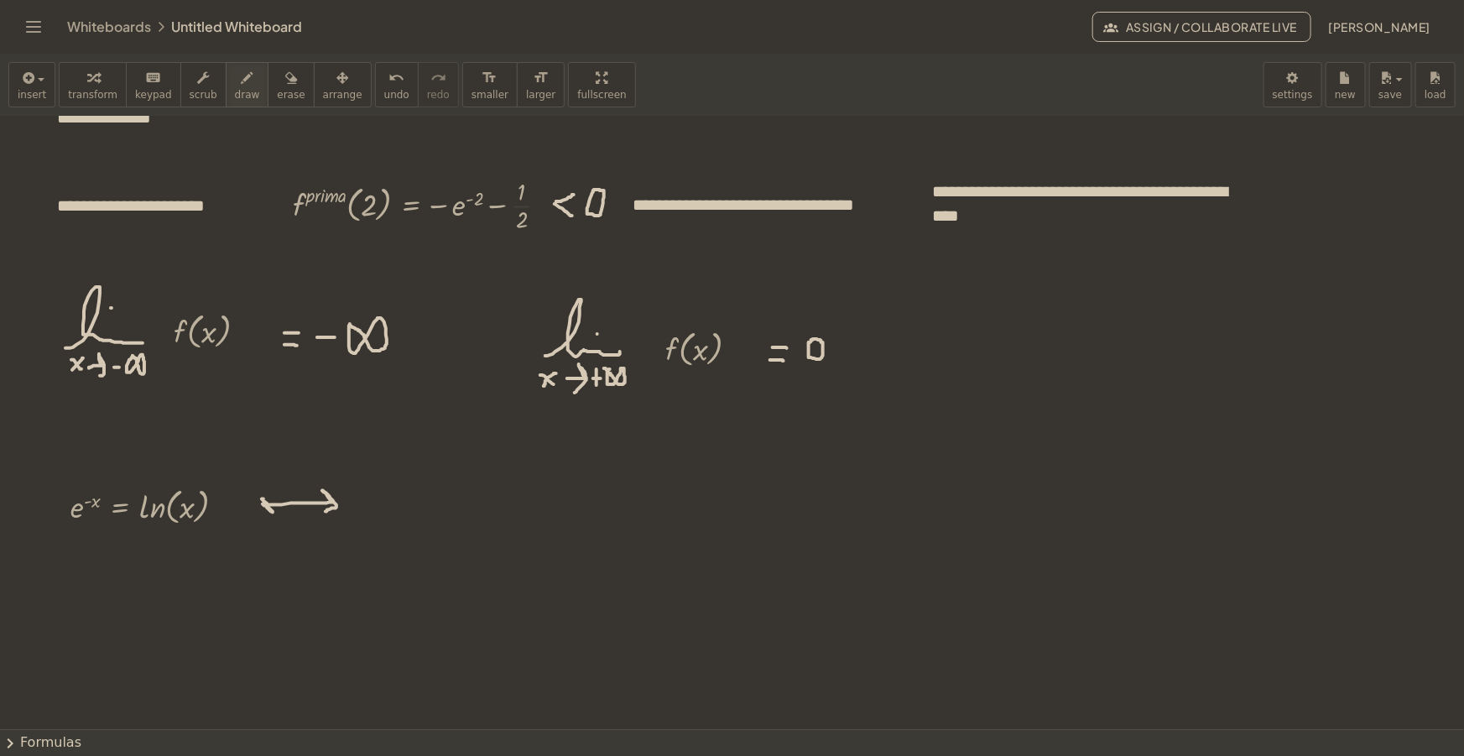
drag, startPoint x: 265, startPoint y: 505, endPoint x: 277, endPoint y: 494, distance: 16.0
click at [277, 494] on div at bounding box center [732, 478] width 1464 height 1332
click at [43, 69] on button "insert" at bounding box center [31, 84] width 47 height 45
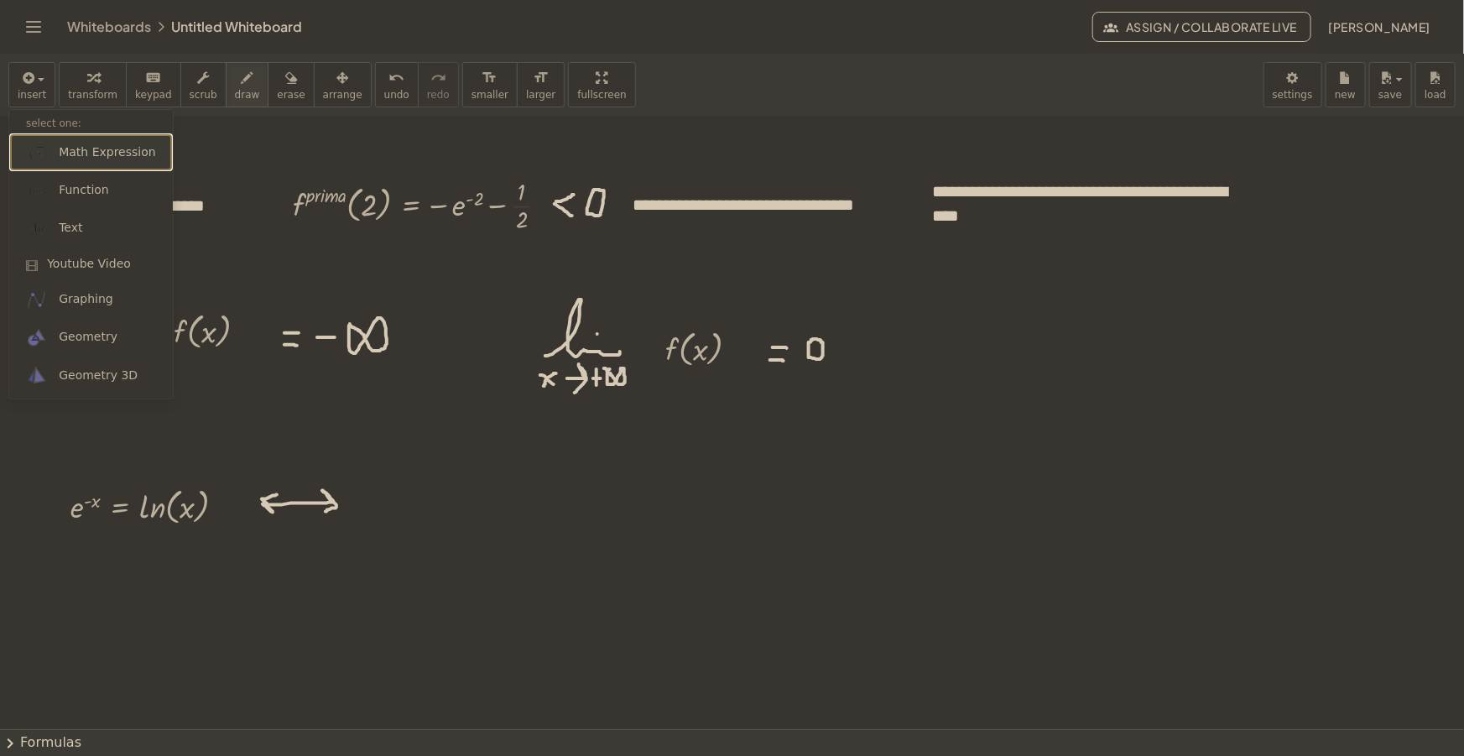
click at [78, 152] on span "Math Expression" at bounding box center [107, 152] width 96 height 17
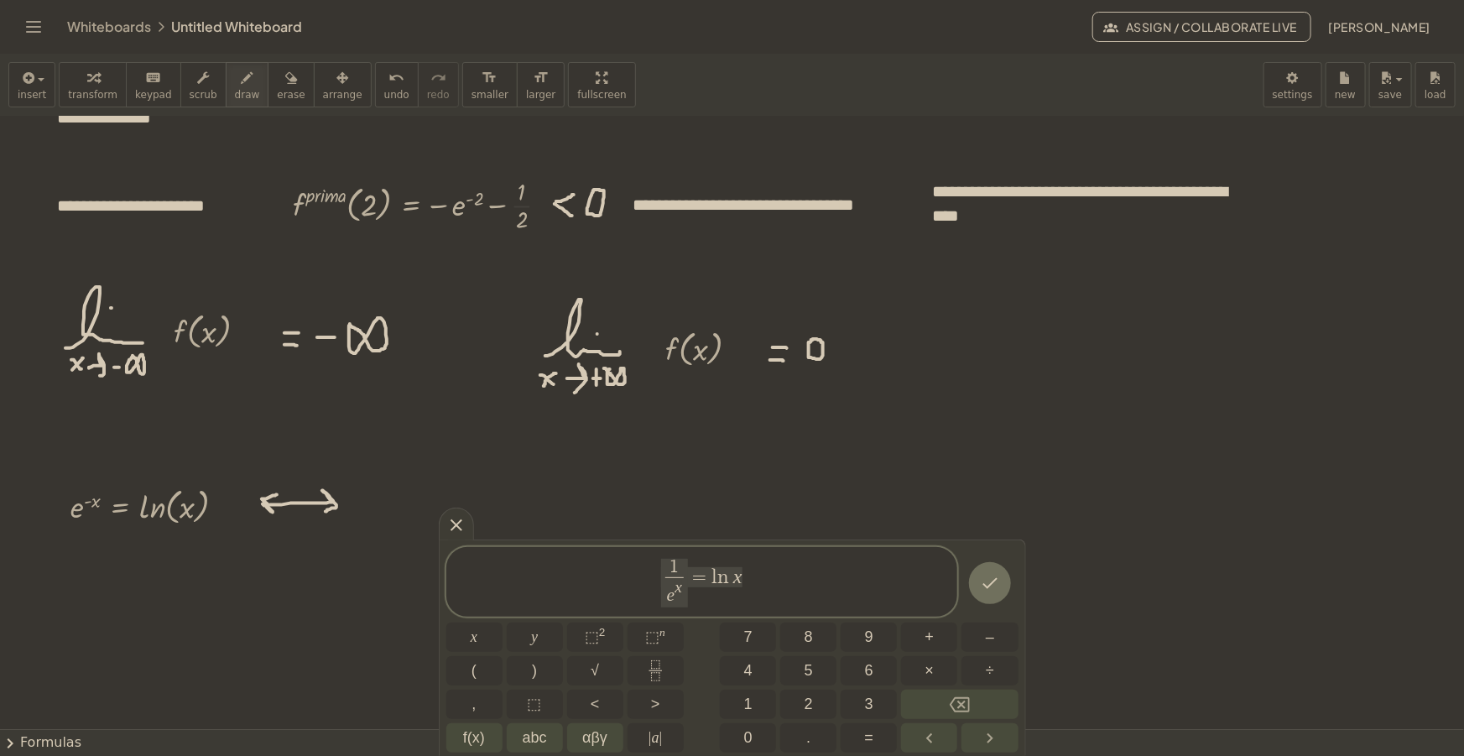
drag, startPoint x: 639, startPoint y: 579, endPoint x: 445, endPoint y: 562, distance: 194.6
click at [453, 562] on span "1 e x ​ = l n x" at bounding box center [702, 583] width 512 height 52
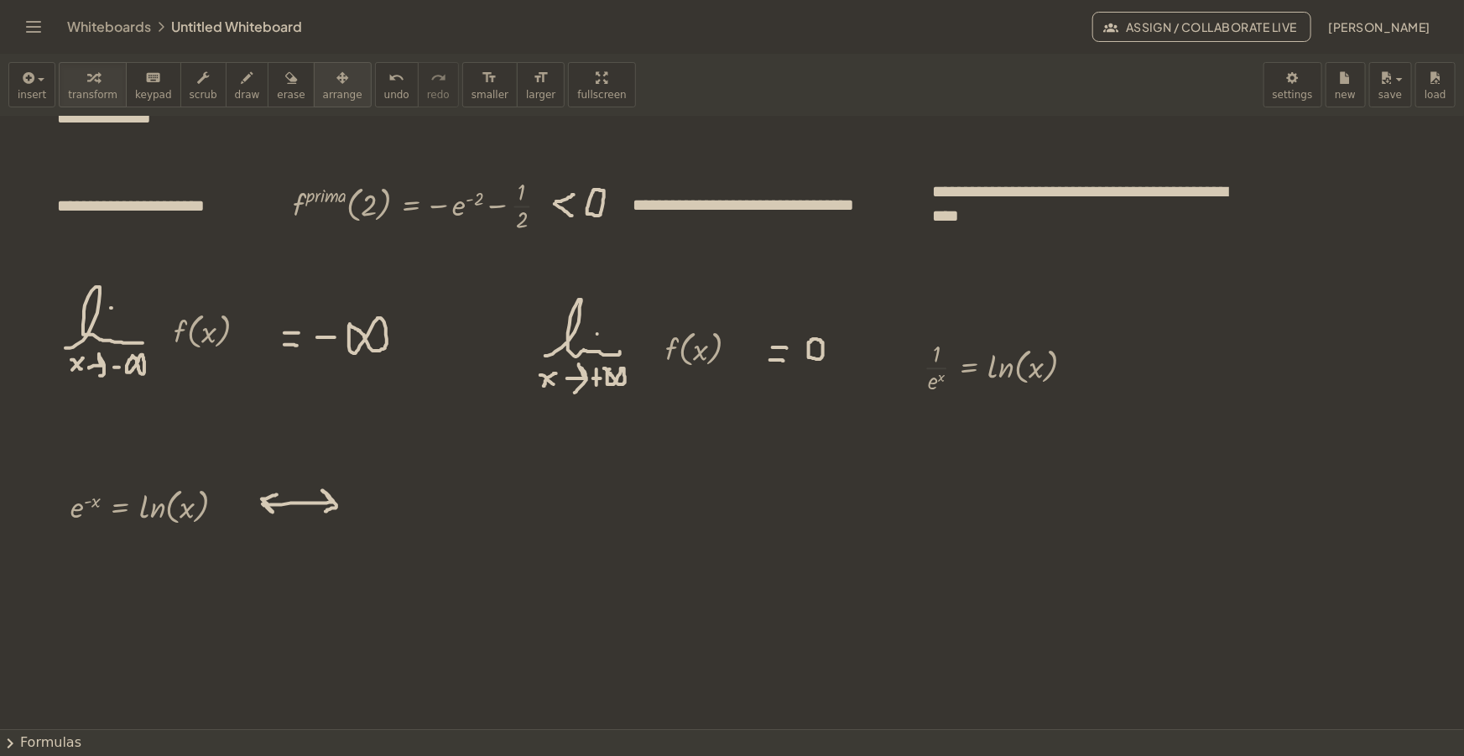
click at [323, 96] on span "arrange" at bounding box center [342, 95] width 39 height 12
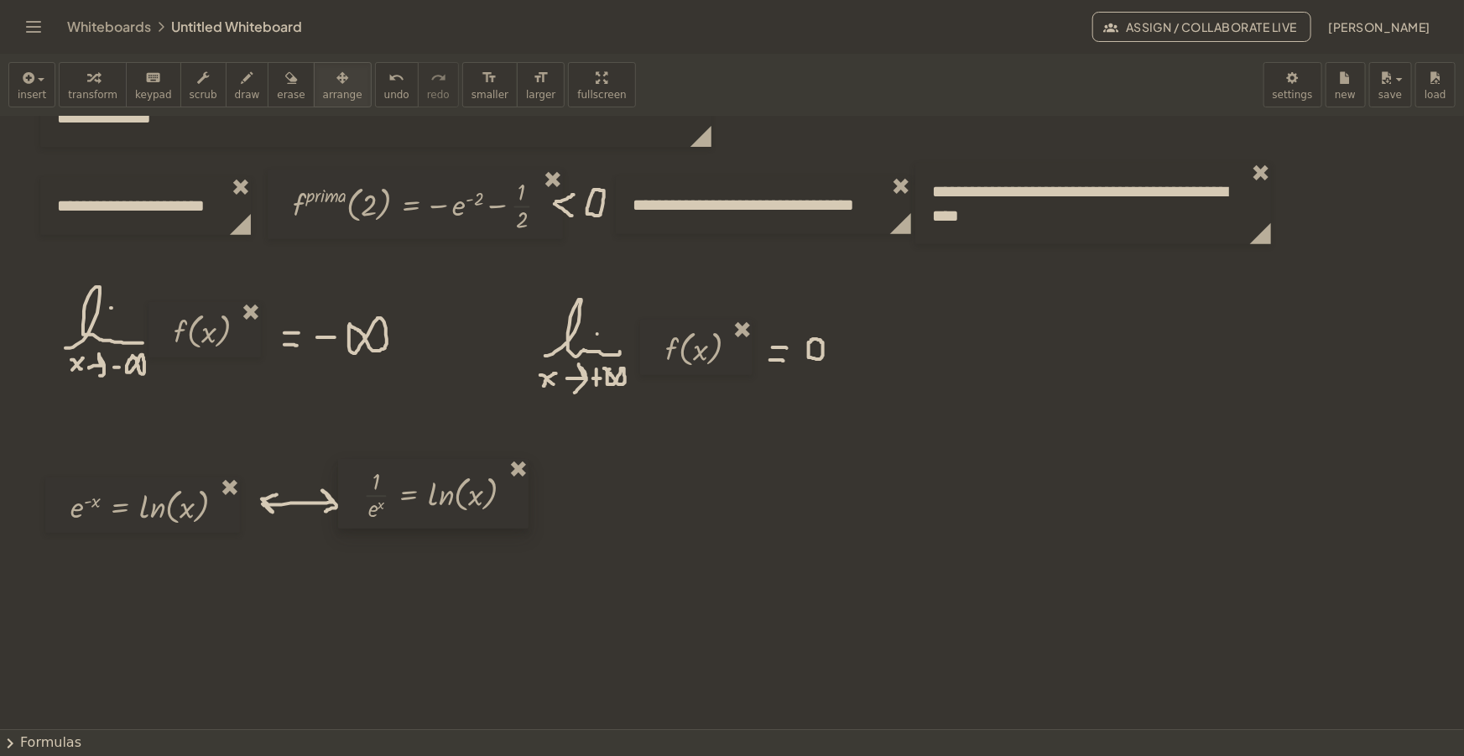
drag, startPoint x: 961, startPoint y: 381, endPoint x: 403, endPoint y: 507, distance: 572.0
click at [403, 507] on div at bounding box center [433, 494] width 190 height 70
click at [235, 91] on span "draw" at bounding box center [247, 95] width 25 height 12
drag, startPoint x: 531, startPoint y: 497, endPoint x: 551, endPoint y: 508, distance: 23.3
click at [567, 508] on div at bounding box center [732, 478] width 1464 height 1332
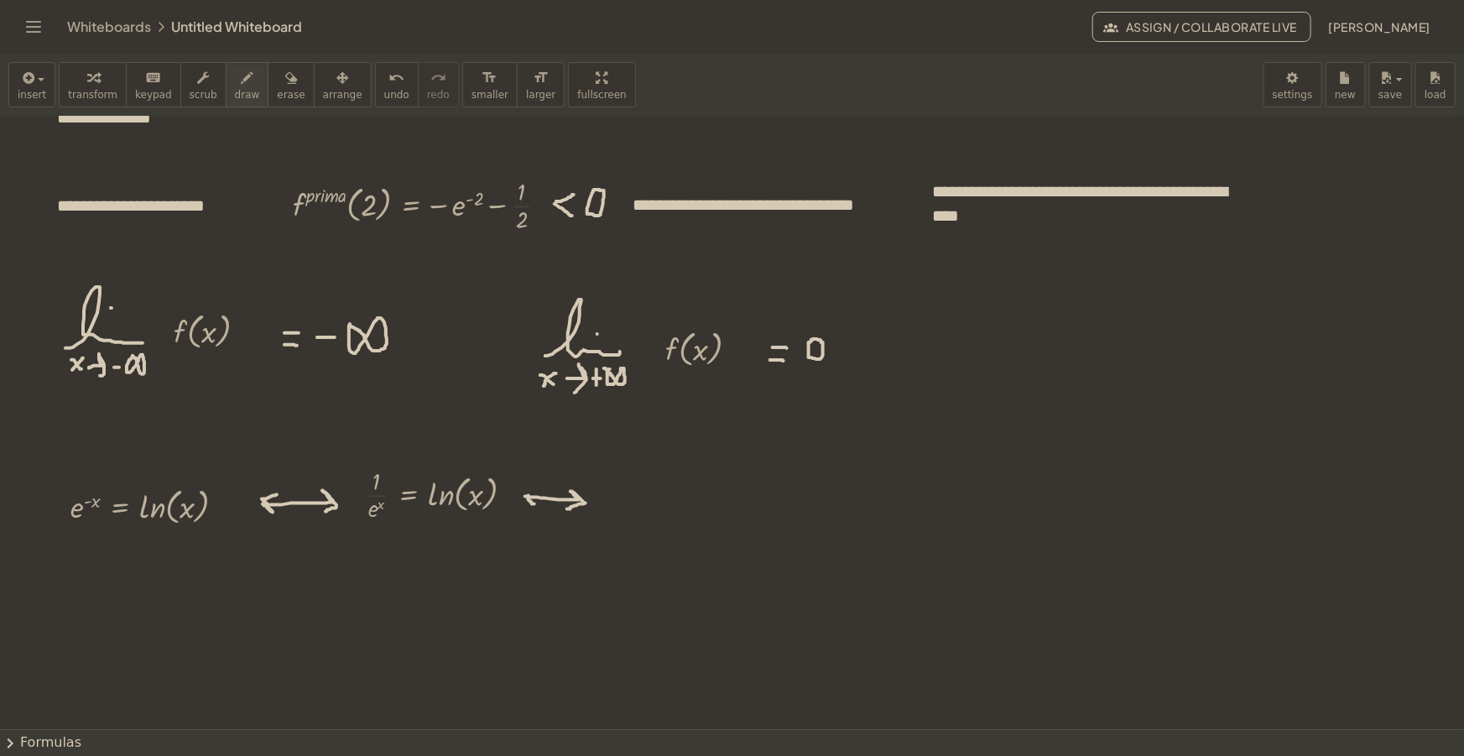
drag, startPoint x: 525, startPoint y: 496, endPoint x: 539, endPoint y: 492, distance: 14.1
click at [539, 492] on div at bounding box center [732, 478] width 1464 height 1332
click at [38, 78] on span "button" at bounding box center [41, 79] width 7 height 3
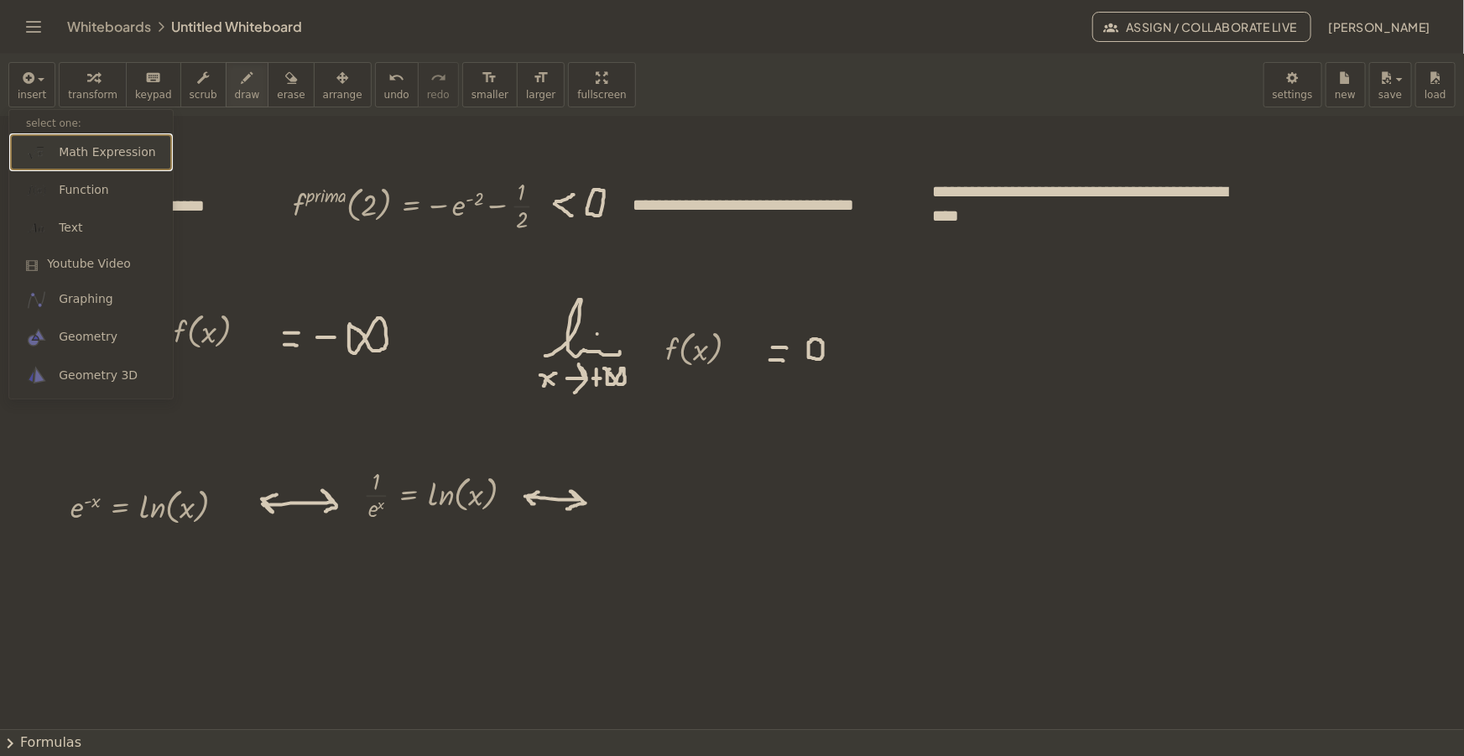
click at [90, 143] on link "Math Expression" at bounding box center [91, 152] width 164 height 38
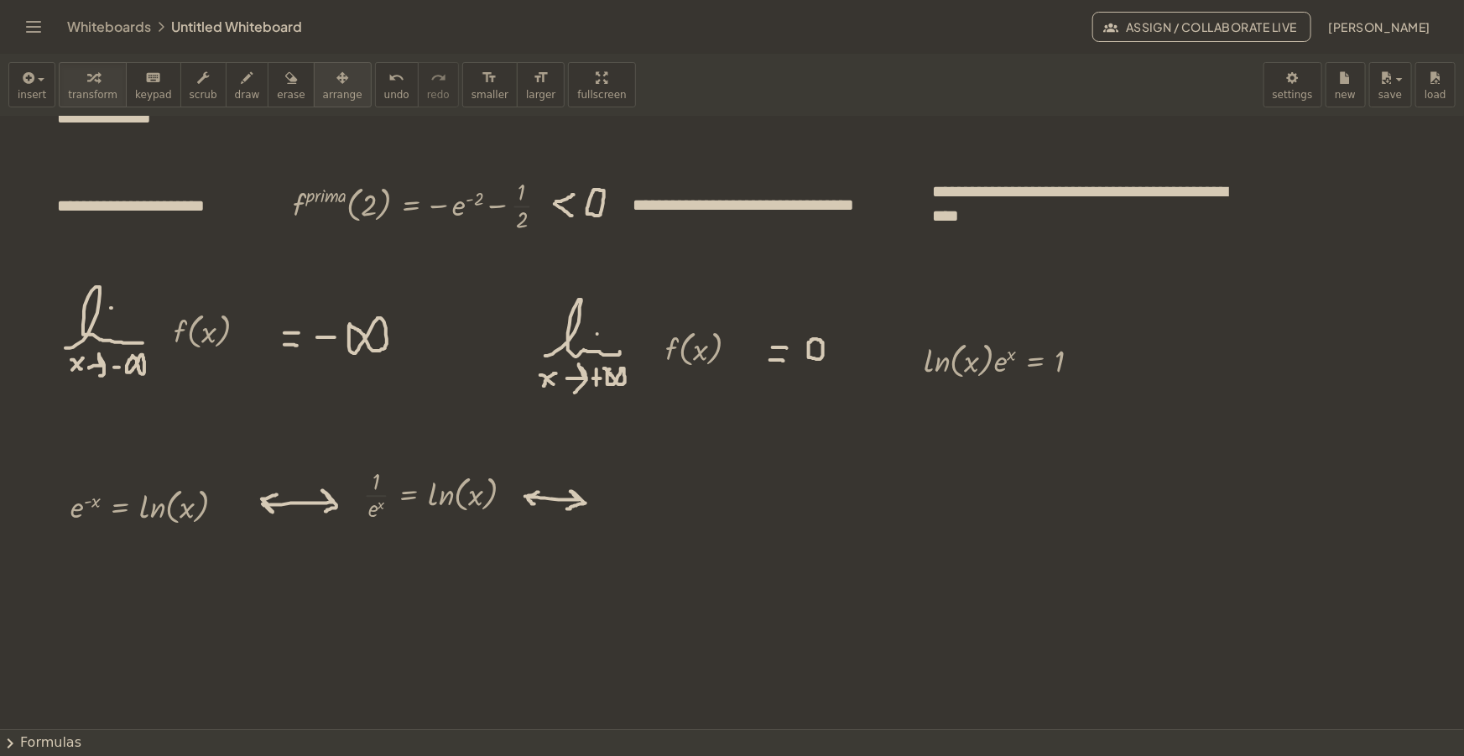
click at [324, 77] on div "button" at bounding box center [342, 77] width 39 height 20
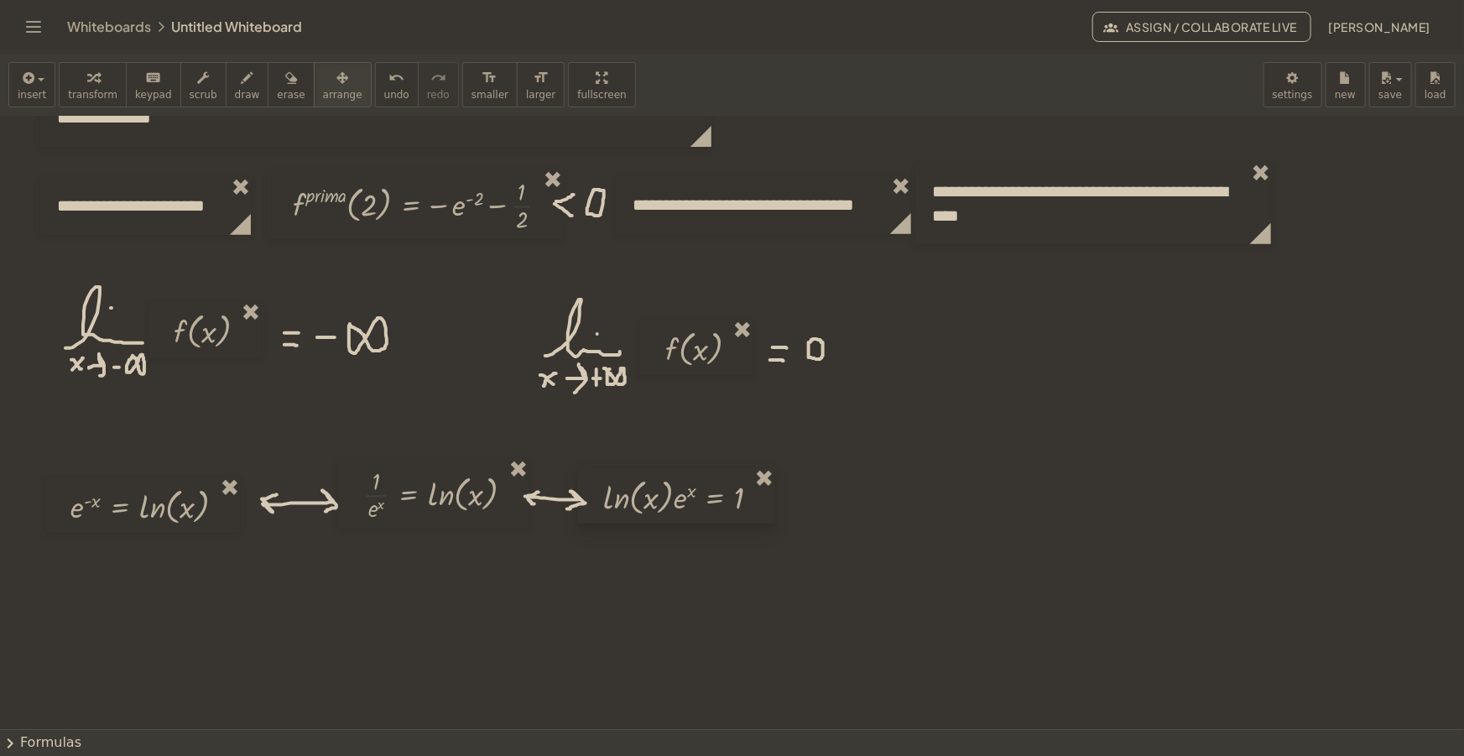
drag, startPoint x: 845, startPoint y: 373, endPoint x: 629, endPoint y: 488, distance: 244.4
click at [629, 488] on div at bounding box center [676, 495] width 196 height 55
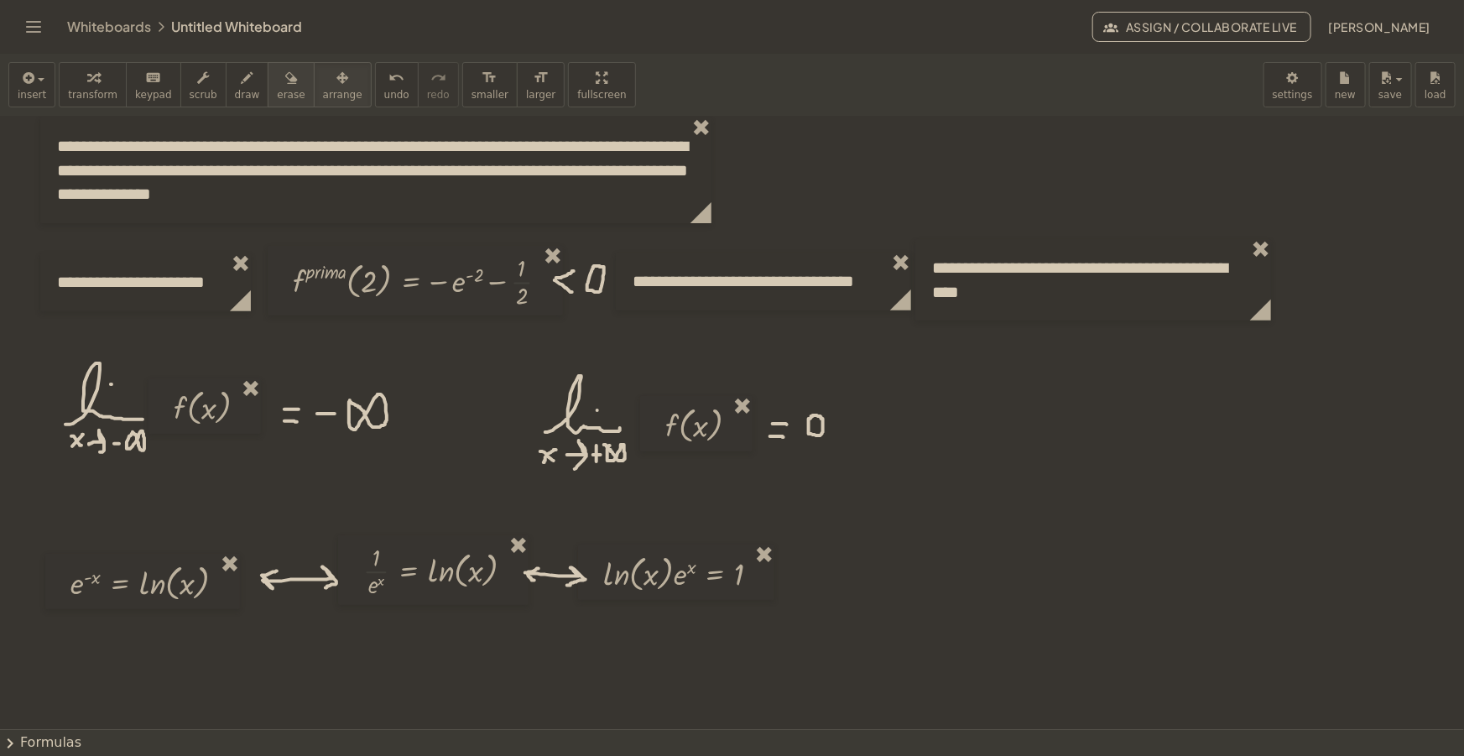
click at [277, 90] on span "erase" at bounding box center [291, 95] width 28 height 12
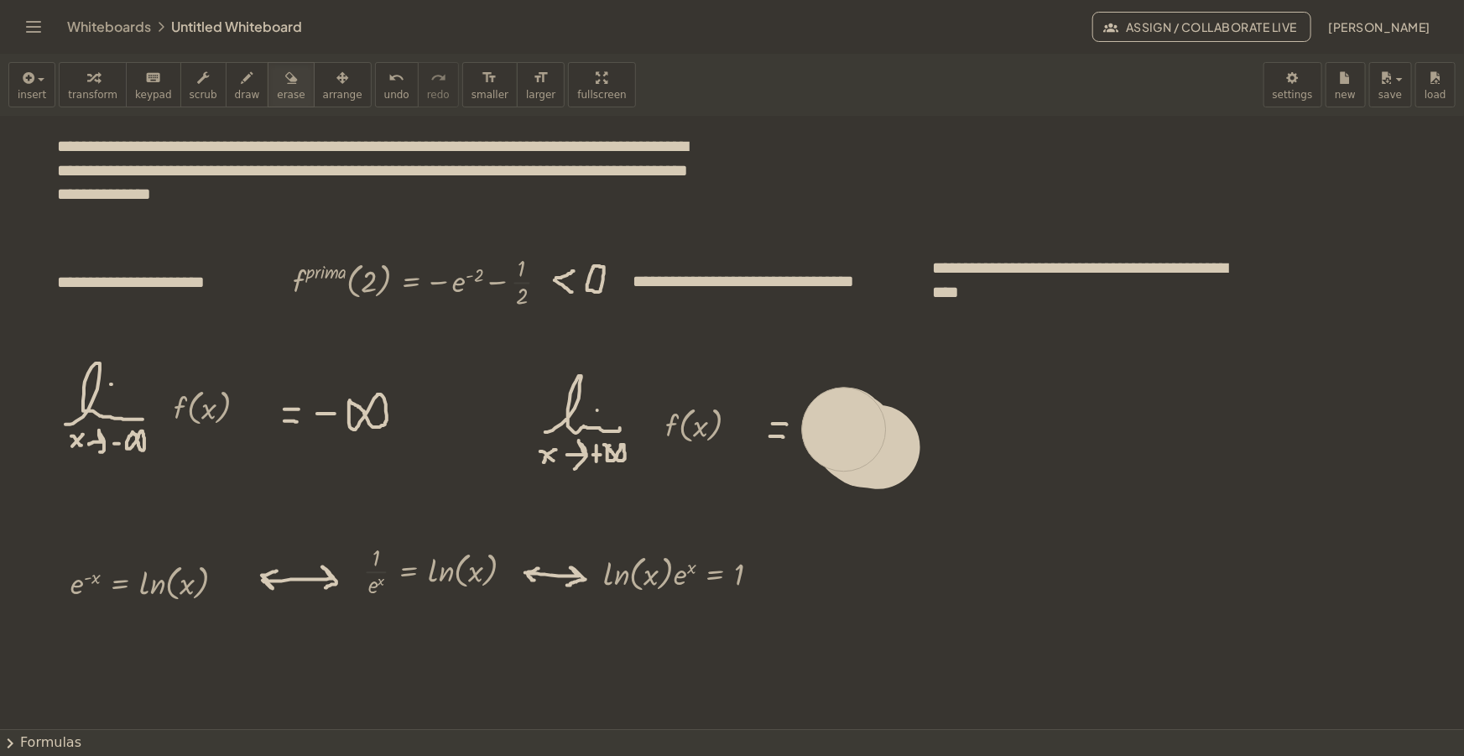
drag, startPoint x: 873, startPoint y: 446, endPoint x: 844, endPoint y: 429, distance: 33.1
click at [844, 429] on div at bounding box center [732, 554] width 1464 height 1332
click at [236, 83] on div "button" at bounding box center [247, 77] width 25 height 20
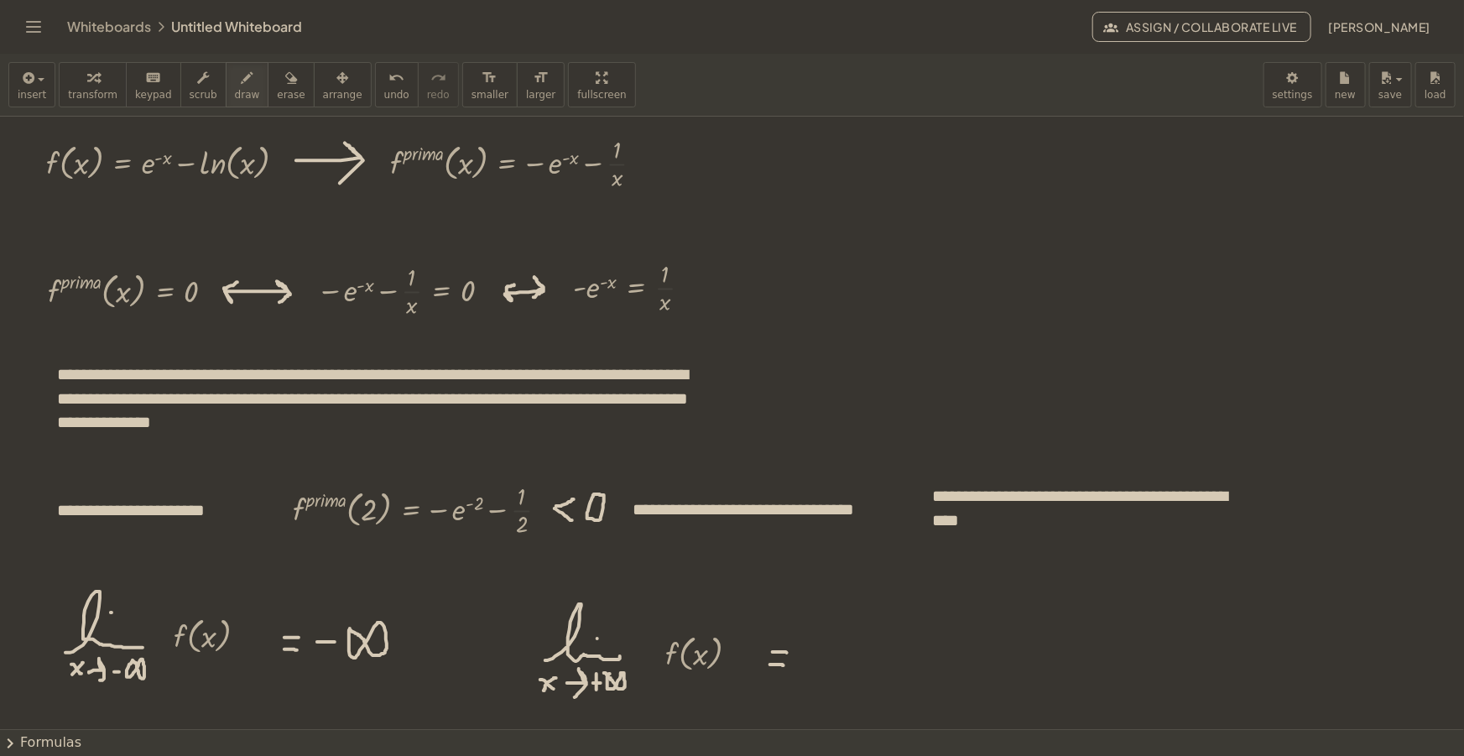
scroll to position [305, 0]
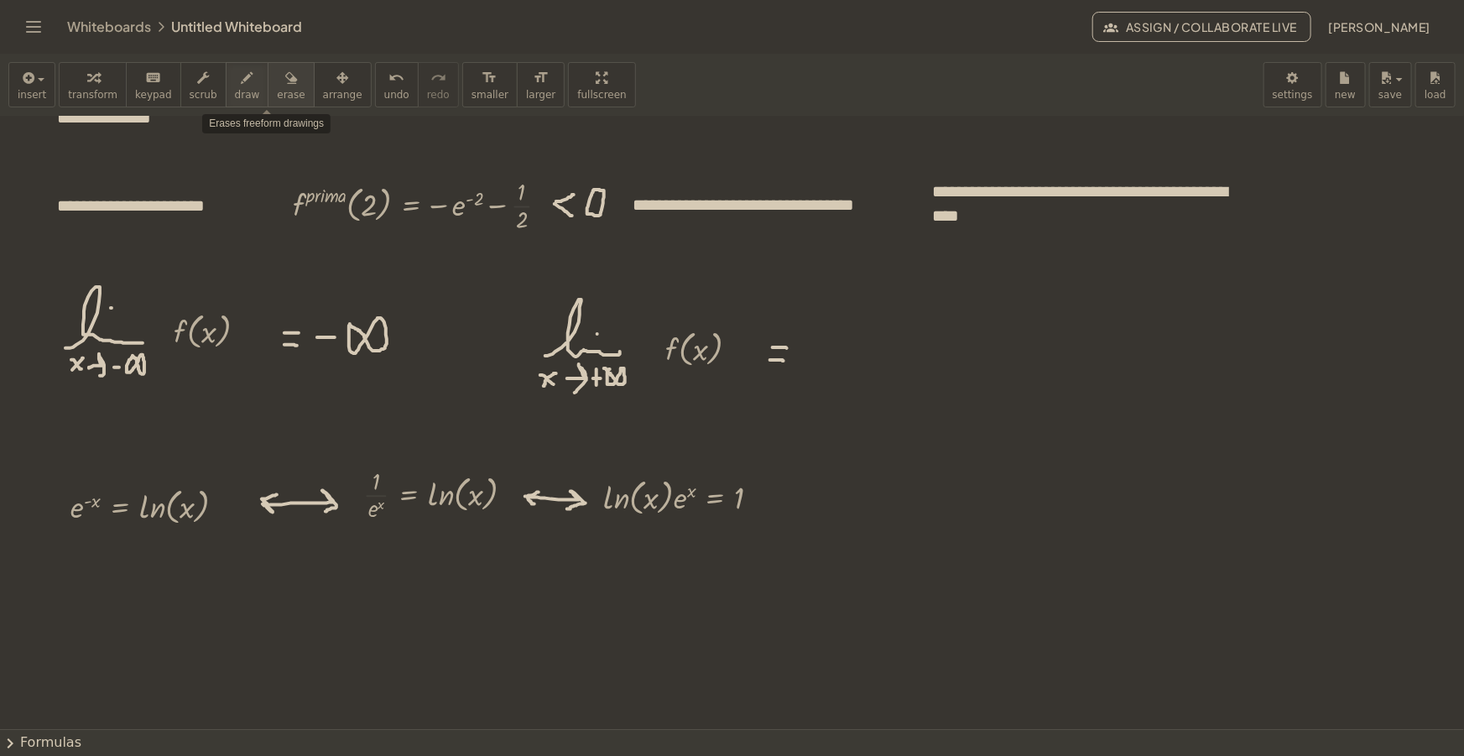
click at [285, 85] on icon "button" at bounding box center [291, 78] width 12 height 20
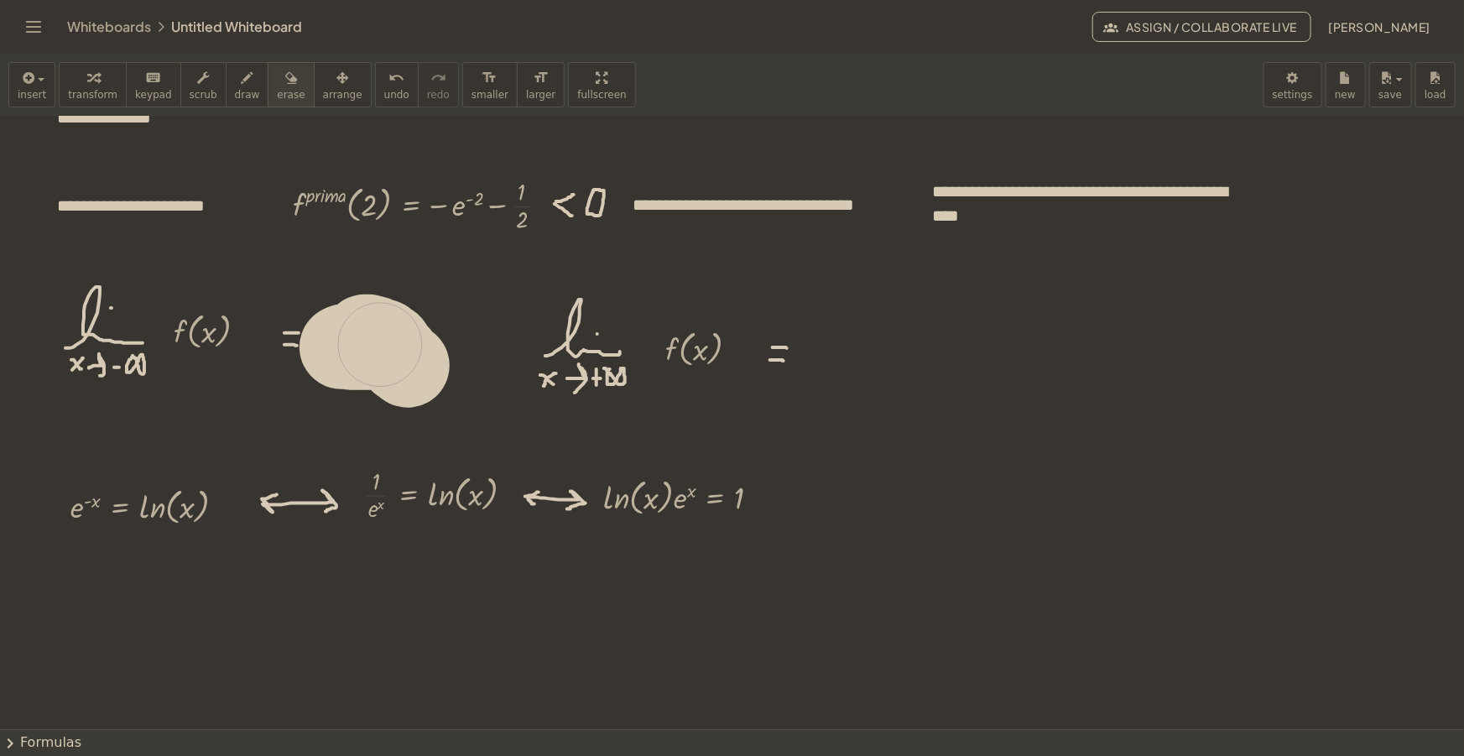
drag, startPoint x: 399, startPoint y: 356, endPoint x: 384, endPoint y: 347, distance: 16.5
click at [379, 344] on div at bounding box center [732, 478] width 1464 height 1332
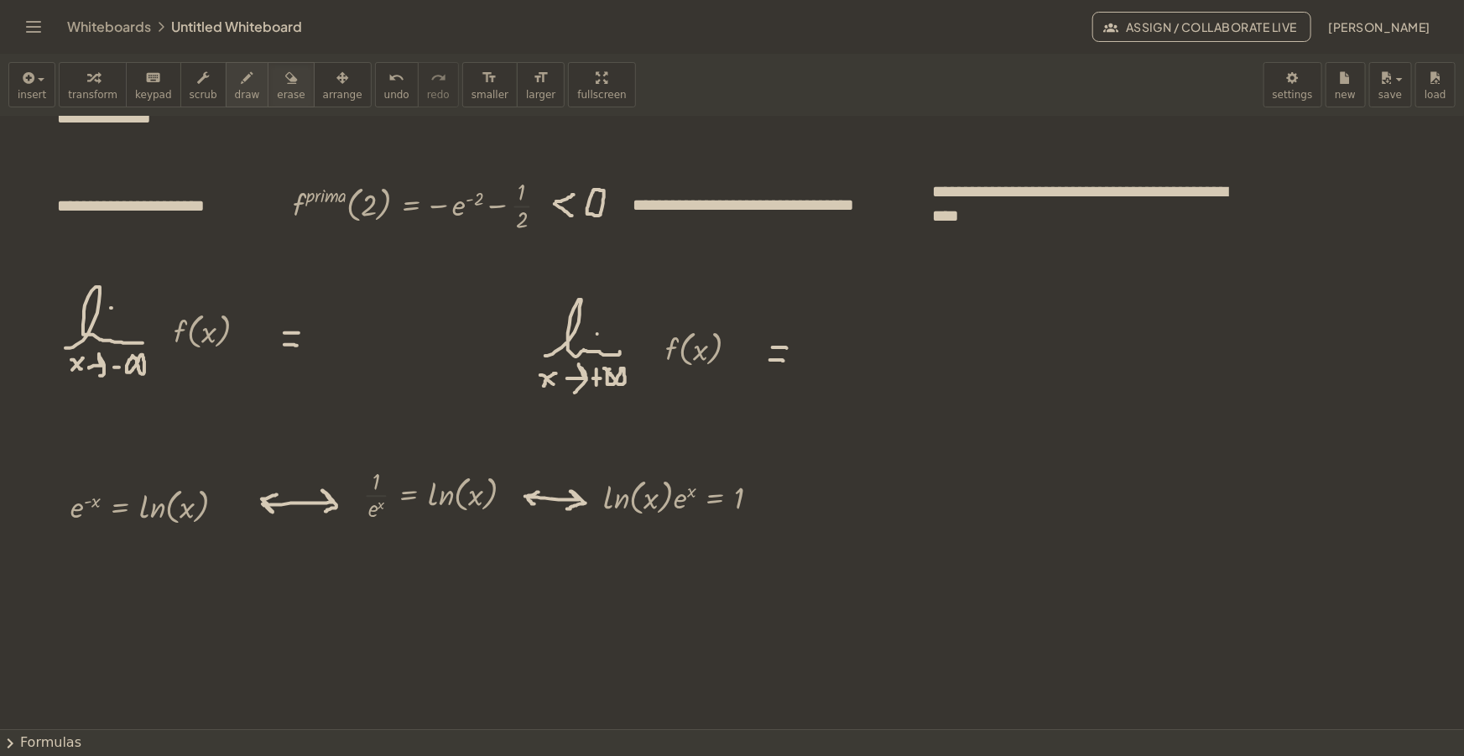
click at [242, 70] on icon "button" at bounding box center [248, 78] width 12 height 20
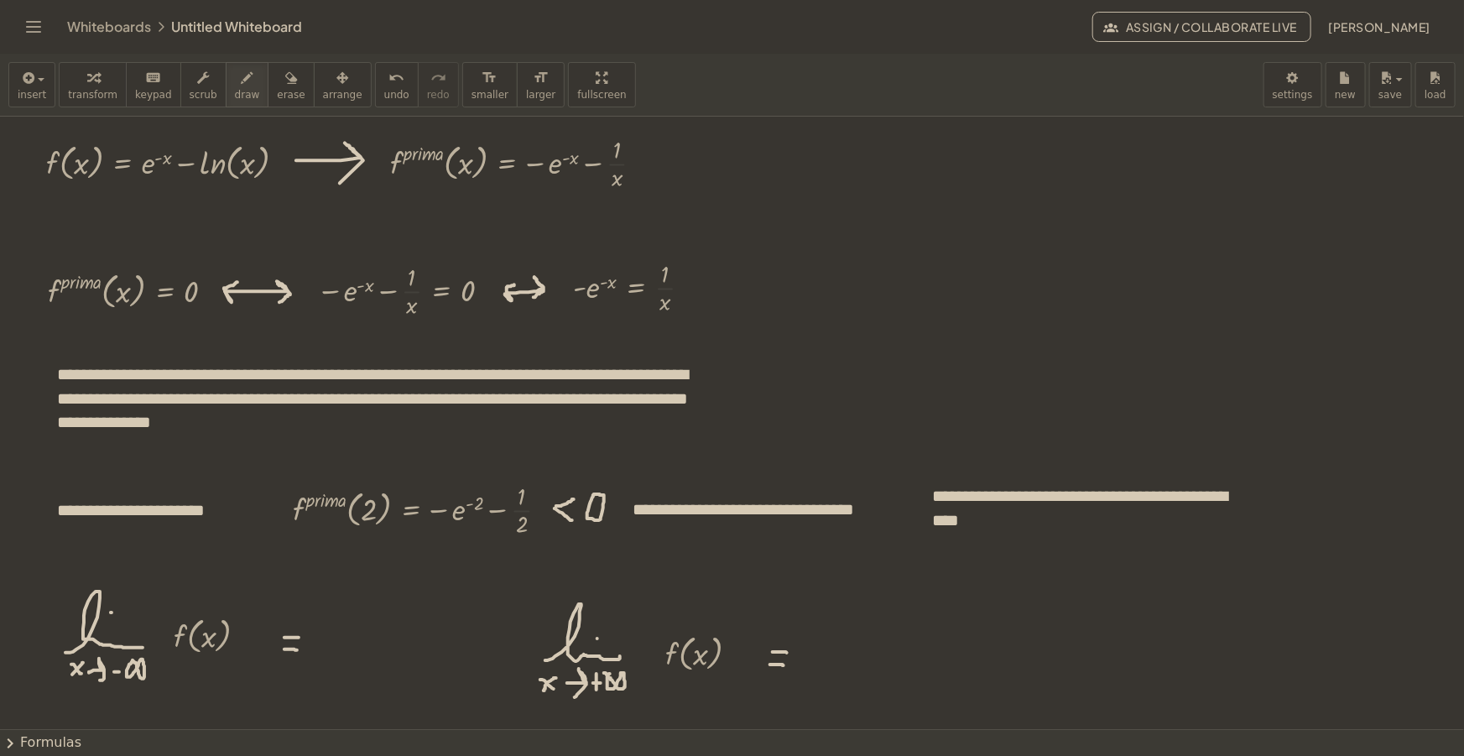
scroll to position [0, 0]
click at [236, 81] on div "button" at bounding box center [247, 77] width 25 height 20
click at [239, 90] on button "draw" at bounding box center [248, 84] width 44 height 45
click at [630, 77] on div "insert select one: Math Expression Function Text Youtube Video Graphing Geometr…" at bounding box center [732, 85] width 1464 height 63
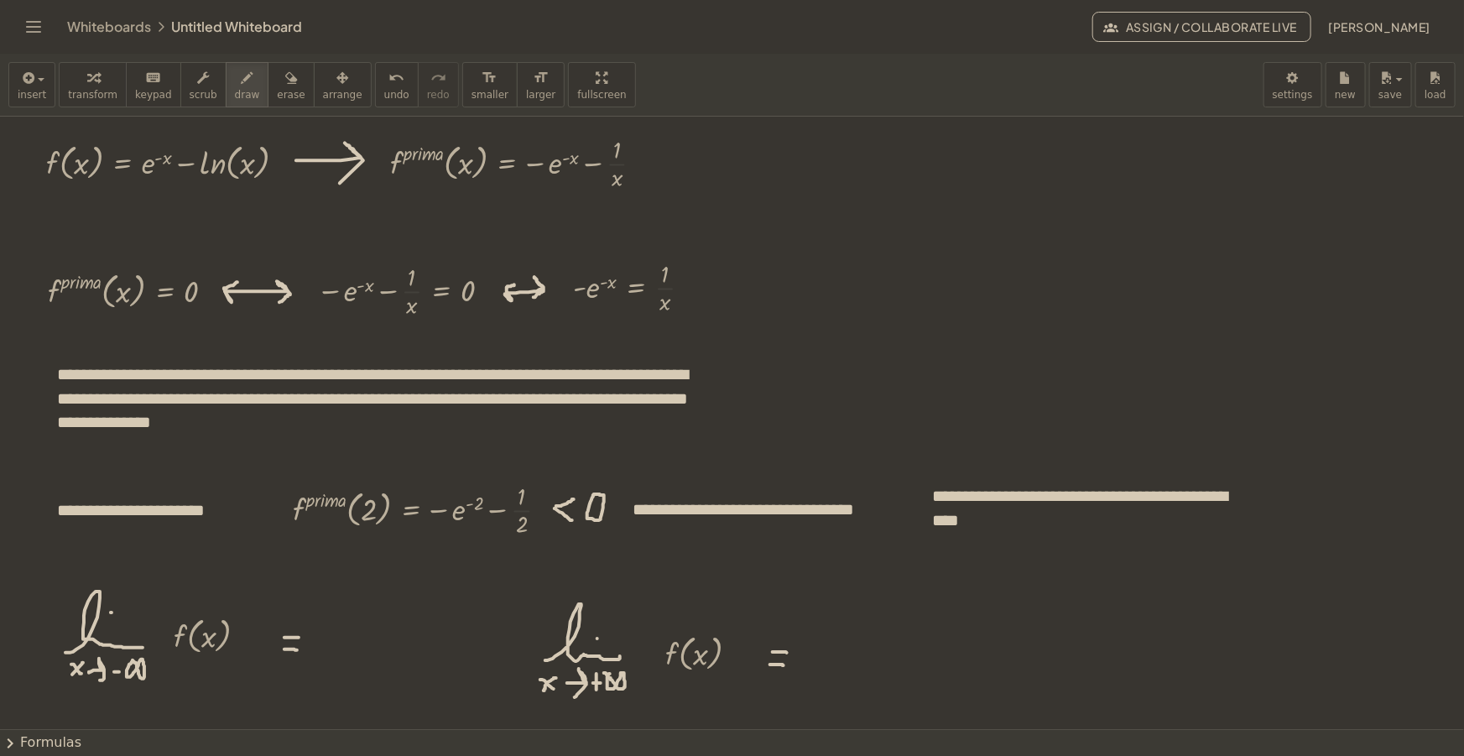
click at [242, 68] on icon "button" at bounding box center [248, 78] width 12 height 20
drag, startPoint x: 811, startPoint y: 660, endPoint x: 828, endPoint y: 656, distance: 17.9
click at [712, 63] on div "insert select one: Math Expression Function Text Youtube Video Graphing Geometr…" at bounding box center [732, 85] width 1464 height 63
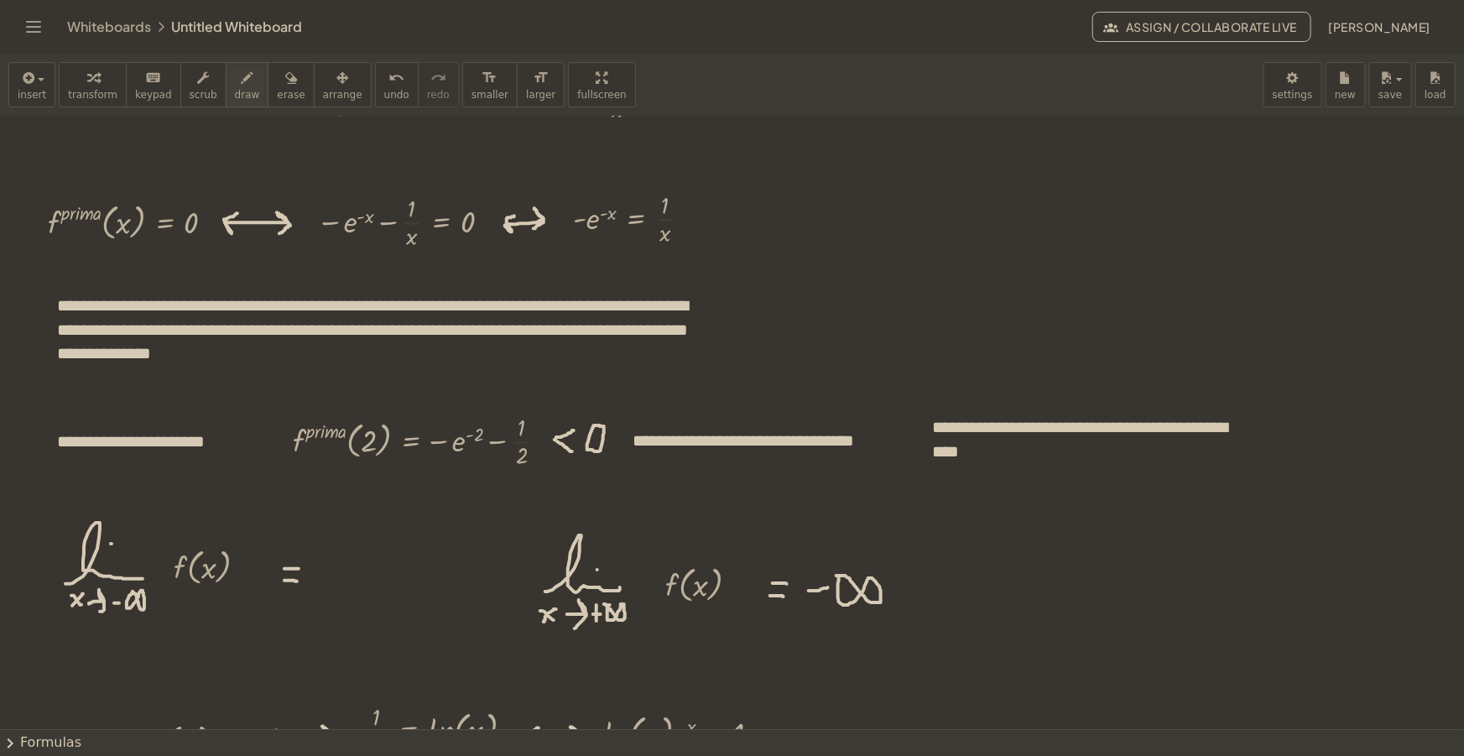
scroll to position [152, 0]
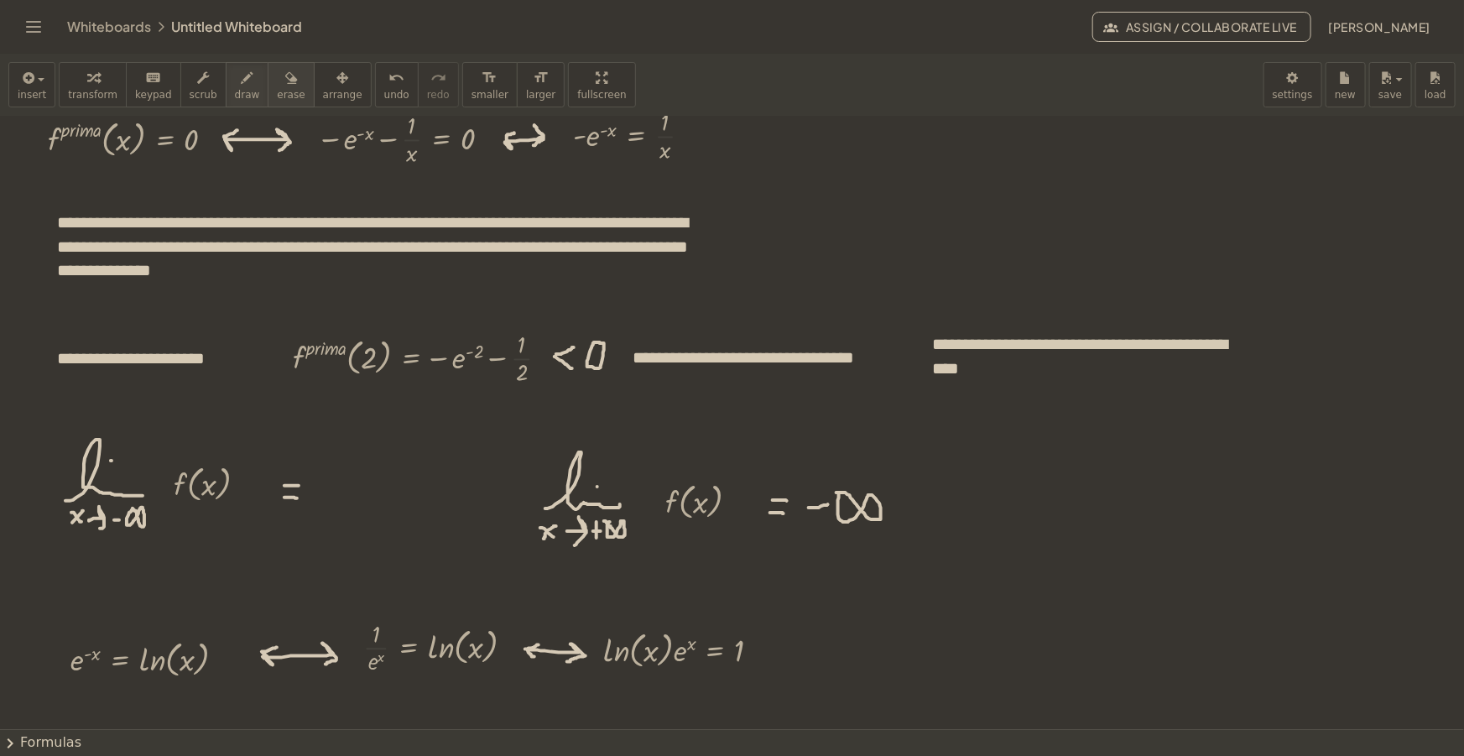
click at [268, 91] on button "erase" at bounding box center [291, 84] width 46 height 45
click at [145, 540] on div at bounding box center [732, 631] width 1464 height 1332
click at [235, 89] on span "draw" at bounding box center [247, 95] width 25 height 12
drag, startPoint x: 121, startPoint y: 517, endPoint x: 129, endPoint y: 535, distance: 20.3
click at [129, 535] on div at bounding box center [732, 631] width 1464 height 1332
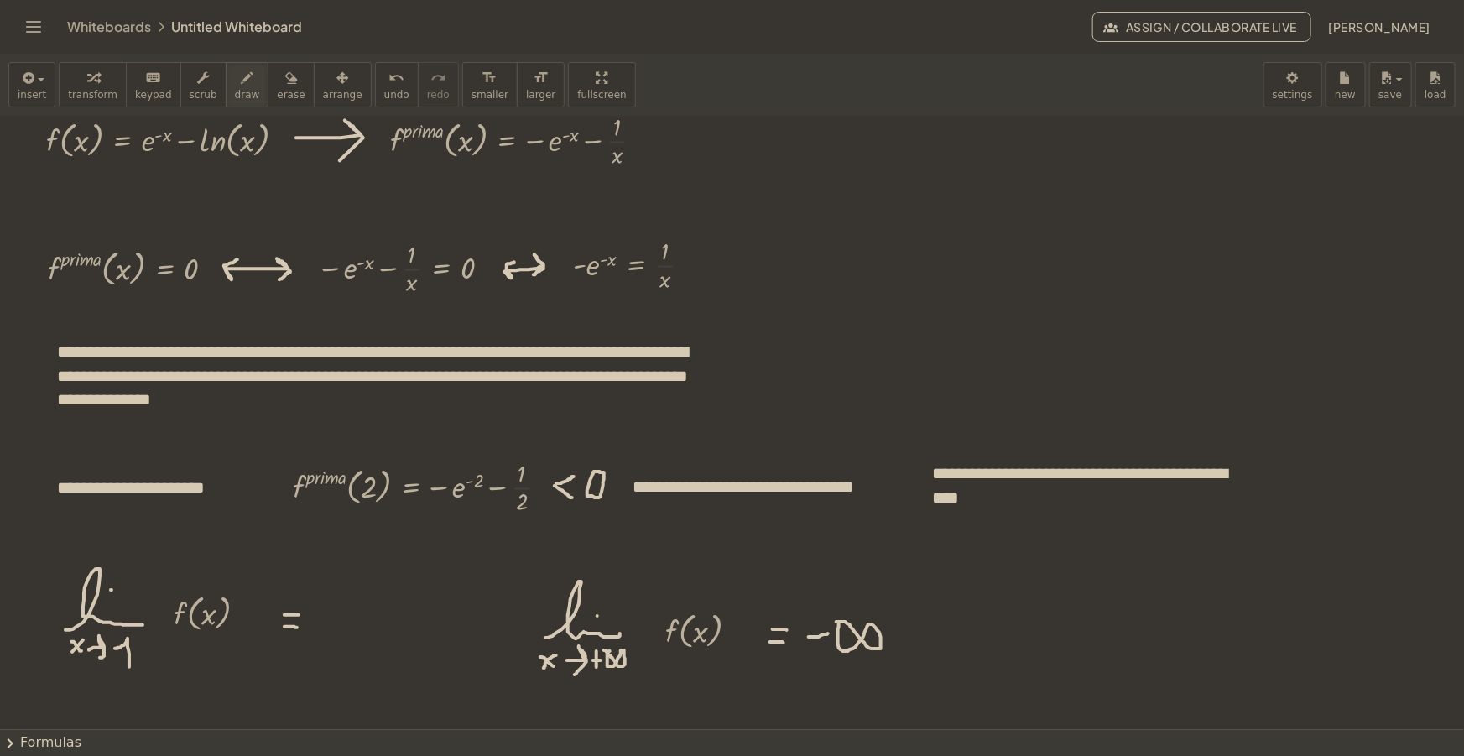
scroll to position [0, 0]
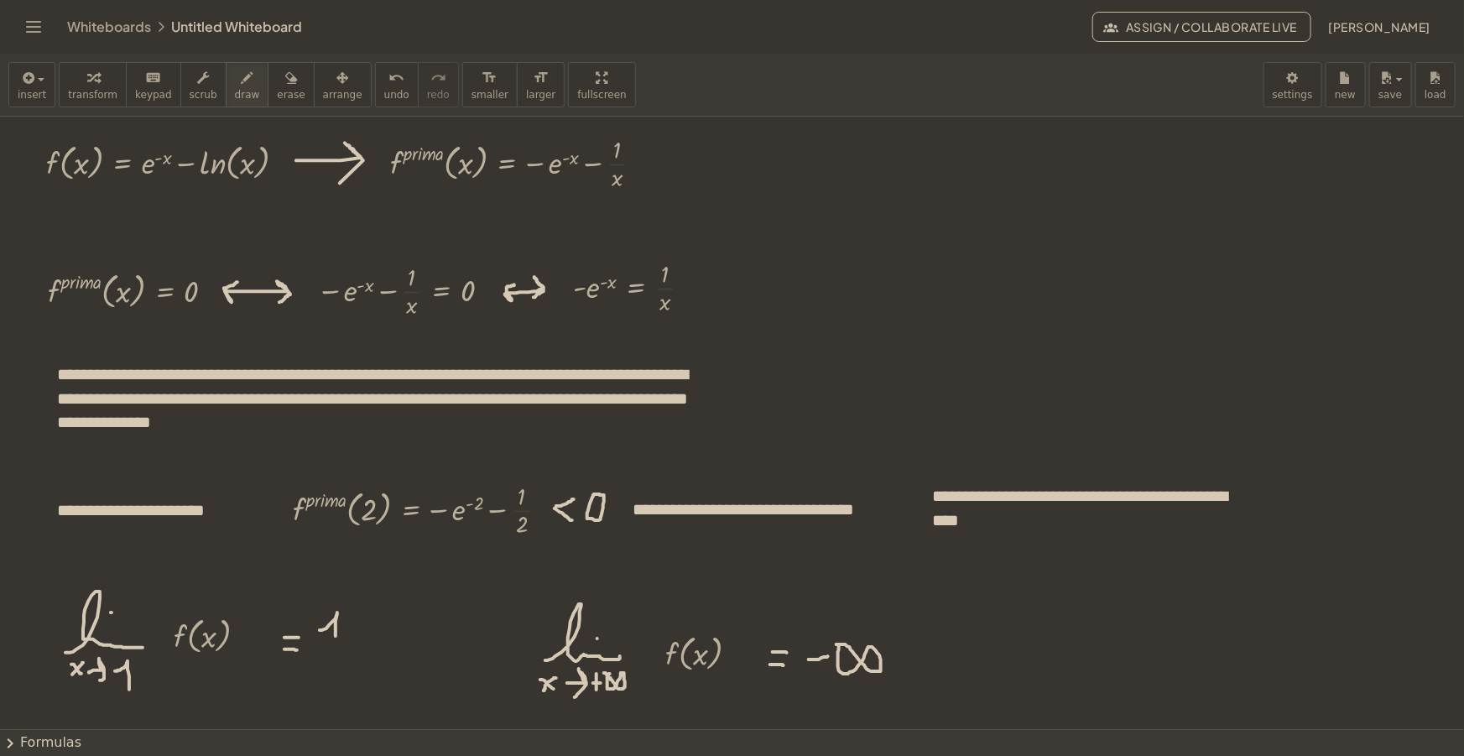
drag, startPoint x: 320, startPoint y: 630, endPoint x: 336, endPoint y: 636, distance: 17.0
drag, startPoint x: 319, startPoint y: 644, endPoint x: 336, endPoint y: 646, distance: 16.9
drag, startPoint x: 319, startPoint y: 670, endPoint x: 326, endPoint y: 677, distance: 10.7
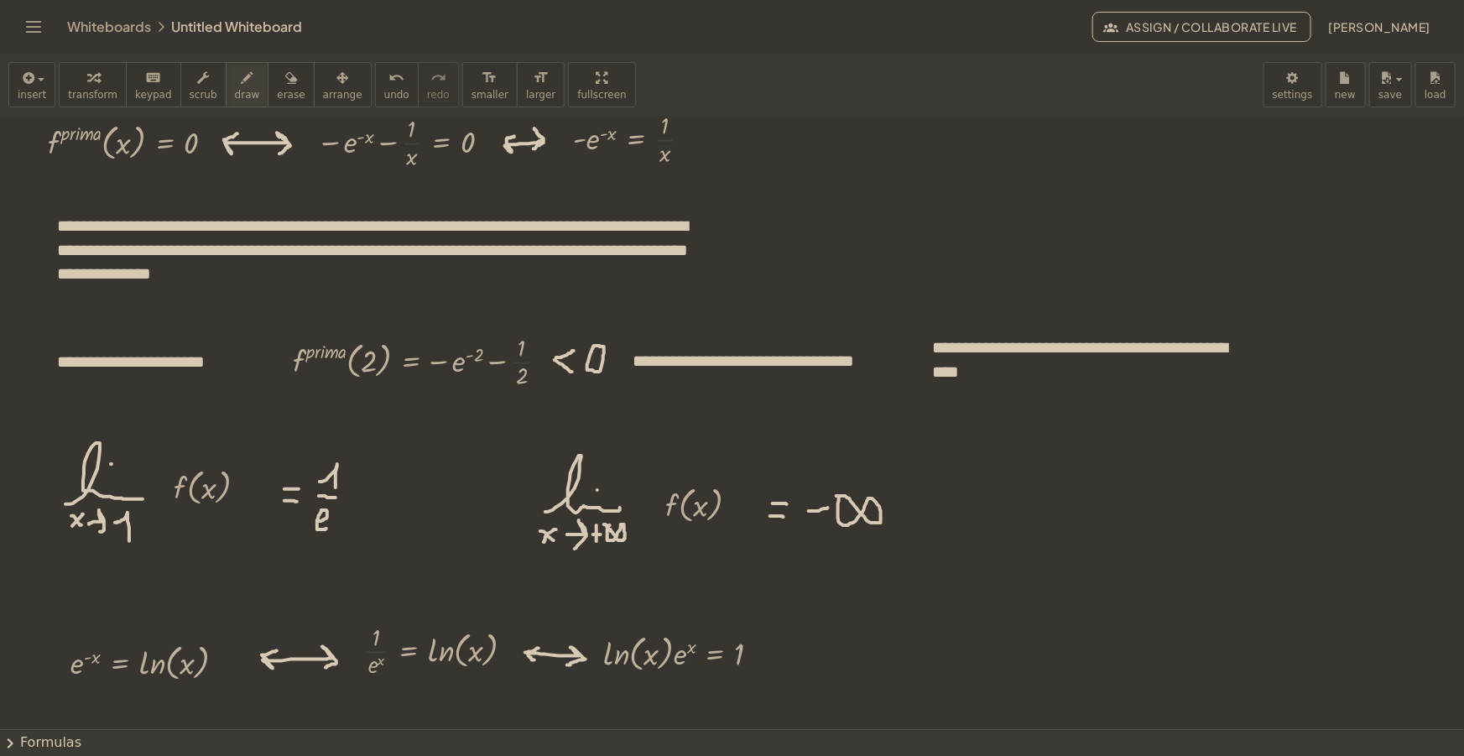
scroll to position [152, 0]
